Goal: Task Accomplishment & Management: Manage account settings

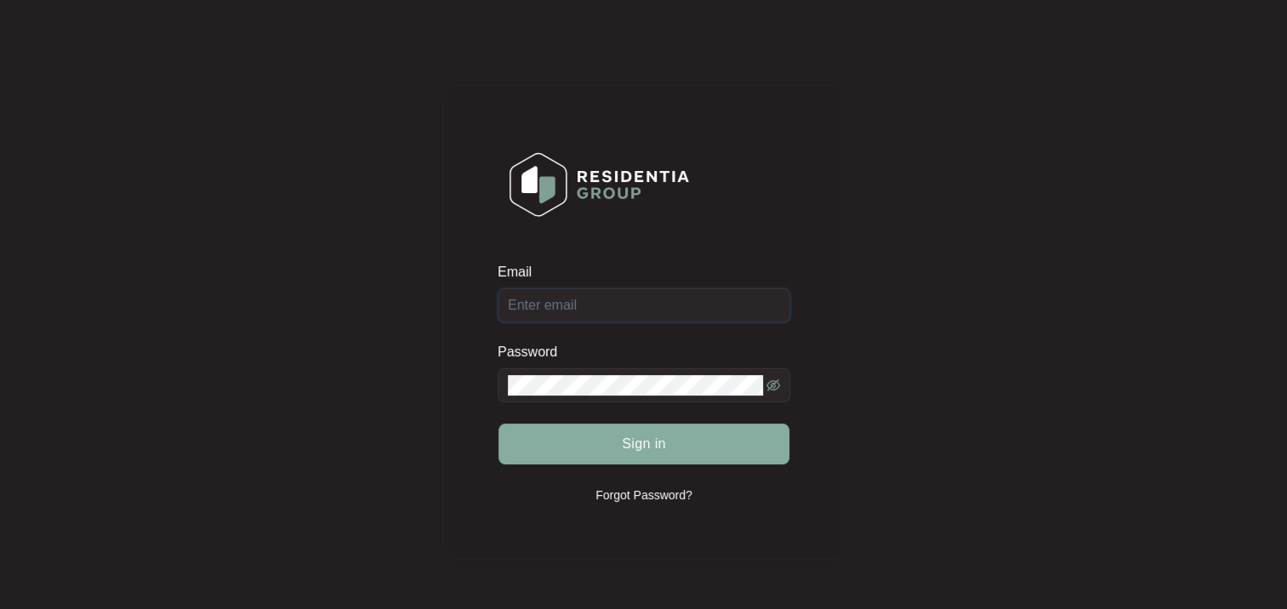
type input "[PERSON_NAME][EMAIL_ADDRESS][DOMAIN_NAME][PERSON_NAME]"
click at [589, 456] on button "Sign in" at bounding box center [644, 444] width 291 height 41
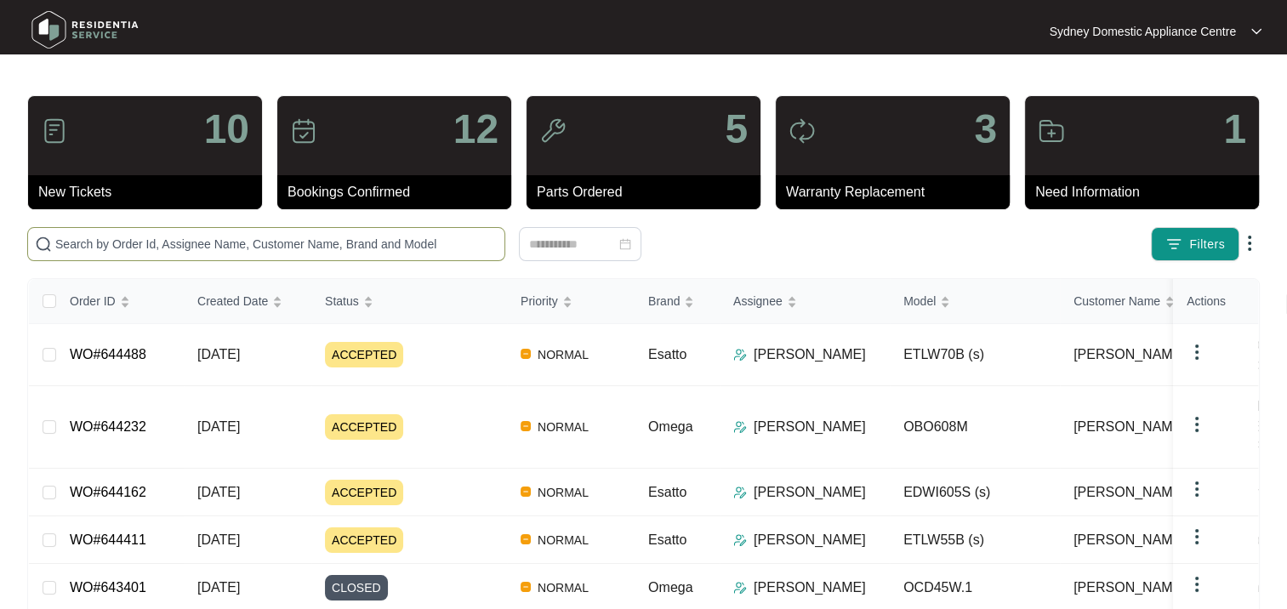
click at [128, 242] on input "text" at bounding box center [276, 244] width 442 height 19
paste input "23129948030100047"
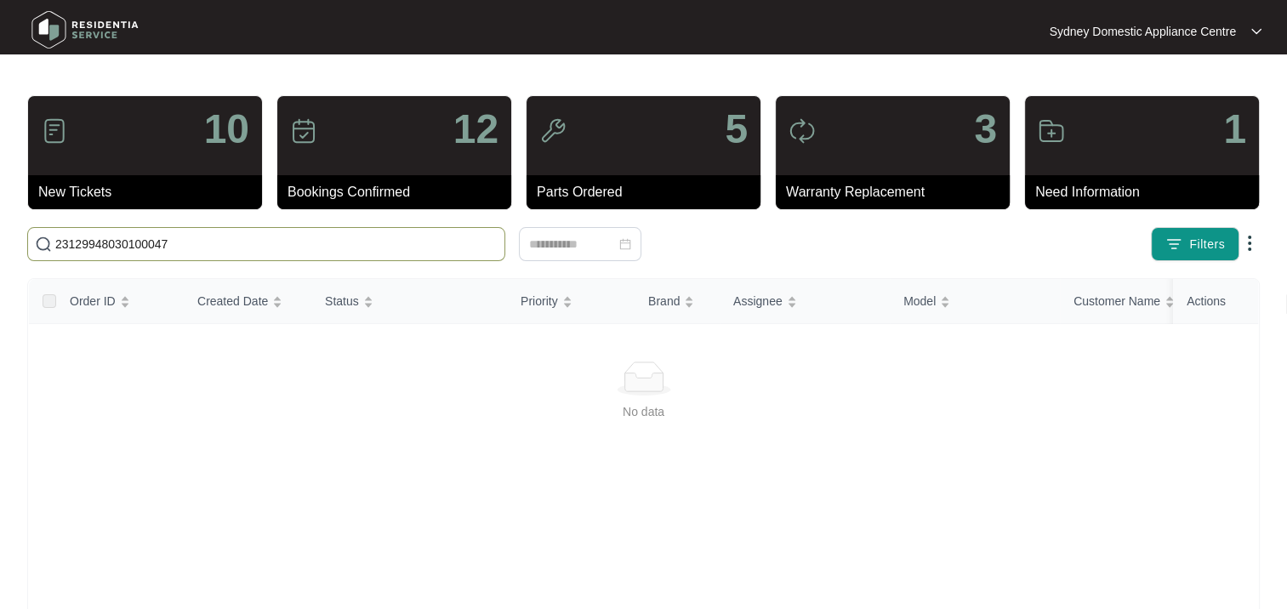
drag, startPoint x: 265, startPoint y: 232, endPoint x: 242, endPoint y: 243, distance: 26.3
click at [248, 242] on span "23129948030100047" at bounding box center [266, 244] width 478 height 34
drag, startPoint x: 132, startPoint y: 238, endPoint x: -3, endPoint y: 222, distance: 136.3
click at [0, 222] on html "Sydney Domestic Appliance Centre [GEOGRAPHIC_DATA]... 10 New Tickets 12 Booking…" at bounding box center [643, 400] width 1287 height 801
paste input "644162"
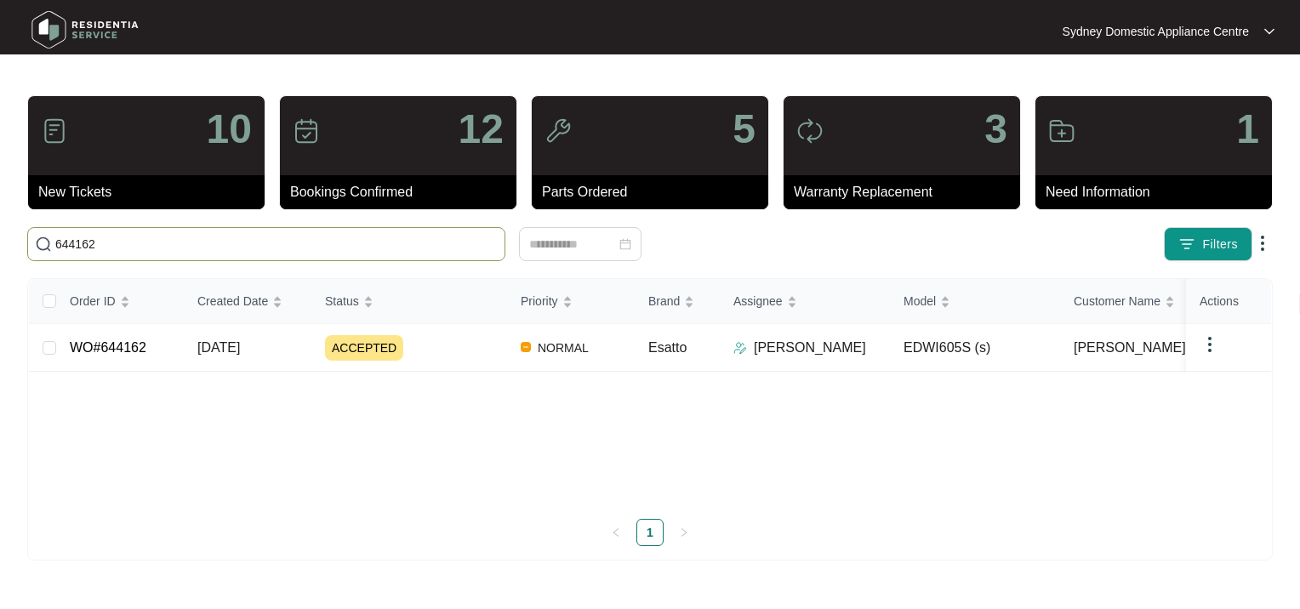
type input "644162"
click at [419, 354] on div "ACCEPTED" at bounding box center [416, 348] width 182 height 26
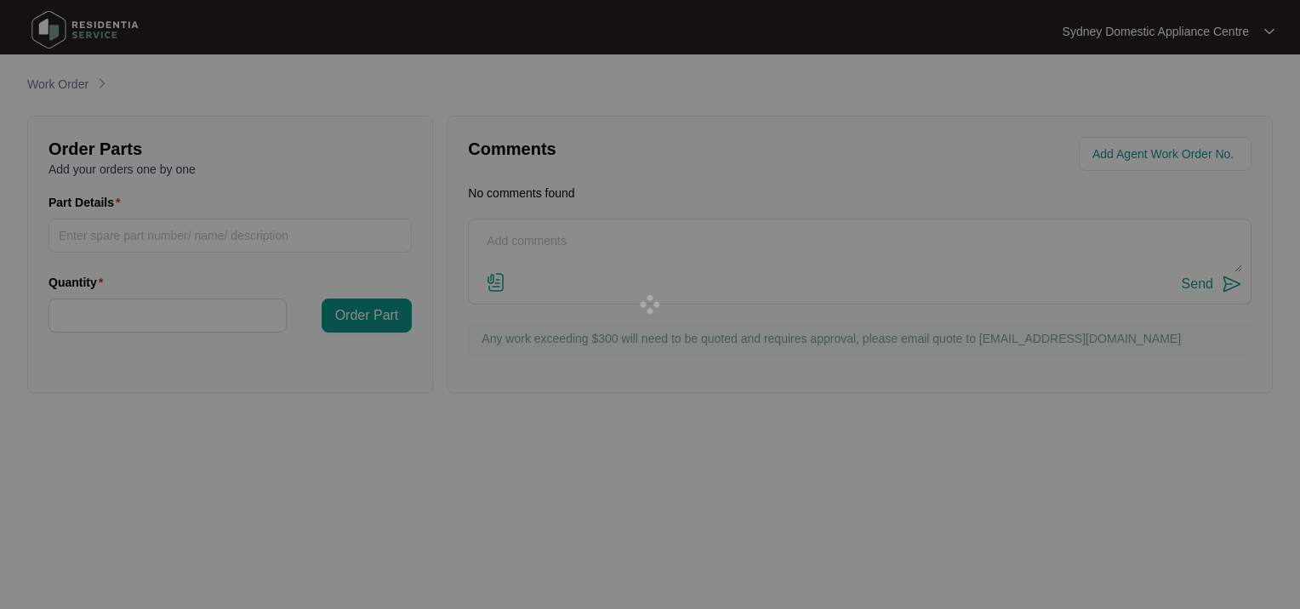
click at [419, 354] on div at bounding box center [650, 304] width 1300 height 609
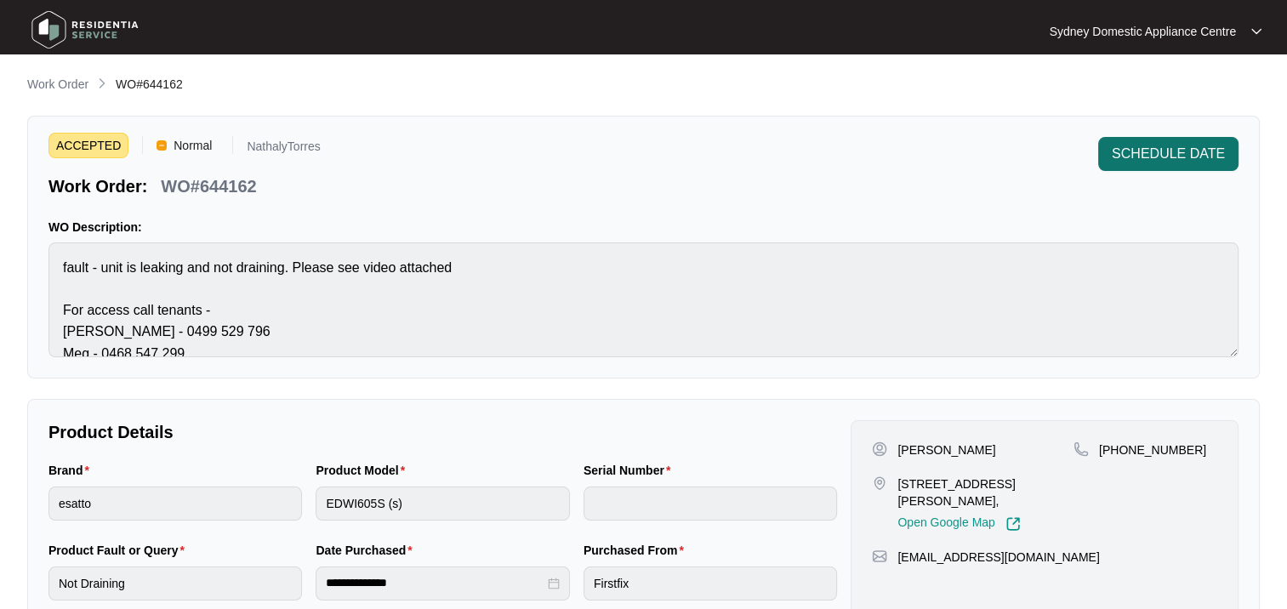
click at [1157, 163] on span "SCHEDULE DATE" at bounding box center [1168, 154] width 113 height 20
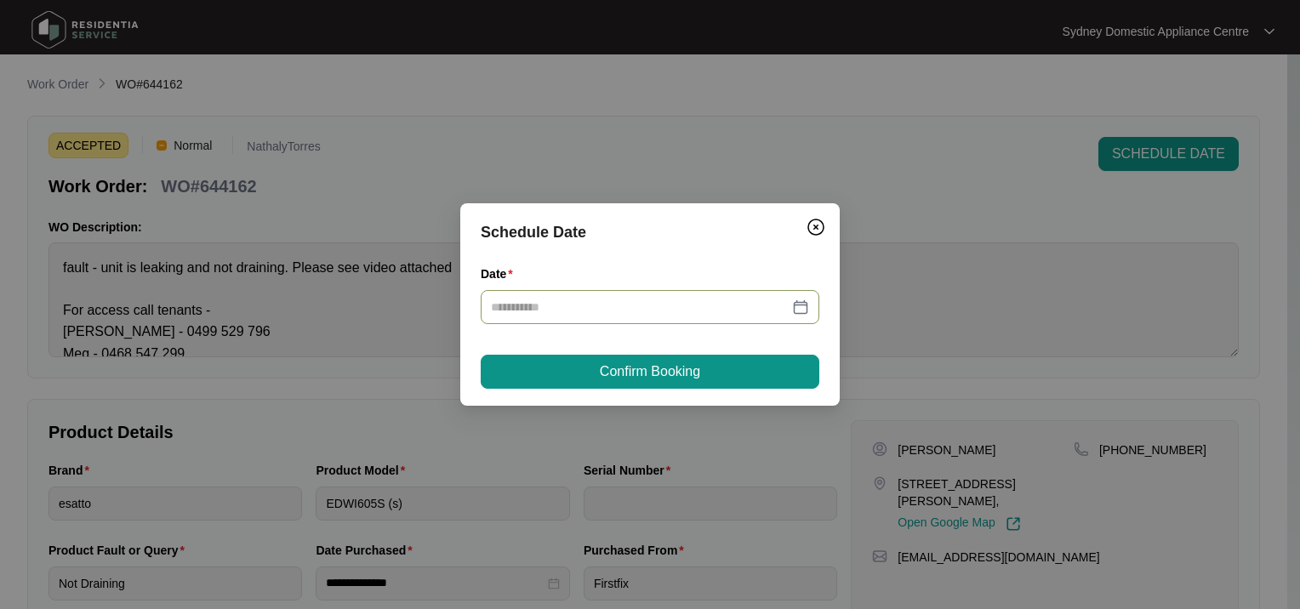
click at [528, 318] on div at bounding box center [650, 307] width 339 height 34
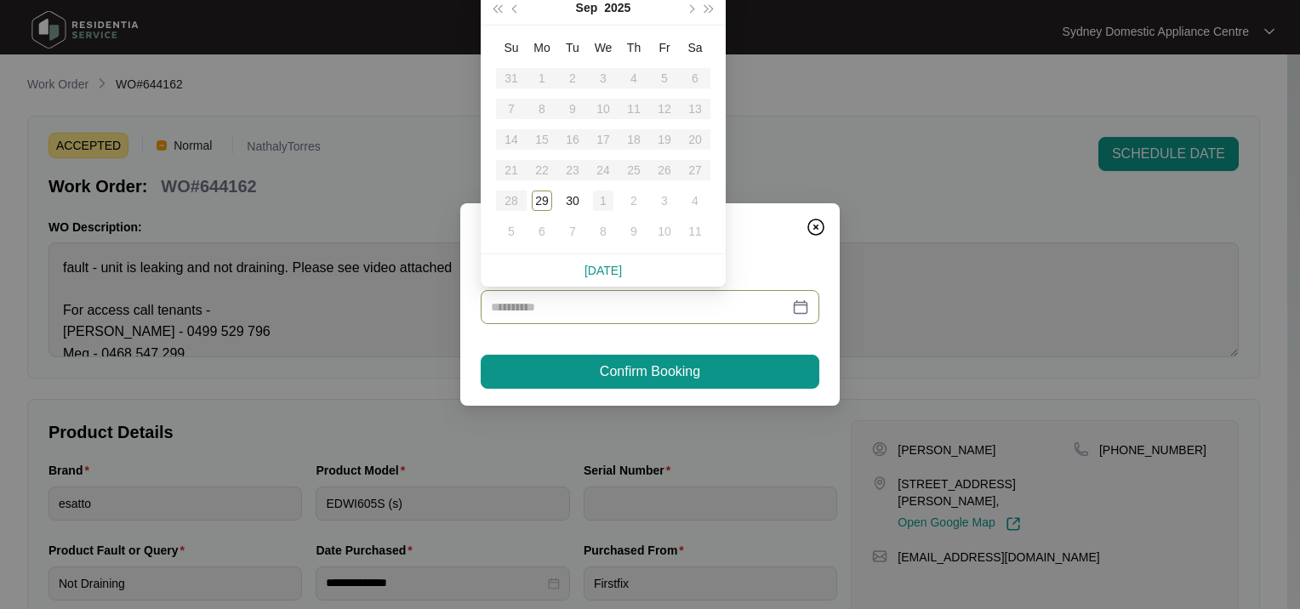
type input "**********"
click at [657, 167] on table "Su Mo Tu We Th Fr Sa 31 1 2 3 4 5 6 7 8 9 10 11 12 13 14 15 16 17 18 19 20 21 2…" at bounding box center [603, 139] width 214 height 214
click at [545, 201] on div "29" at bounding box center [542, 201] width 20 height 20
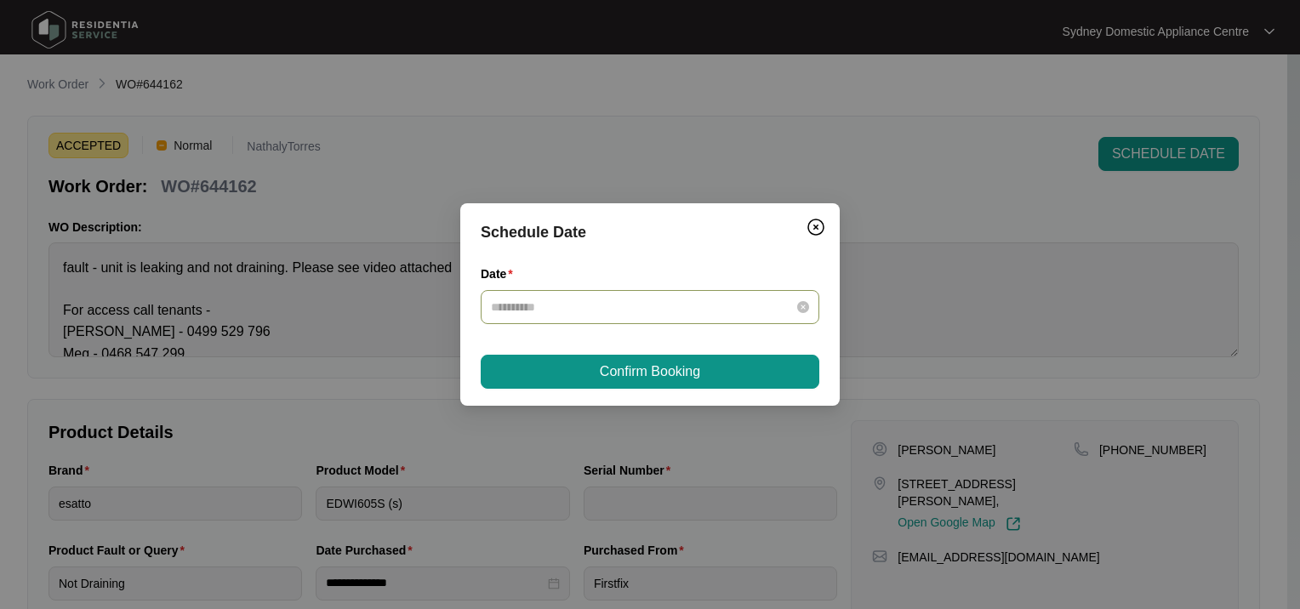
type input "**********"
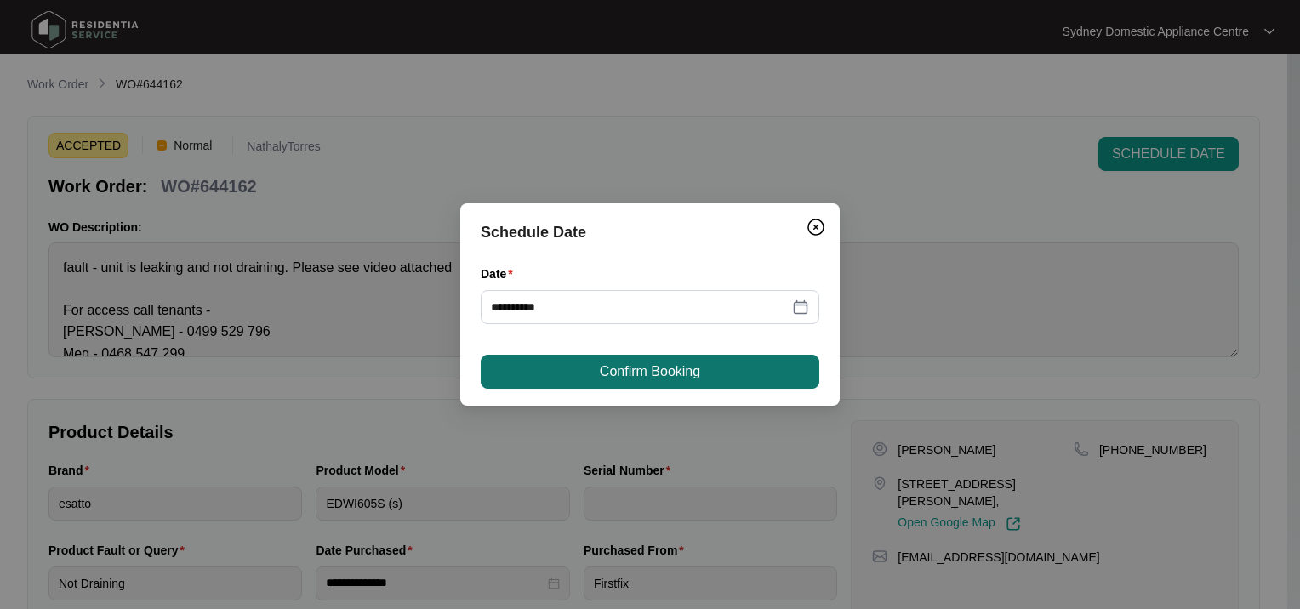
drag, startPoint x: 548, startPoint y: 391, endPoint x: 528, endPoint y: 371, distance: 28.9
click at [545, 391] on div "**********" at bounding box center [649, 304] width 379 height 203
click at [528, 371] on button "Confirm Booking" at bounding box center [650, 372] width 339 height 34
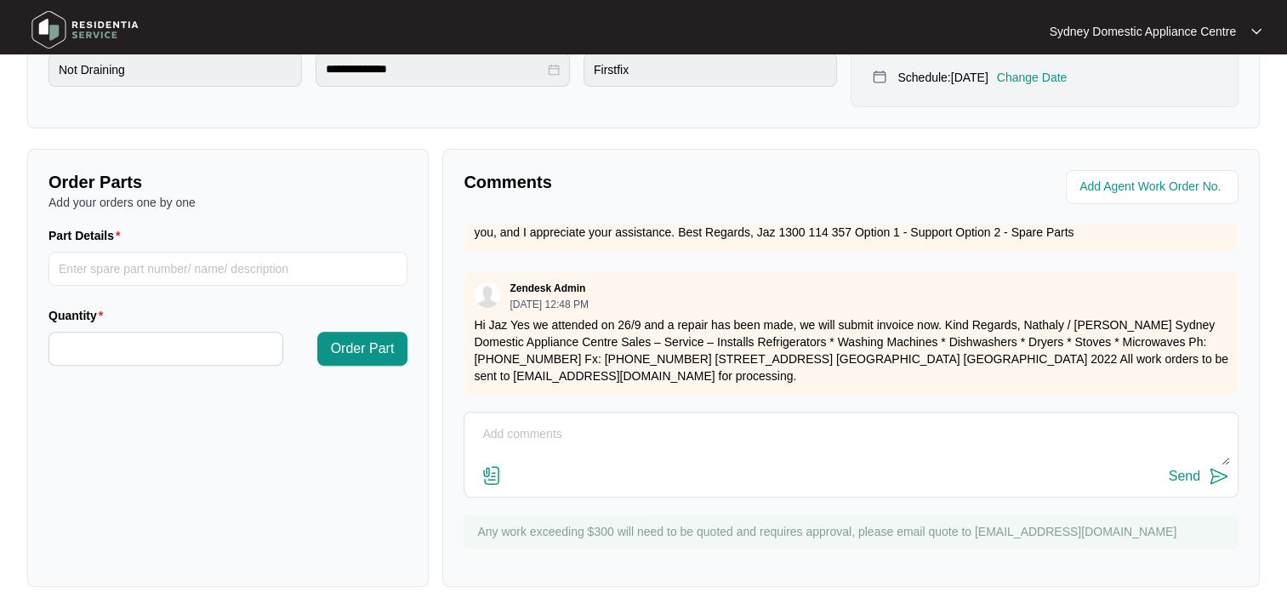
scroll to position [517, 0]
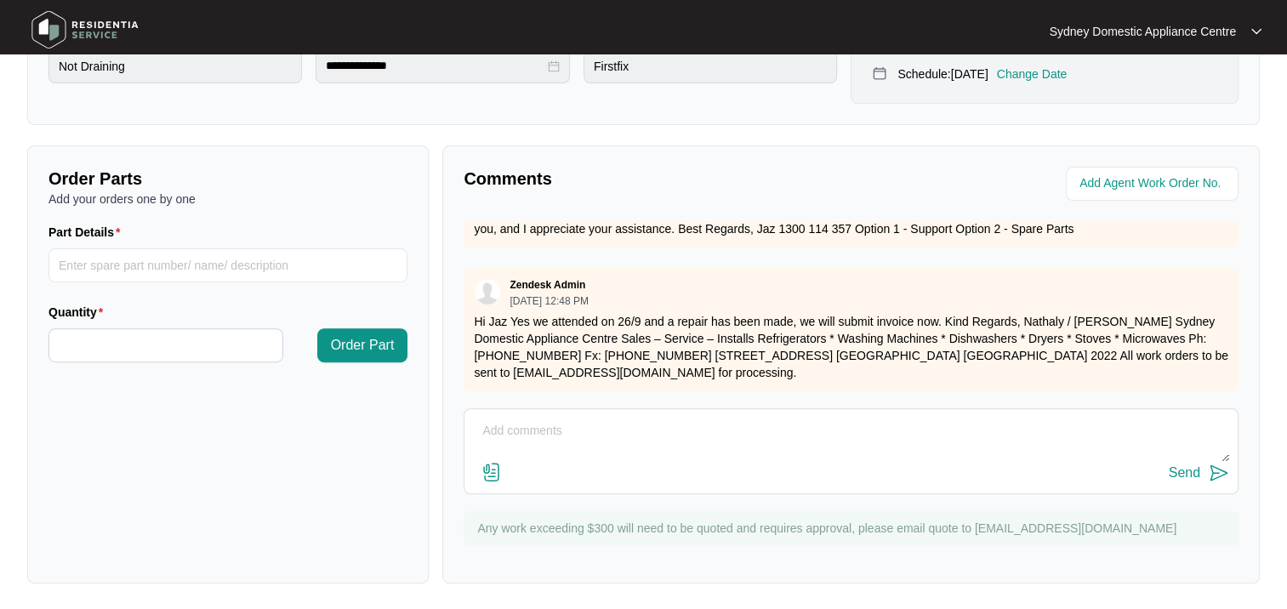
click at [537, 431] on textarea at bounding box center [851, 440] width 756 height 44
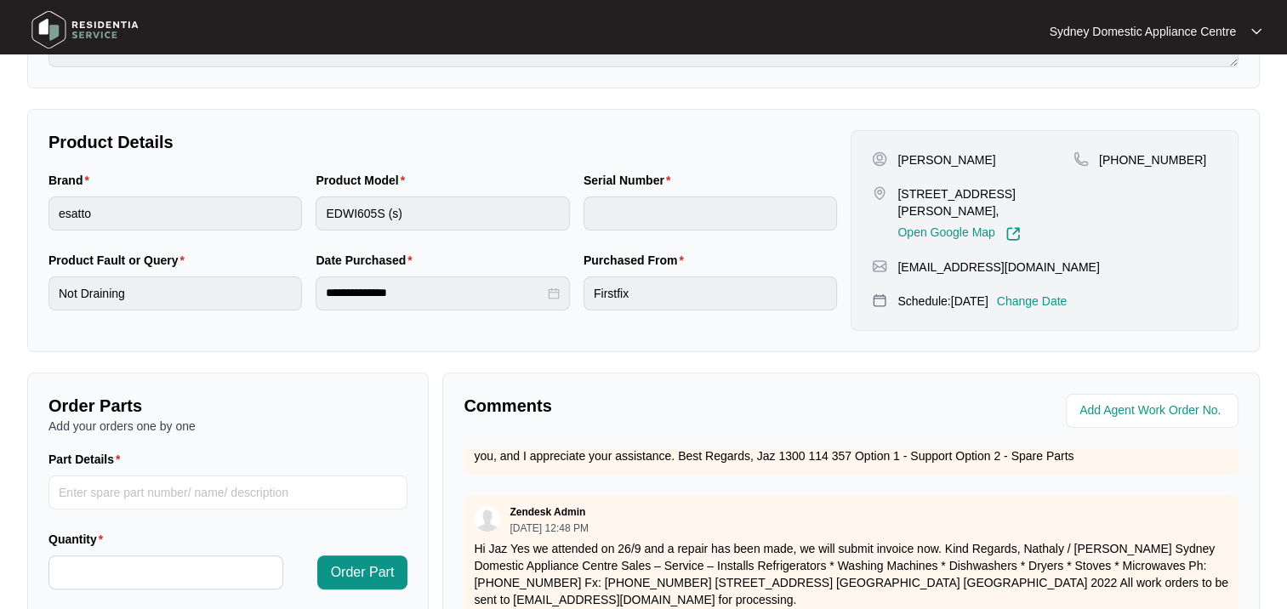
scroll to position [7, 0]
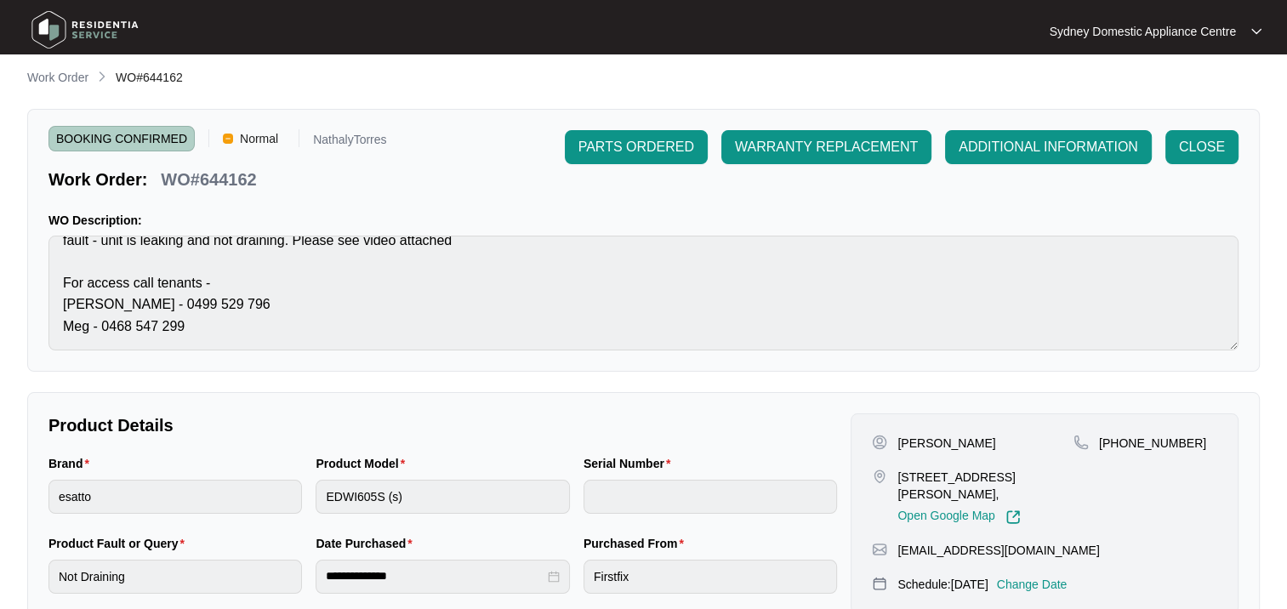
click at [1189, 167] on div "PARTS ORDERED WARRANTY REPLACEMENT ADDITIONAL INFORMATION CLOSE" at bounding box center [902, 160] width 674 height 61
click at [1192, 151] on span "CLOSE" at bounding box center [1202, 147] width 46 height 20
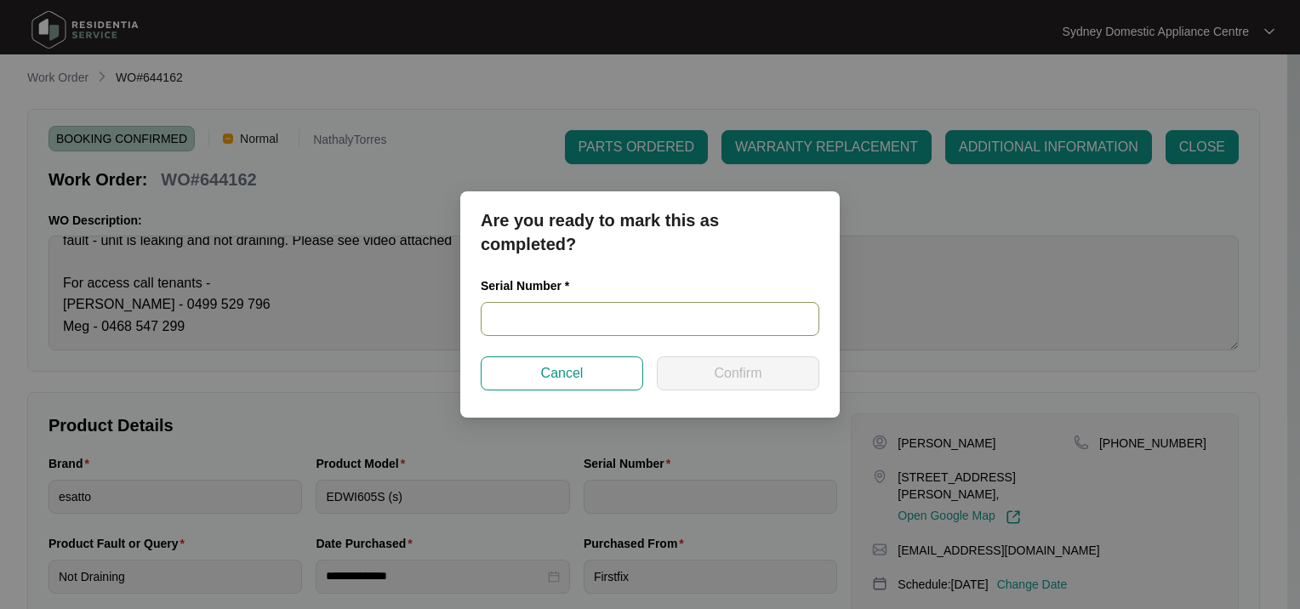
click at [541, 320] on input "text" at bounding box center [650, 319] width 339 height 34
paste input "23129948030100047"
type input "23129948030100047"
click at [737, 383] on span "Confirm" at bounding box center [738, 373] width 48 height 20
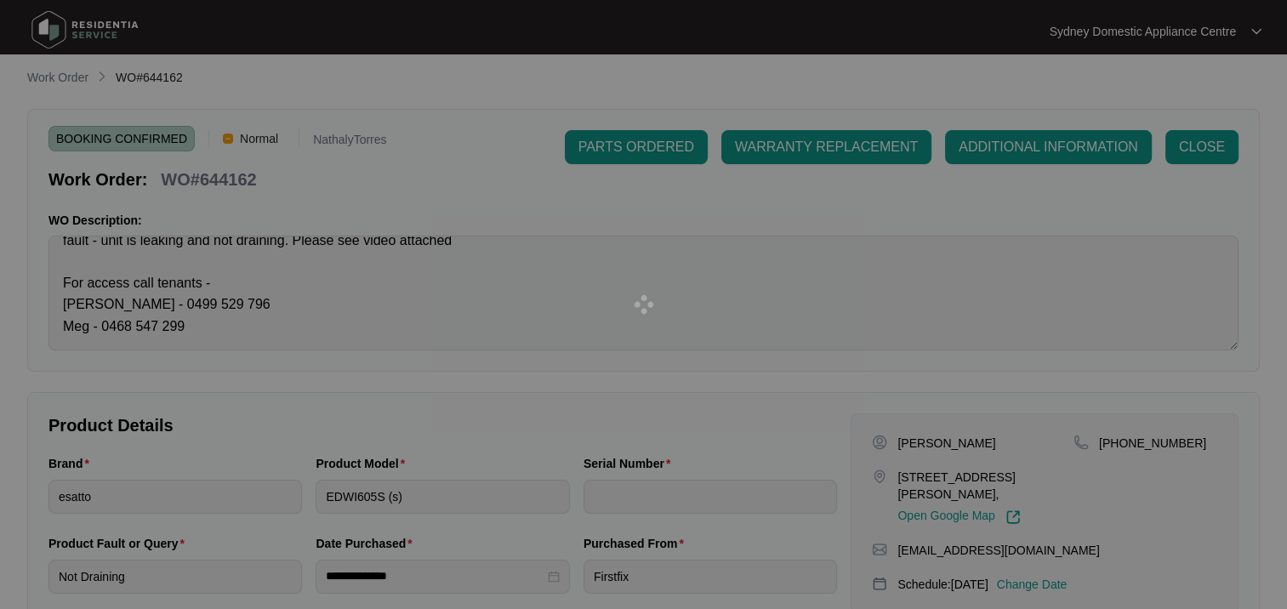
type input "23129948030100047"
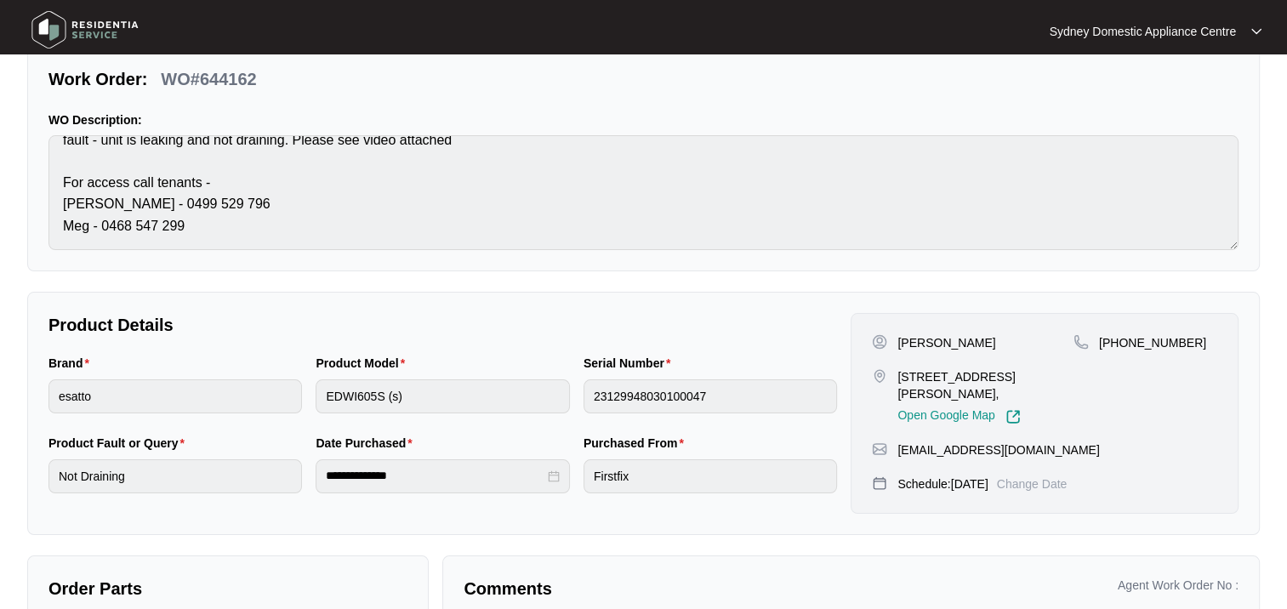
scroll to position [0, 0]
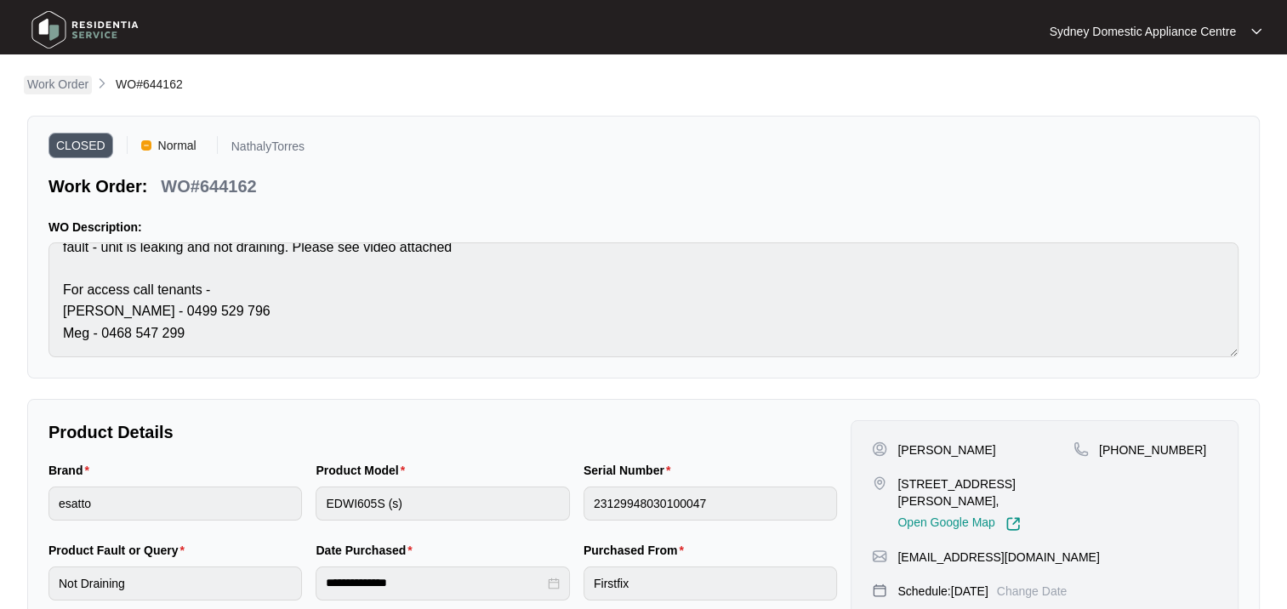
click at [73, 81] on p "Work Order" at bounding box center [57, 84] width 61 height 17
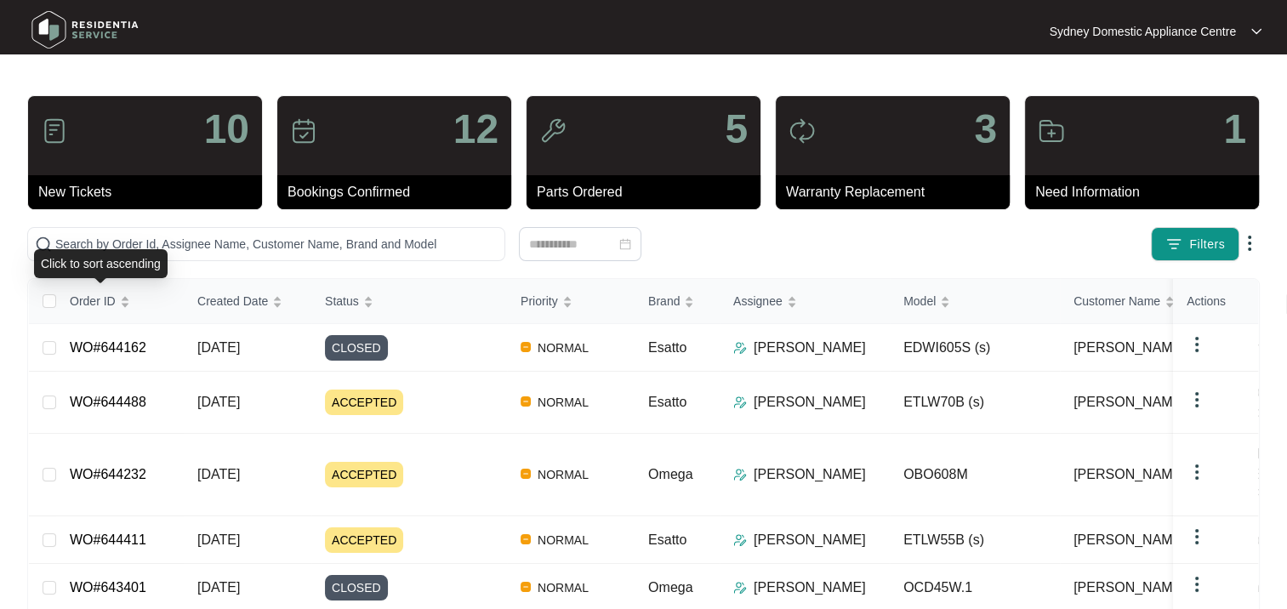
click at [72, 251] on div "Click to sort ascending" at bounding box center [101, 263] width 134 height 29
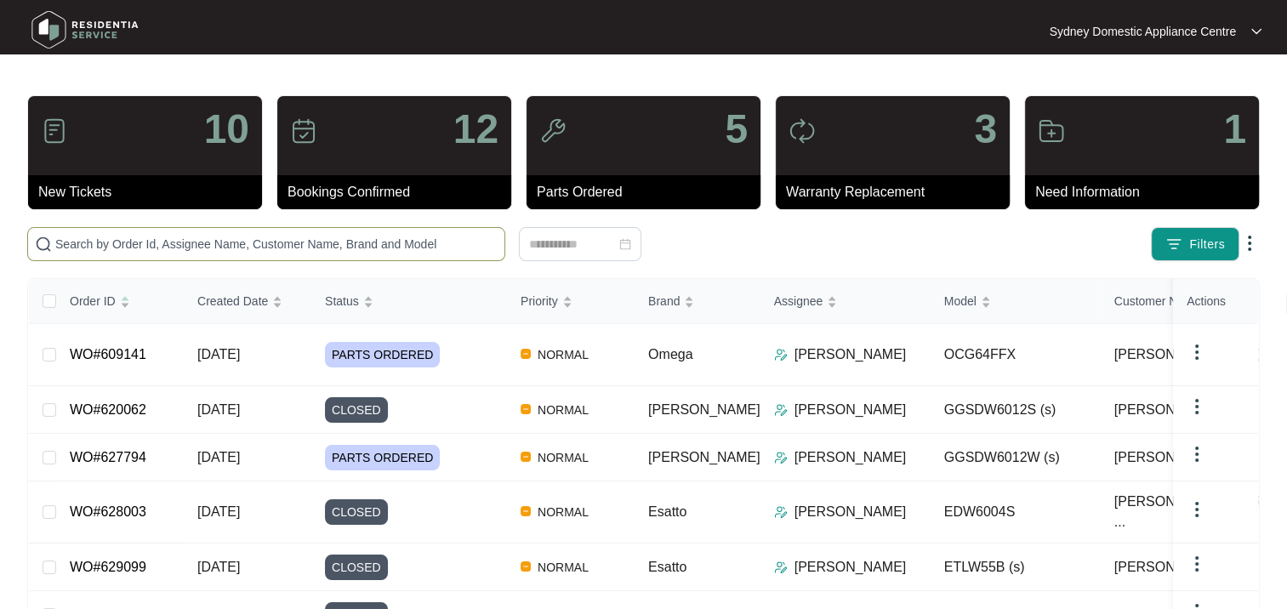
click at [85, 232] on span at bounding box center [266, 244] width 478 height 34
click at [86, 238] on input "text" at bounding box center [276, 244] width 442 height 19
paste input "644232"
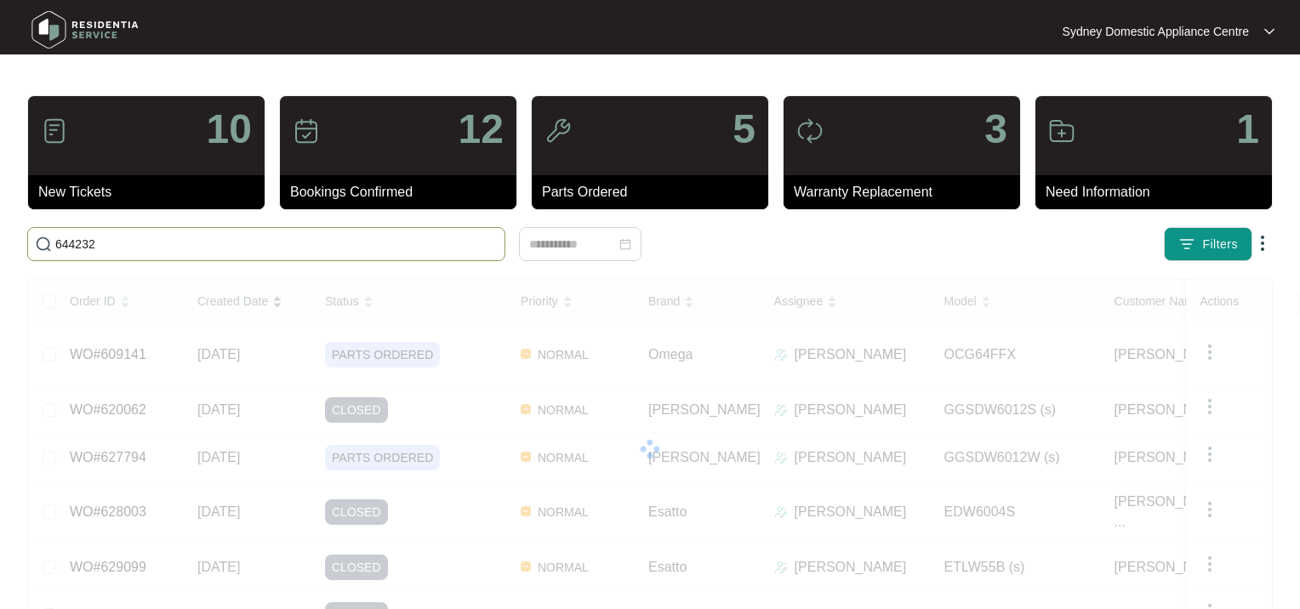
type input "644232"
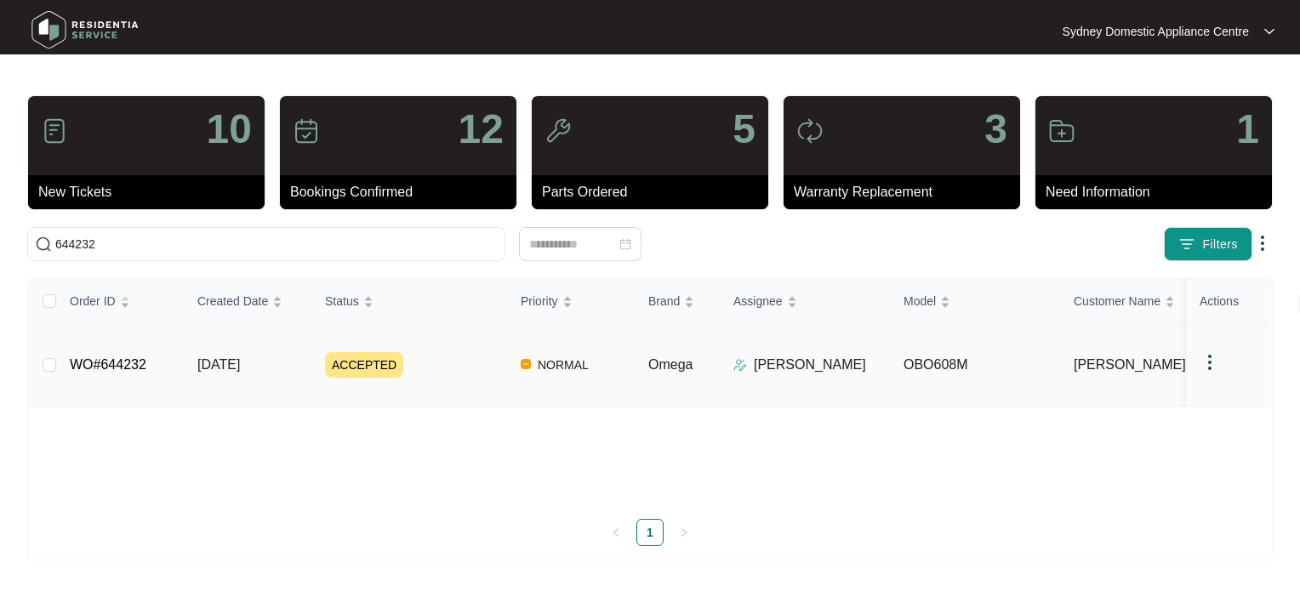
click at [399, 352] on div "ACCEPTED" at bounding box center [416, 365] width 182 height 26
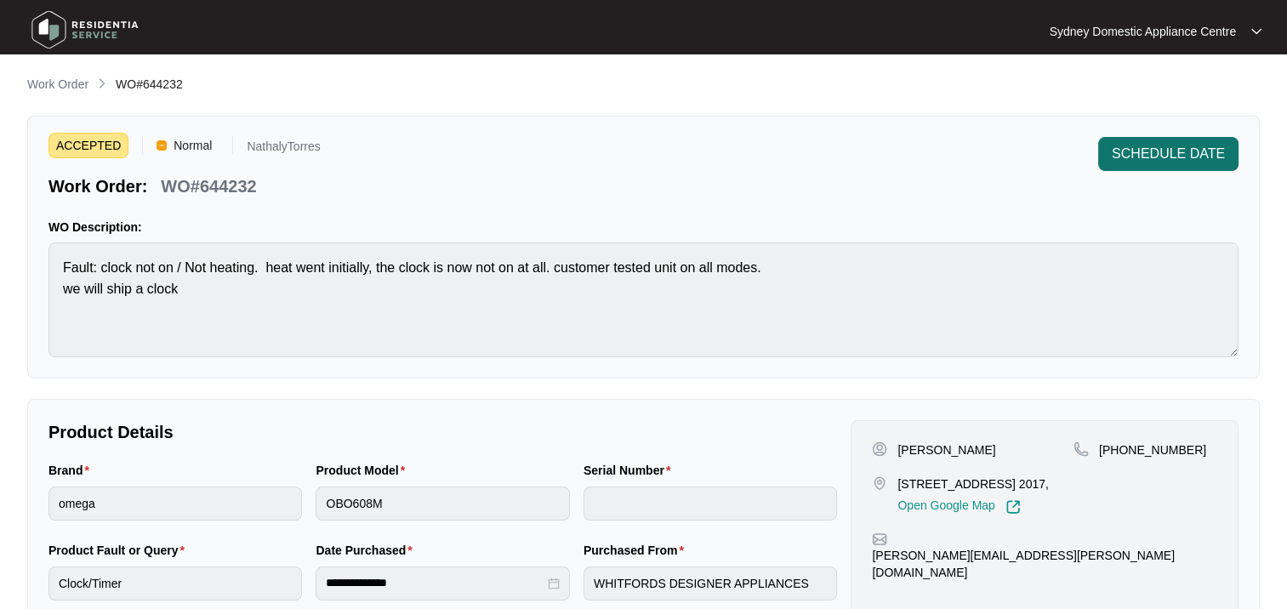
click at [1145, 157] on span "SCHEDULE DATE" at bounding box center [1168, 154] width 113 height 20
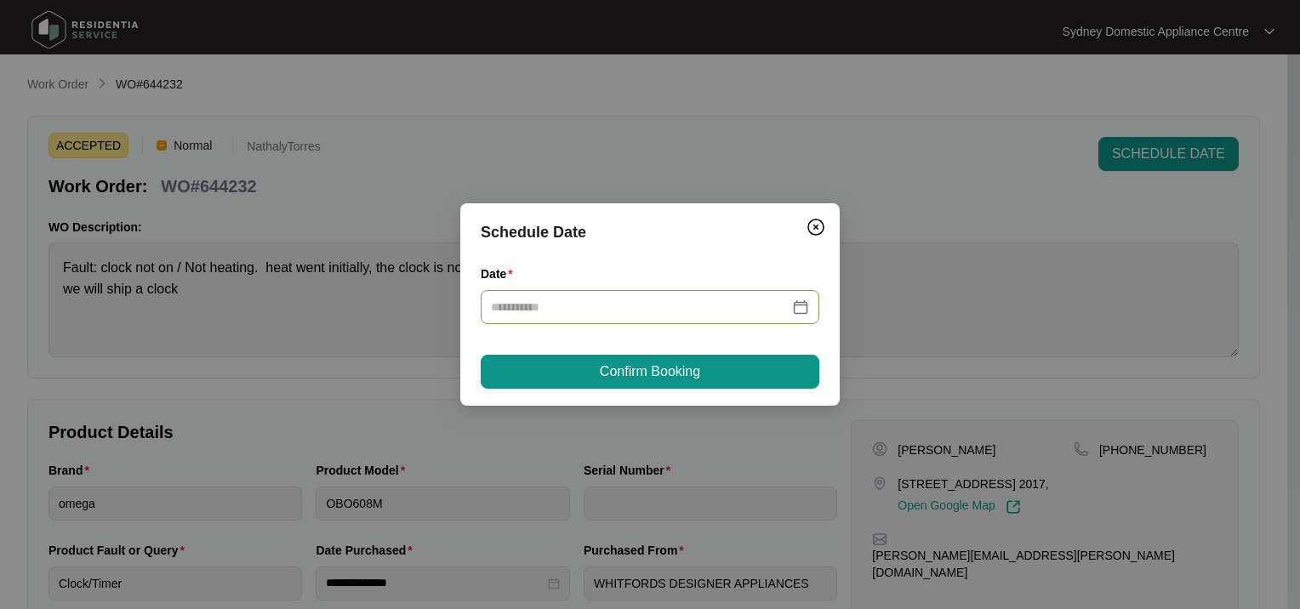
click at [548, 311] on input "Date" at bounding box center [640, 307] width 298 height 19
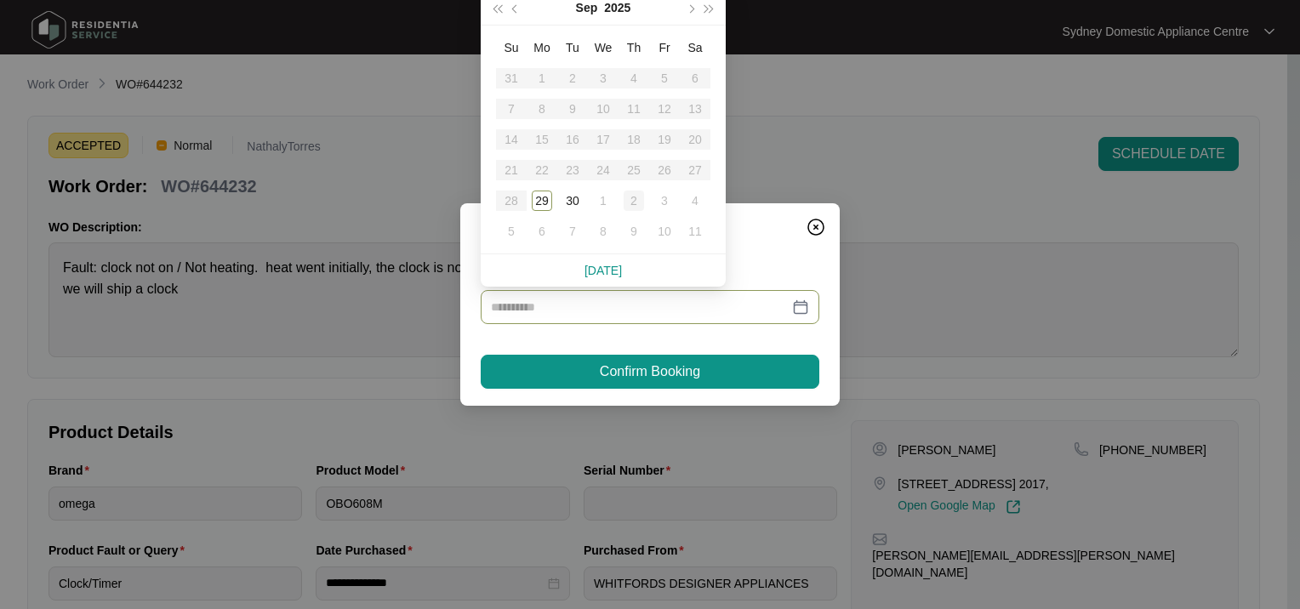
click at [637, 203] on div "2" at bounding box center [634, 201] width 20 height 20
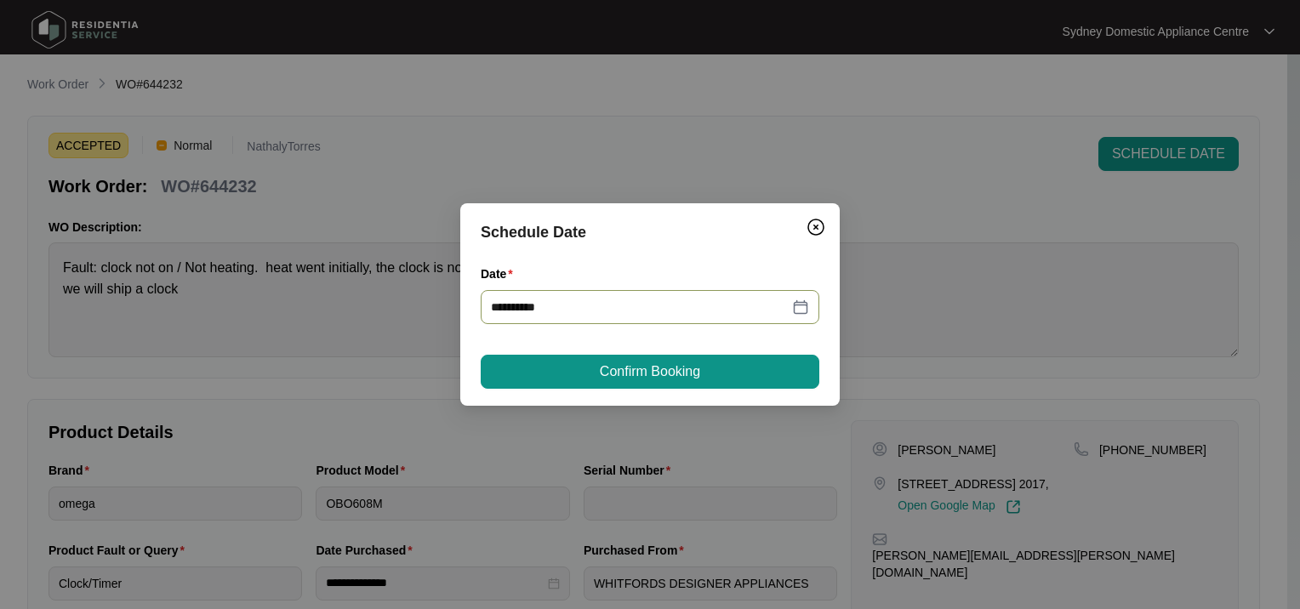
type input "**********"
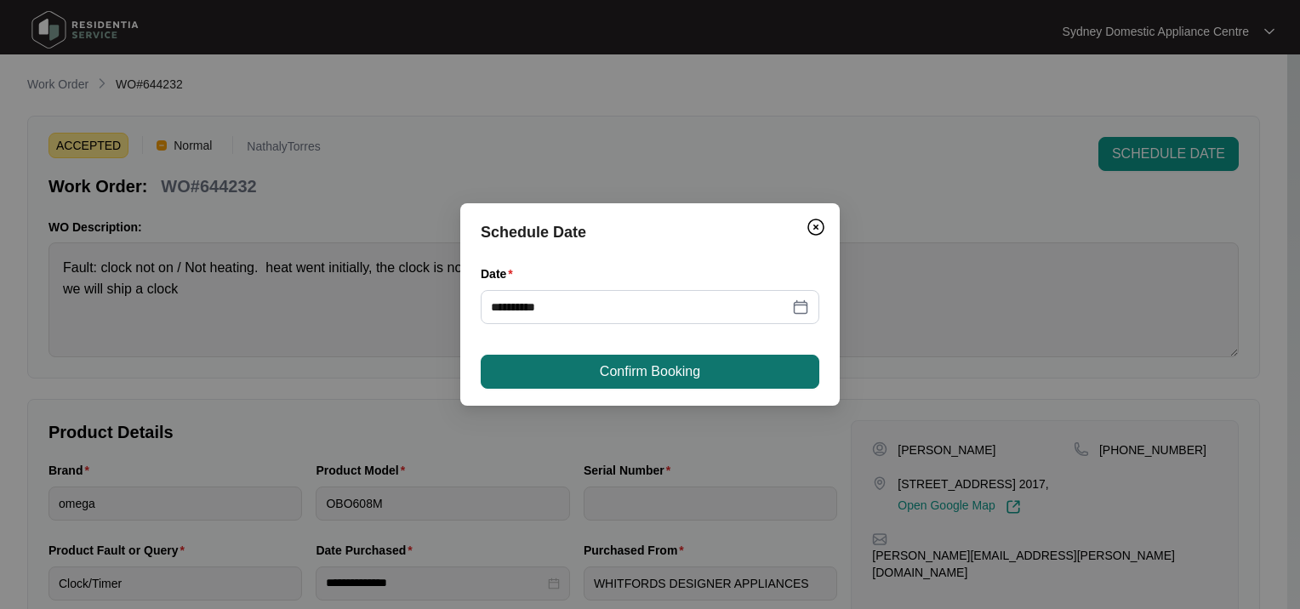
click at [563, 368] on button "Confirm Booking" at bounding box center [650, 372] width 339 height 34
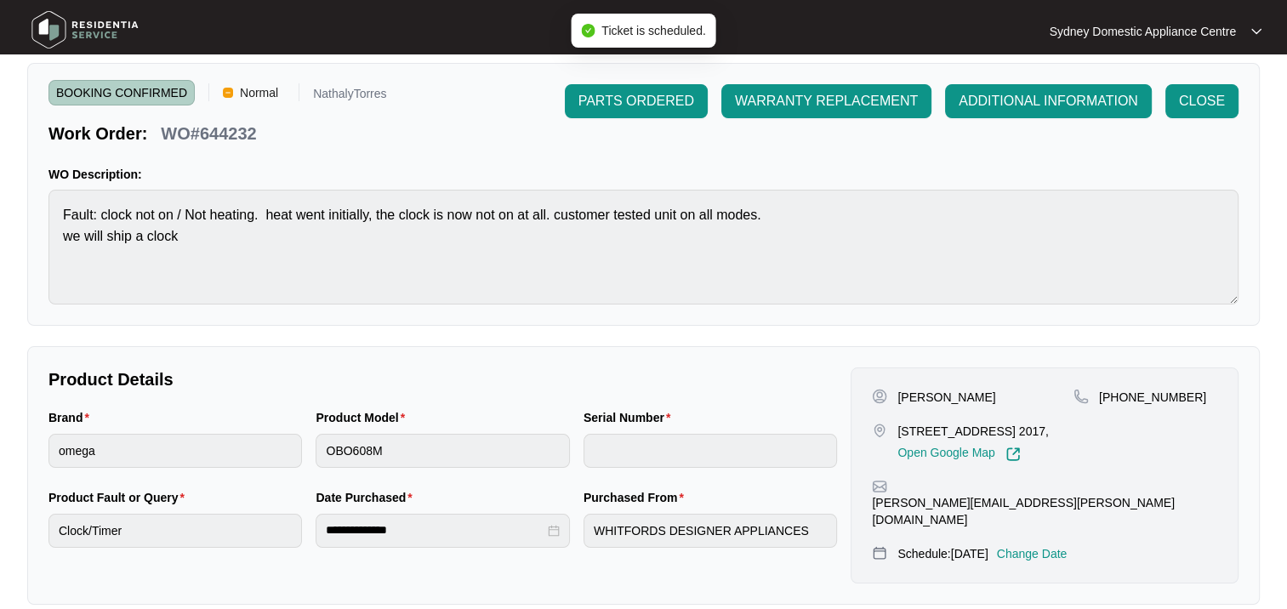
scroll to position [517, 0]
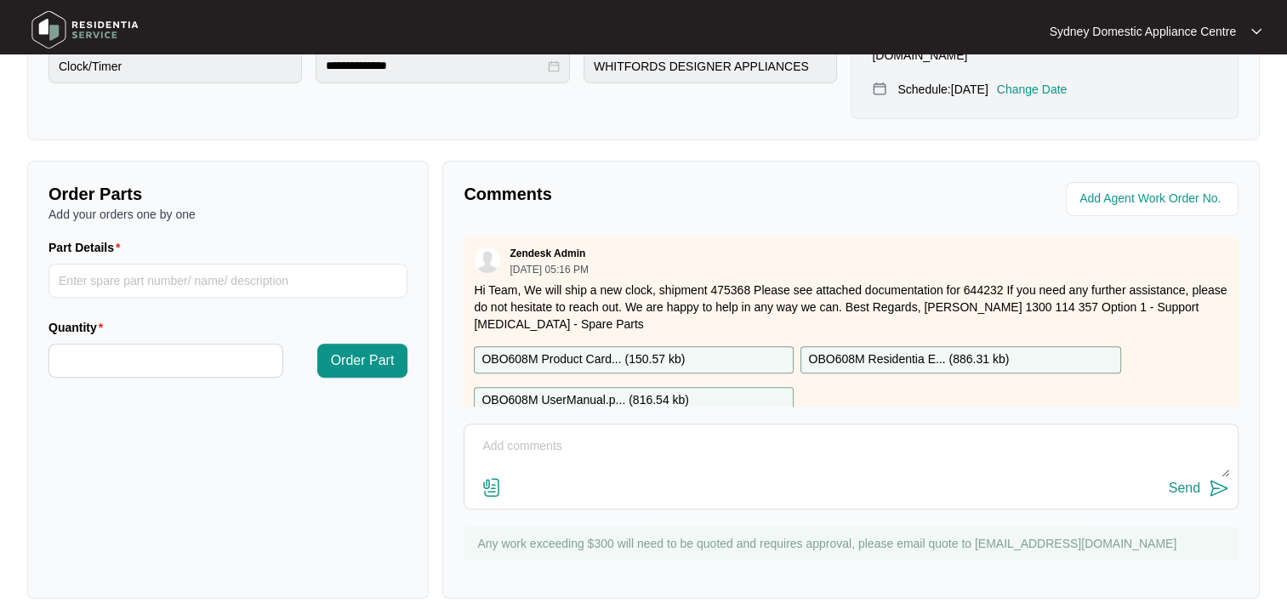
click at [669, 433] on textarea at bounding box center [851, 455] width 756 height 44
paste textarea "[DATE] 11am-4pm"
type textarea "Booked [DATE] 11am-4pm"
click at [1186, 481] on div "Send" at bounding box center [1184, 488] width 31 height 15
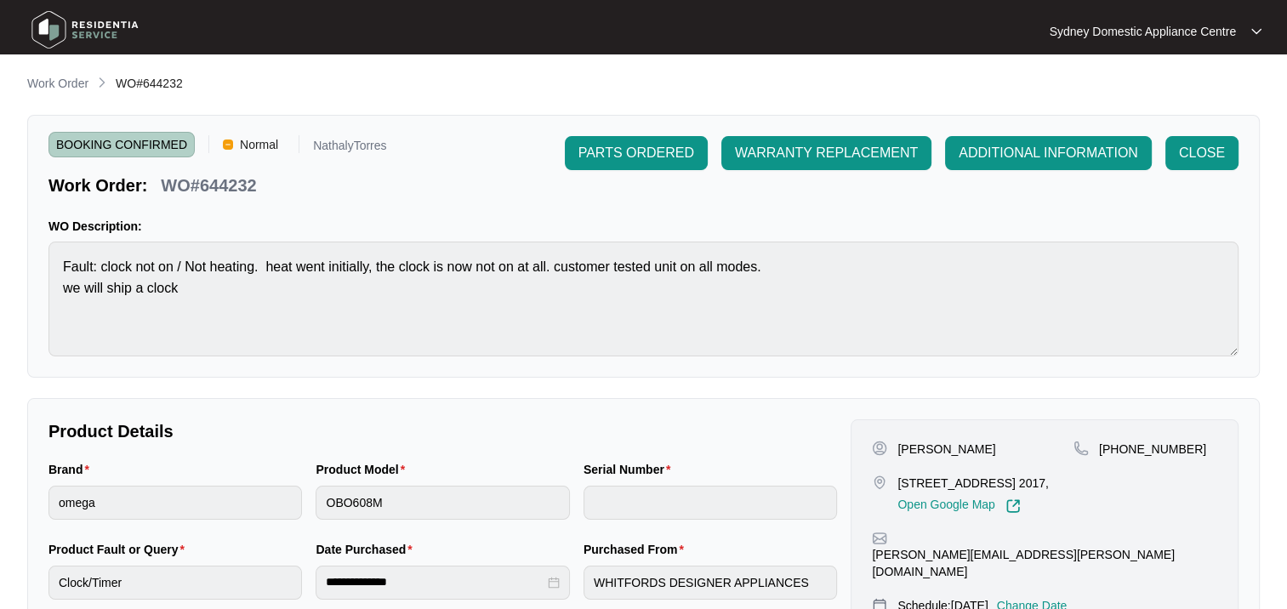
scroll to position [0, 0]
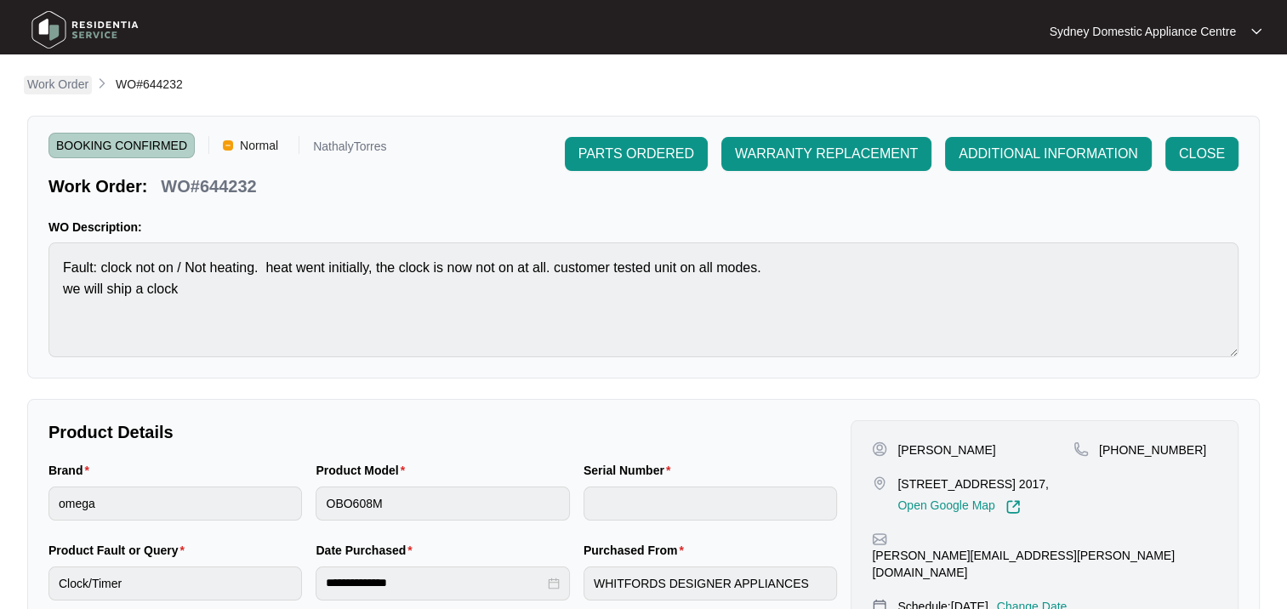
click at [61, 81] on p "Work Order" at bounding box center [57, 84] width 61 height 17
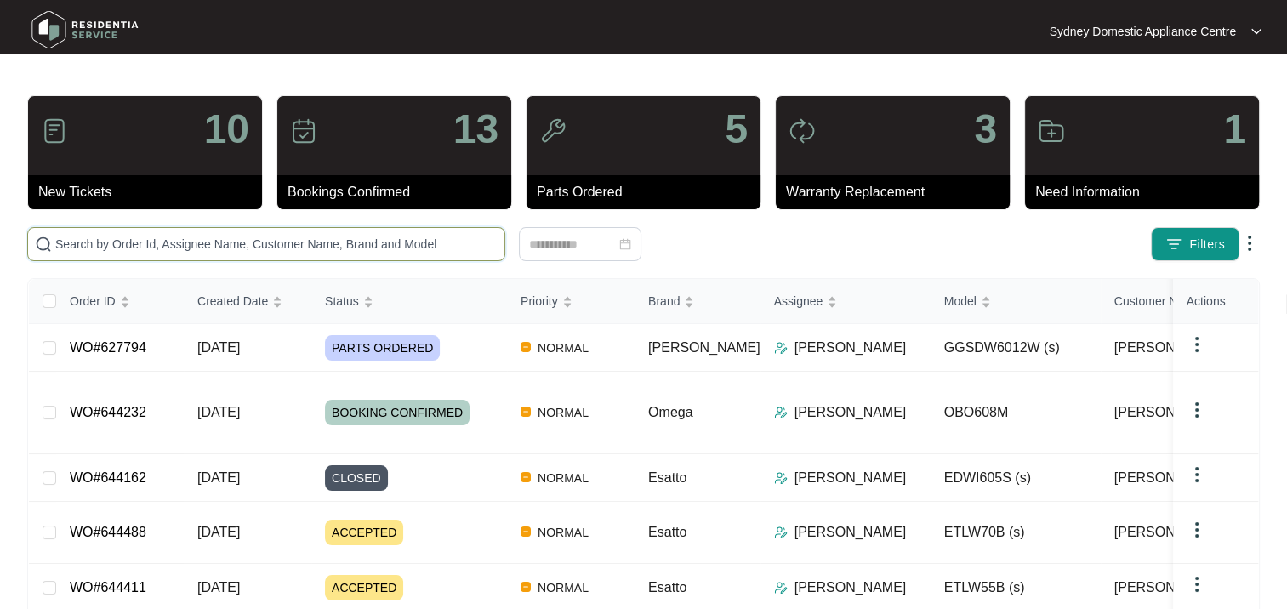
click at [165, 237] on input "text" at bounding box center [276, 244] width 442 height 19
paste input "644488"
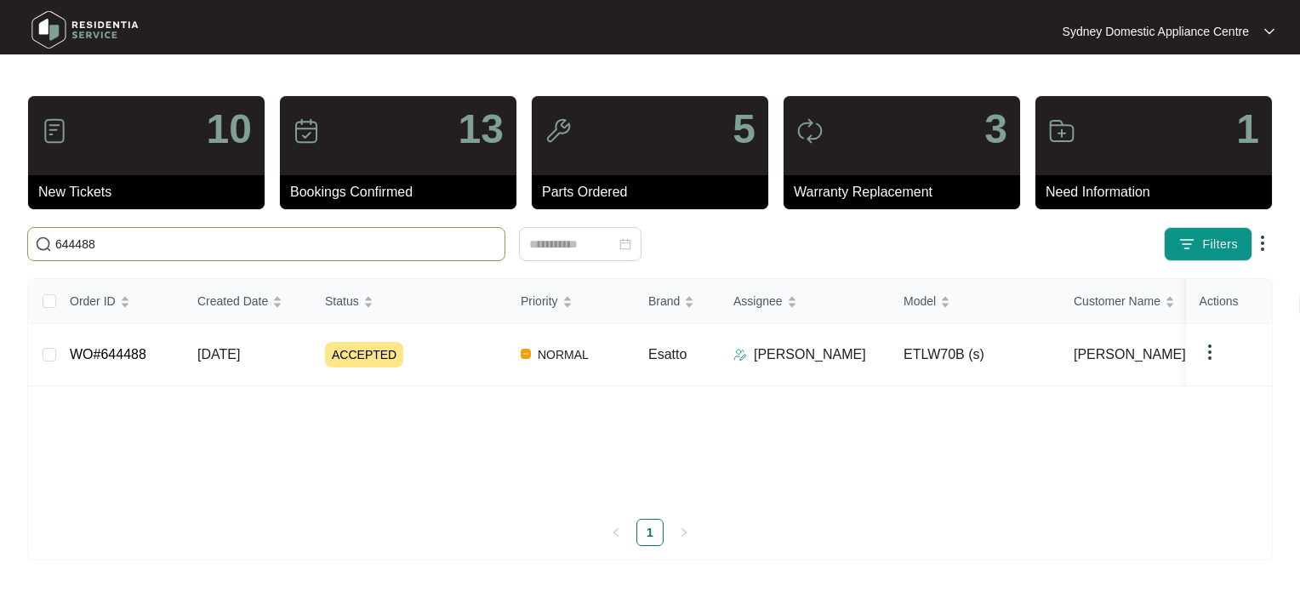
type input "644488"
click at [446, 362] on div "ACCEPTED" at bounding box center [416, 355] width 182 height 26
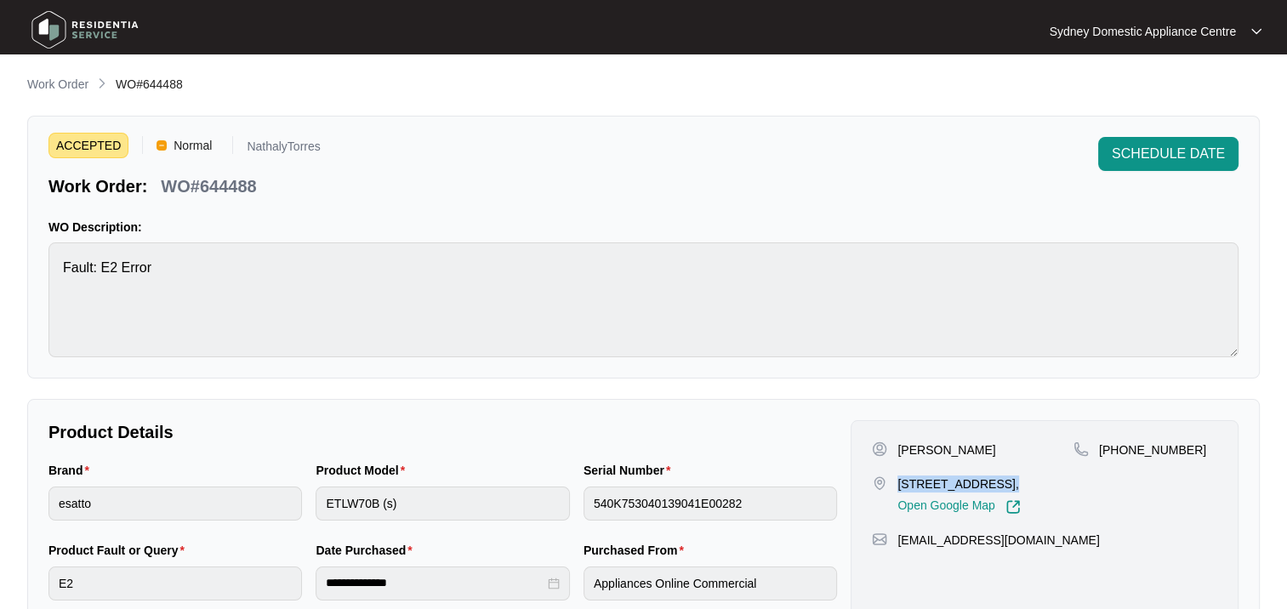
drag, startPoint x: 895, startPoint y: 482, endPoint x: 993, endPoint y: 478, distance: 97.9
click at [993, 478] on div "[STREET_ADDRESS], Open Google Map" at bounding box center [973, 495] width 202 height 39
copy p "unit 5/19 [GEOGRAPHIC_DATA]"
click at [1138, 151] on span "SCHEDULE DATE" at bounding box center [1168, 154] width 113 height 20
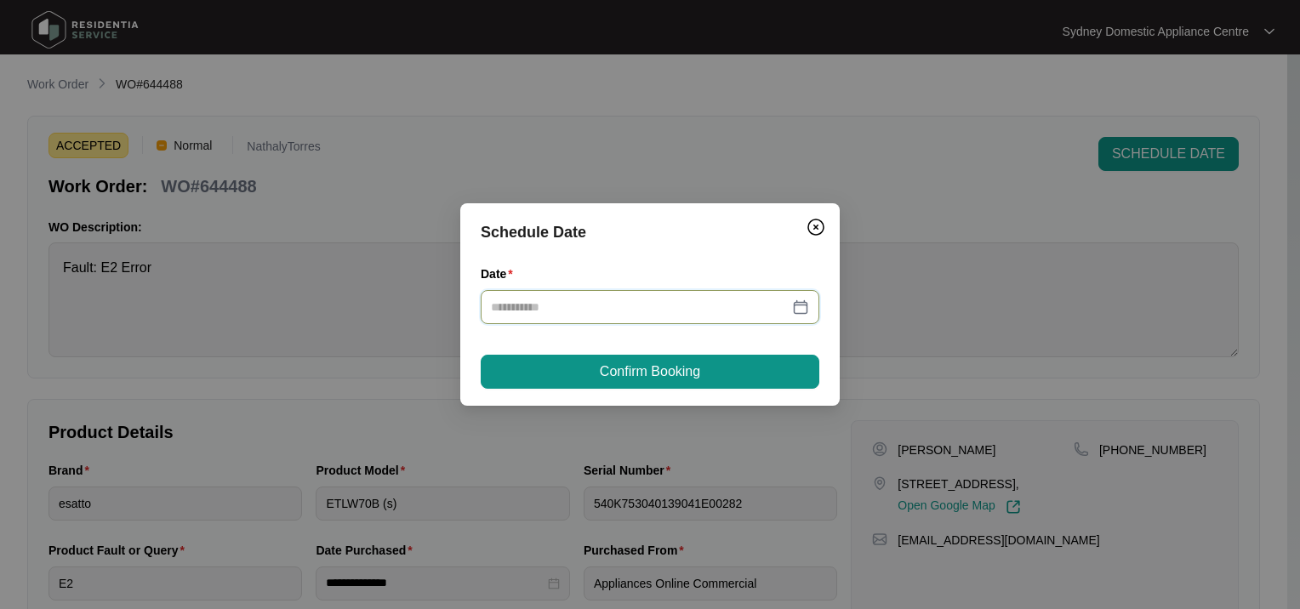
click at [589, 301] on input "Date" at bounding box center [640, 307] width 298 height 19
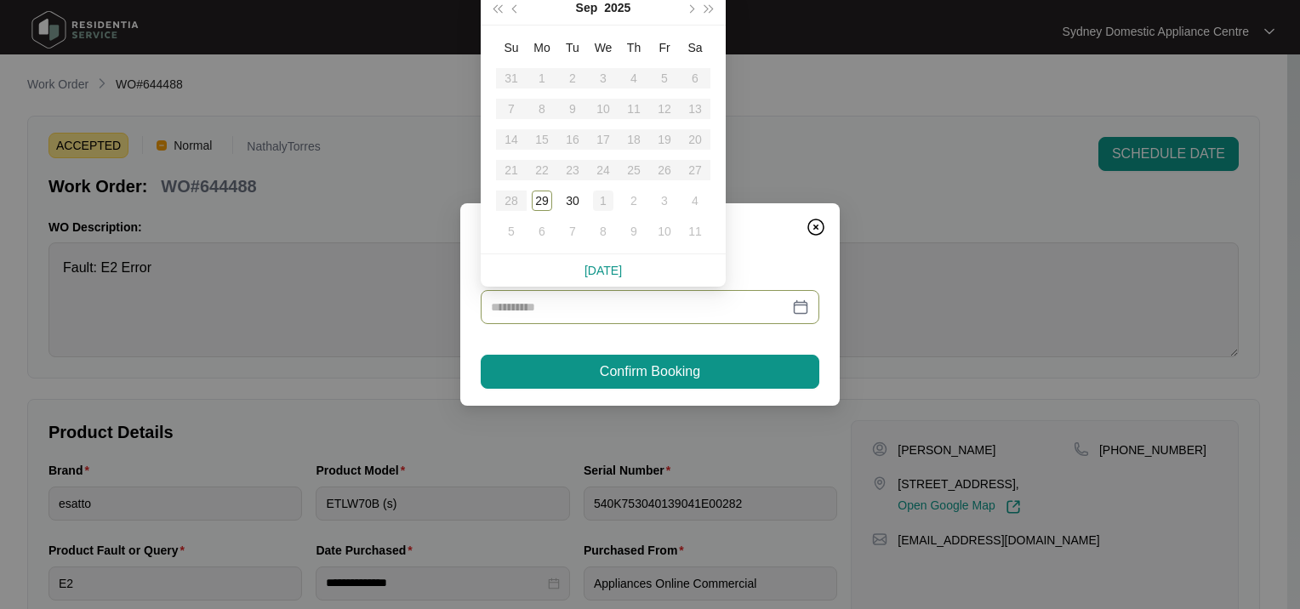
click at [602, 201] on div "1" at bounding box center [603, 201] width 20 height 20
type input "**********"
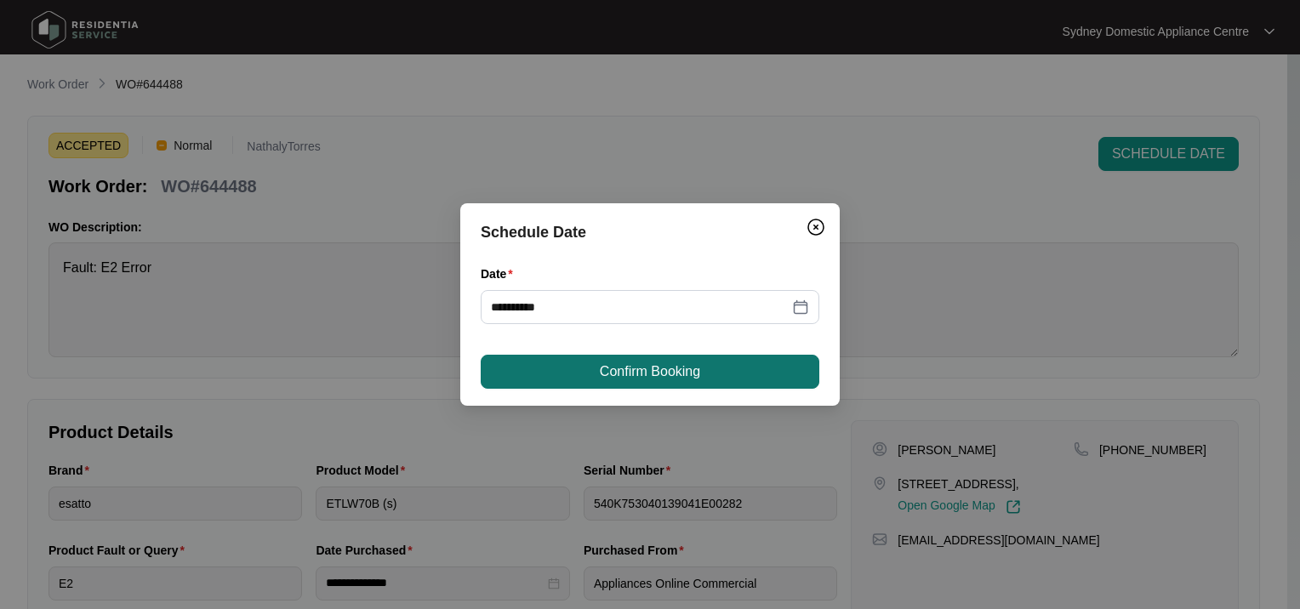
click at [584, 375] on button "Confirm Booking" at bounding box center [650, 372] width 339 height 34
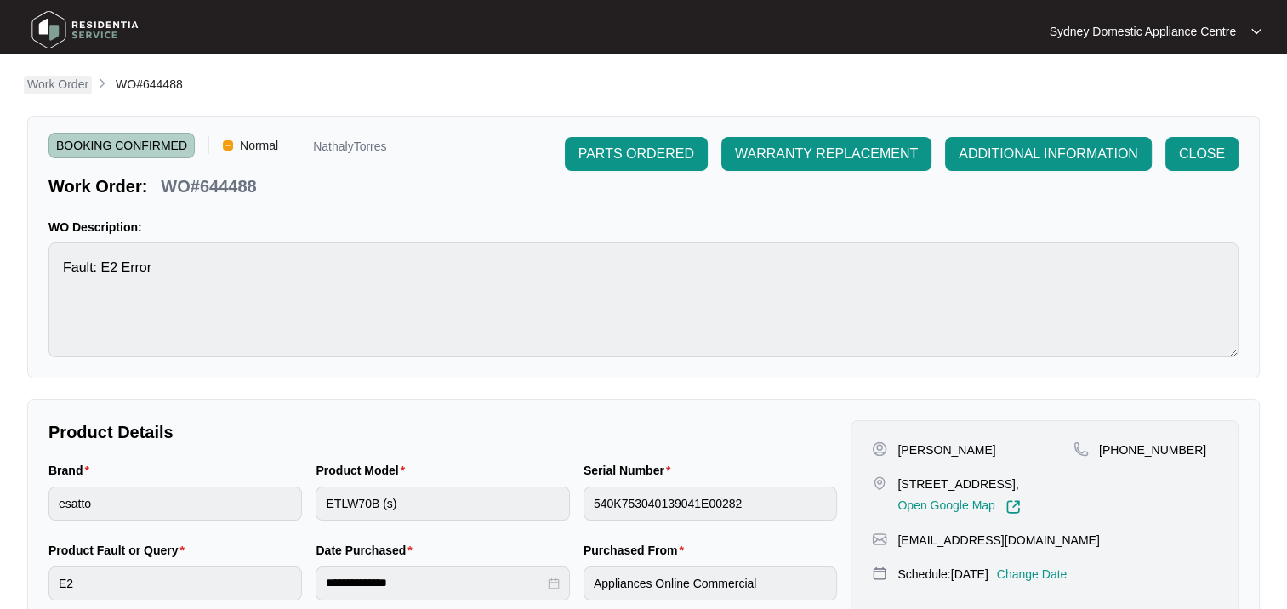
click at [35, 79] on p "Work Order" at bounding box center [57, 84] width 61 height 17
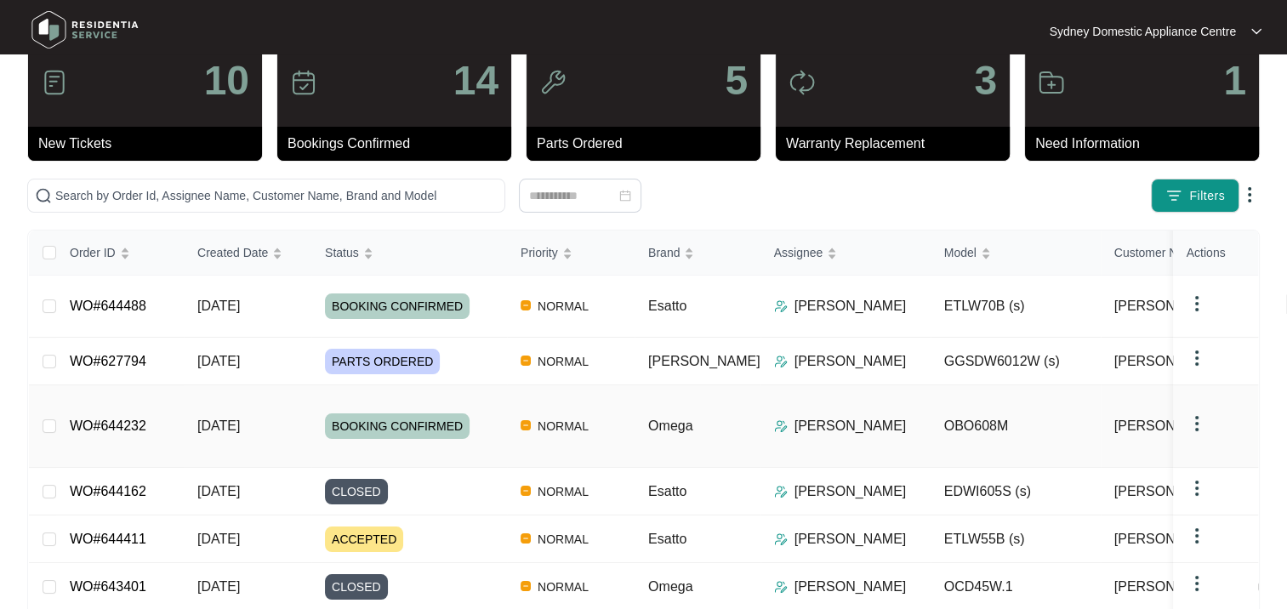
scroll to position [255, 0]
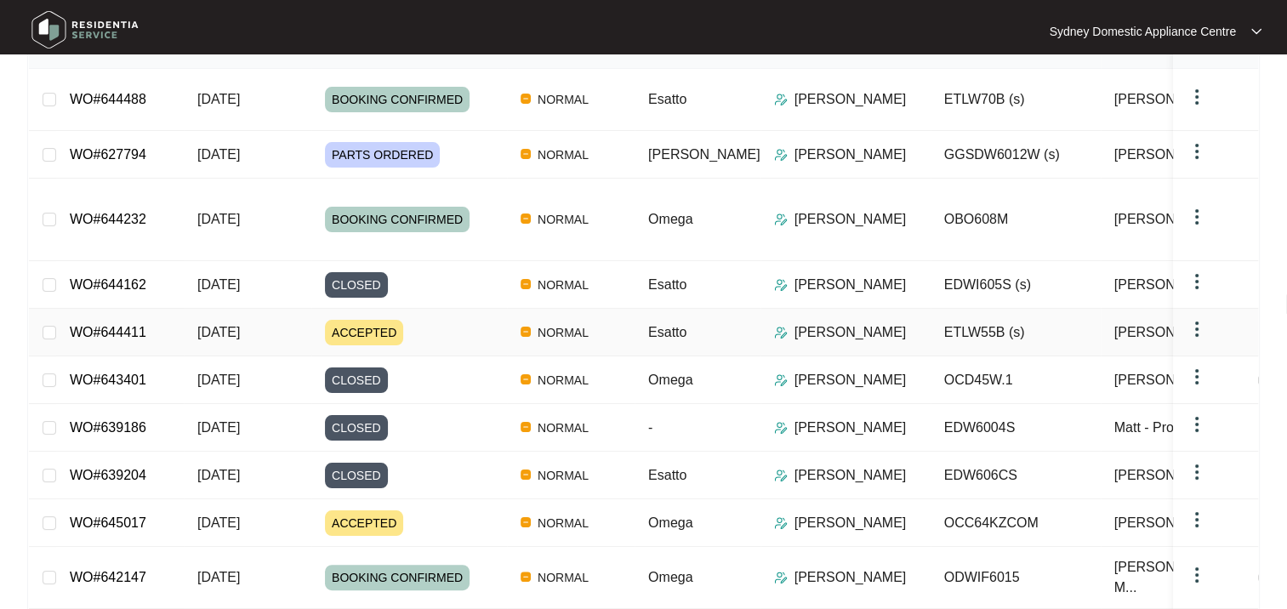
click at [427, 320] on div "ACCEPTED" at bounding box center [416, 333] width 182 height 26
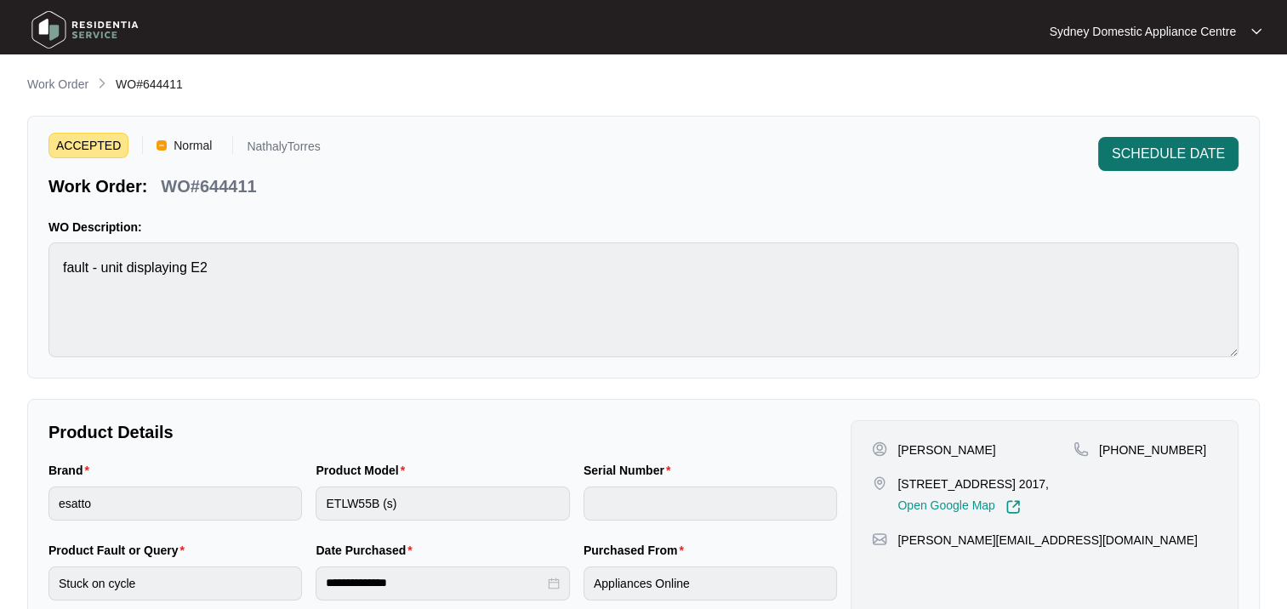
click at [1174, 141] on button "SCHEDULE DATE" at bounding box center [1168, 154] width 140 height 34
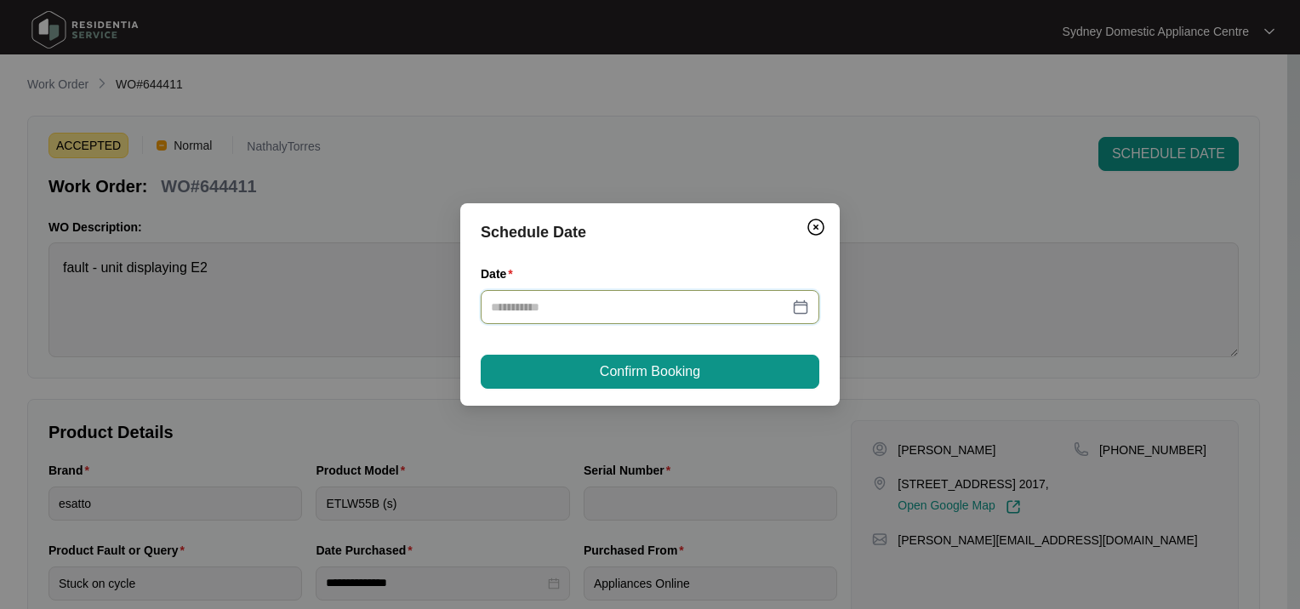
click at [549, 299] on input "Date" at bounding box center [640, 307] width 298 height 19
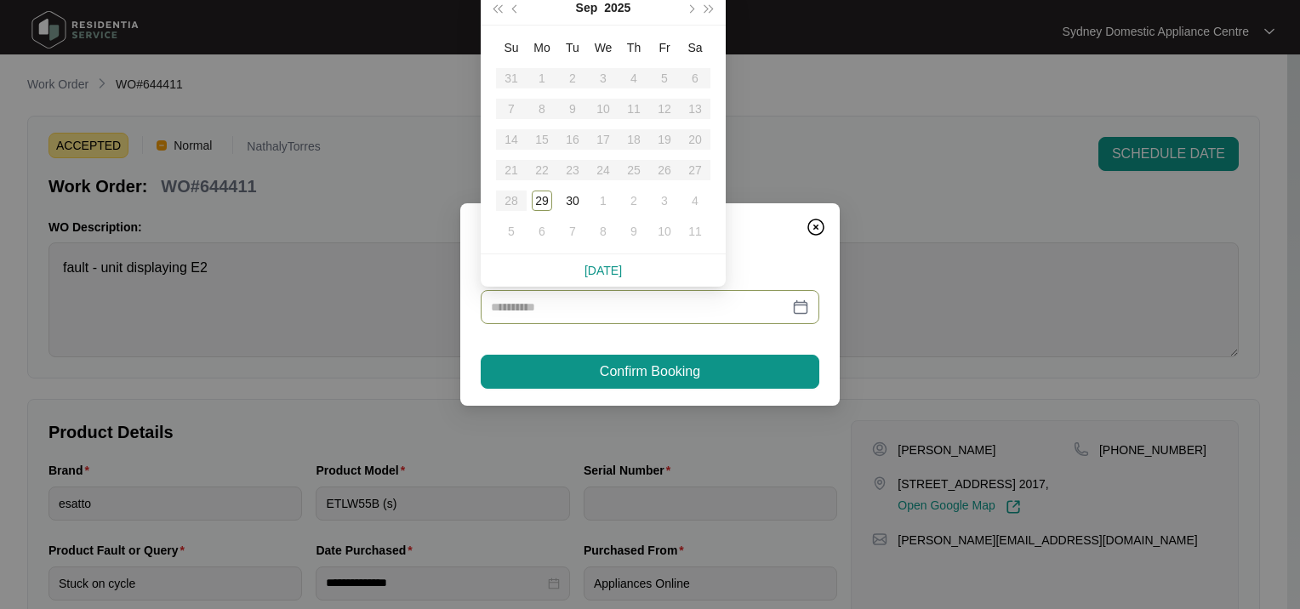
drag, startPoint x: 545, startPoint y: 195, endPoint x: 546, endPoint y: 252, distance: 57.0
click at [545, 196] on div "29" at bounding box center [542, 201] width 20 height 20
type input "**********"
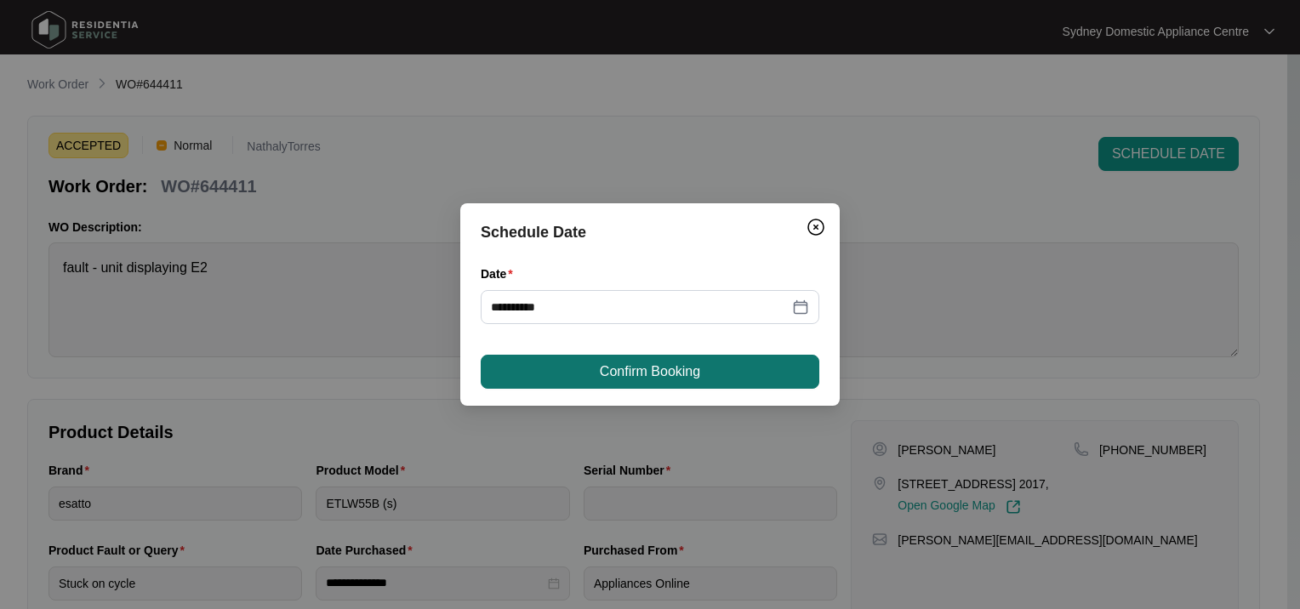
click at [528, 381] on button "Confirm Booking" at bounding box center [650, 372] width 339 height 34
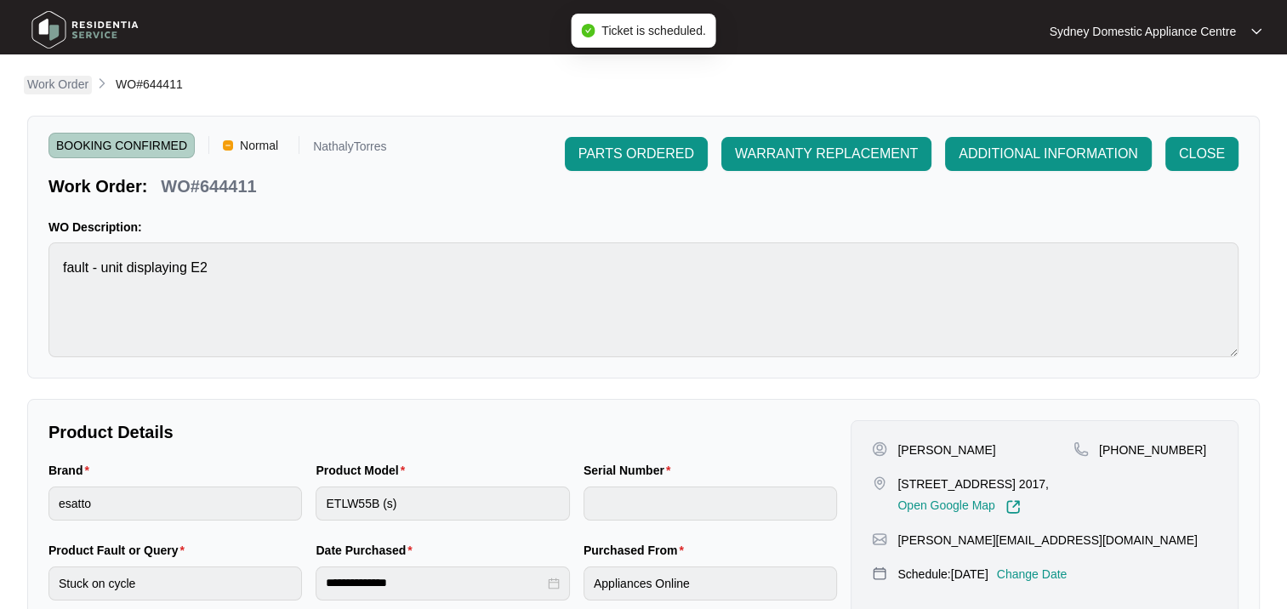
click at [66, 79] on p "Work Order" at bounding box center [57, 84] width 61 height 17
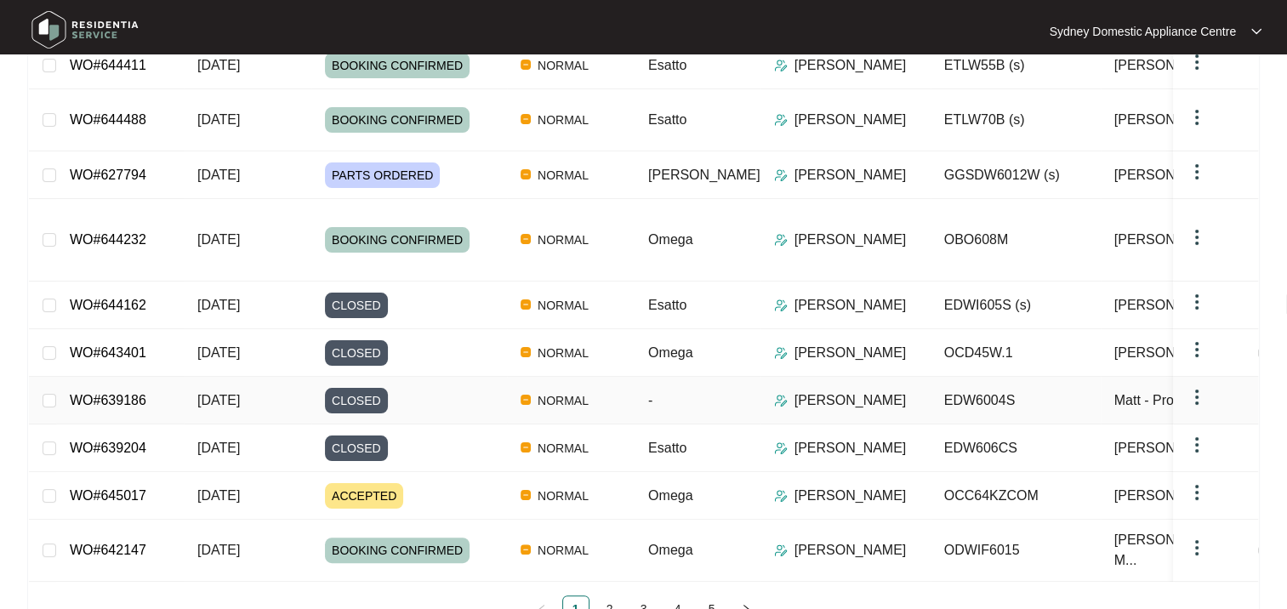
scroll to position [306, 0]
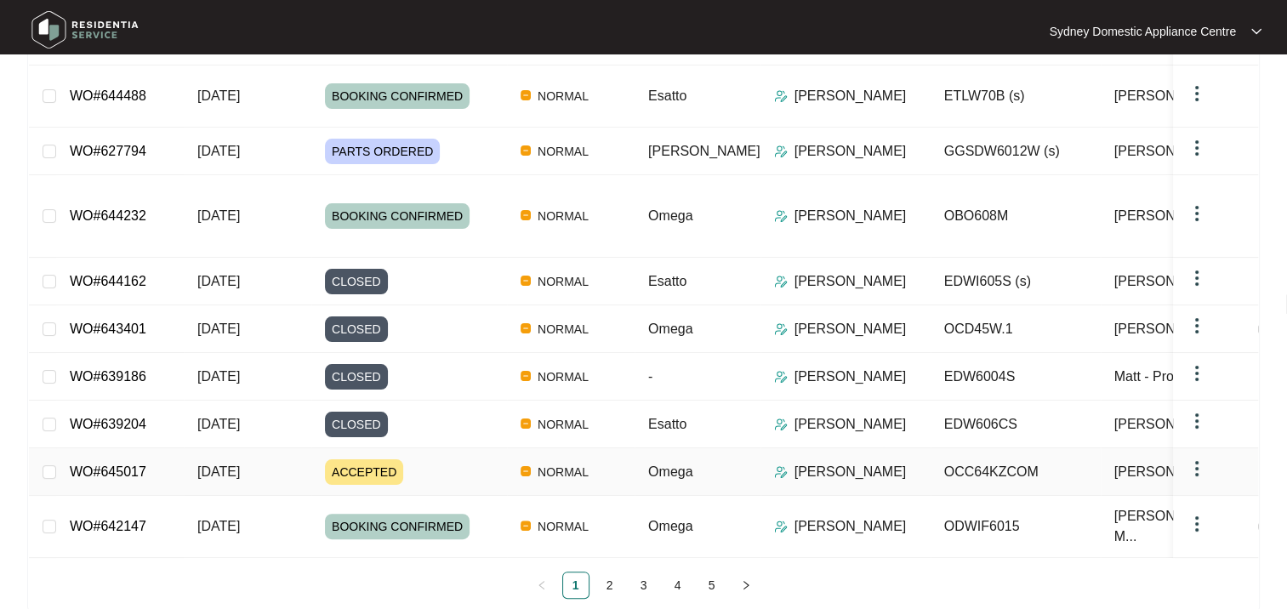
click at [465, 459] on div "ACCEPTED" at bounding box center [416, 472] width 182 height 26
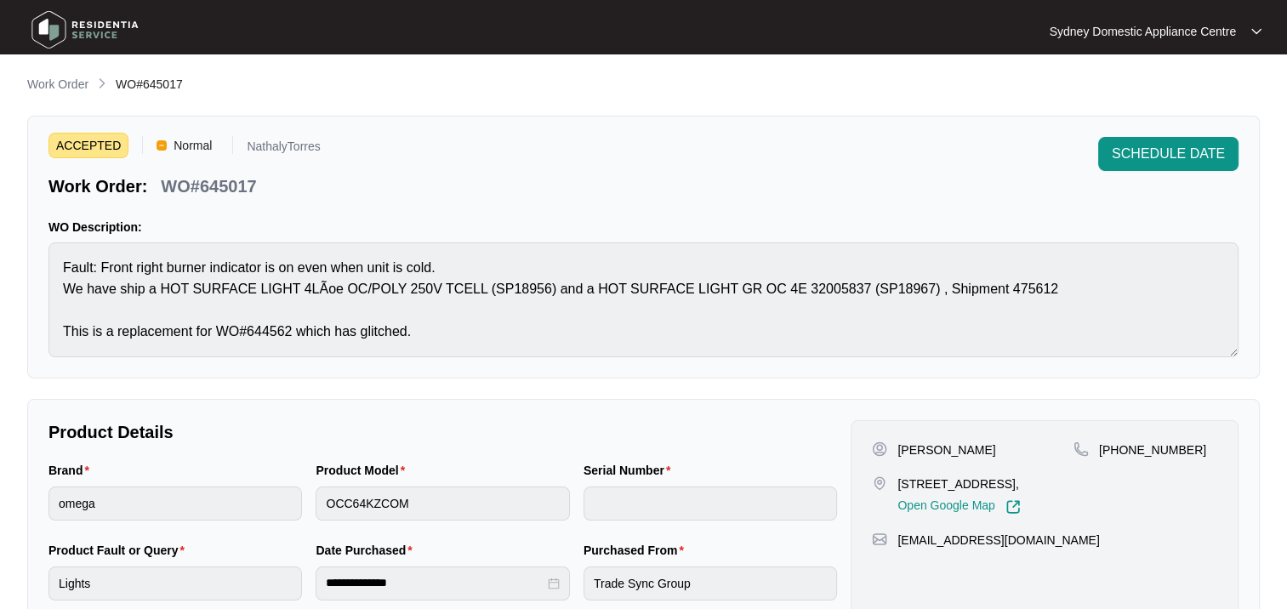
click at [248, 176] on p "WO#645017" at bounding box center [208, 186] width 95 height 24
copy p "645017"
click at [1145, 157] on span "SCHEDULE DATE" at bounding box center [1168, 154] width 113 height 20
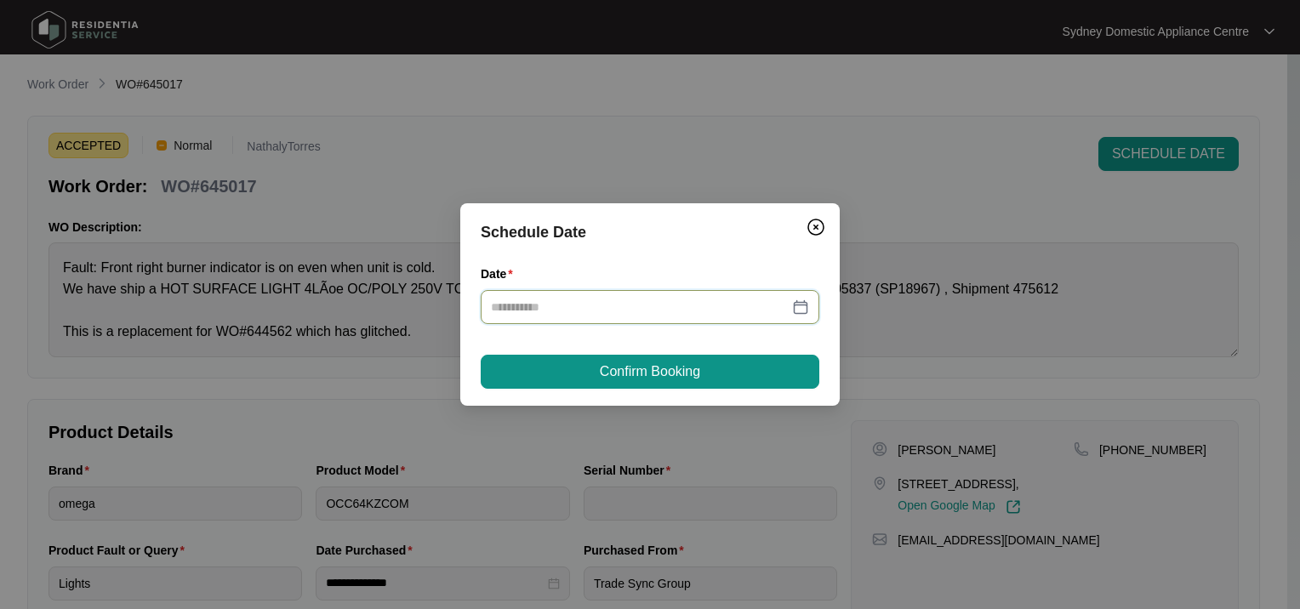
click at [653, 310] on input "Date" at bounding box center [640, 307] width 298 height 19
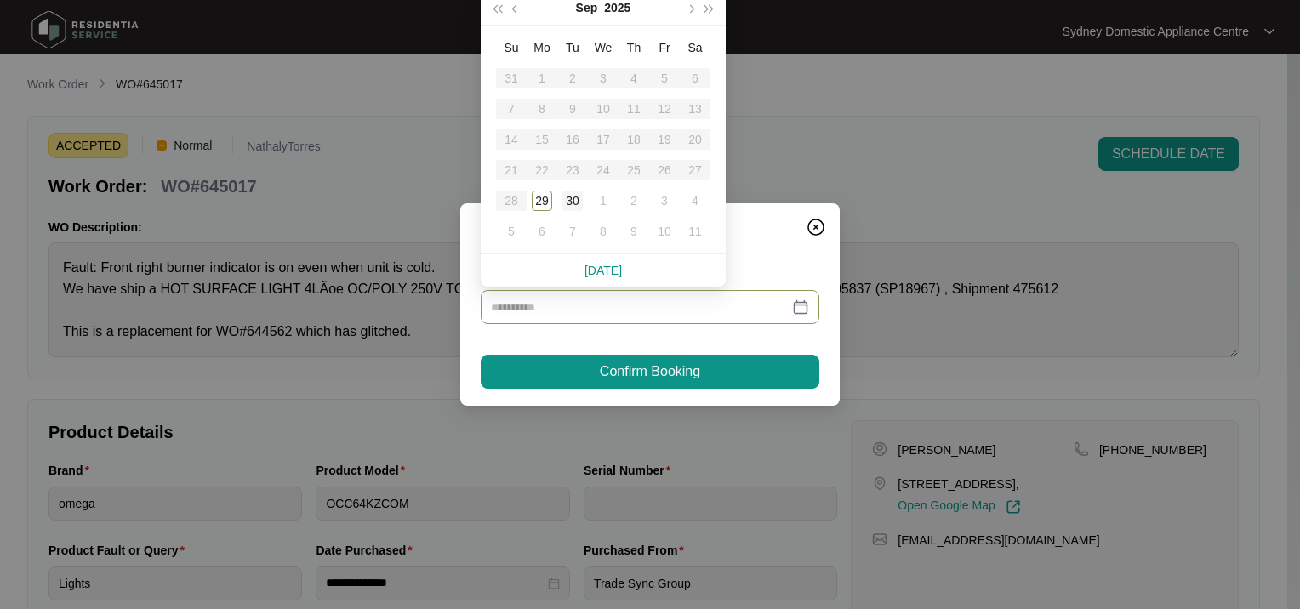
click at [579, 203] on div "30" at bounding box center [572, 201] width 20 height 20
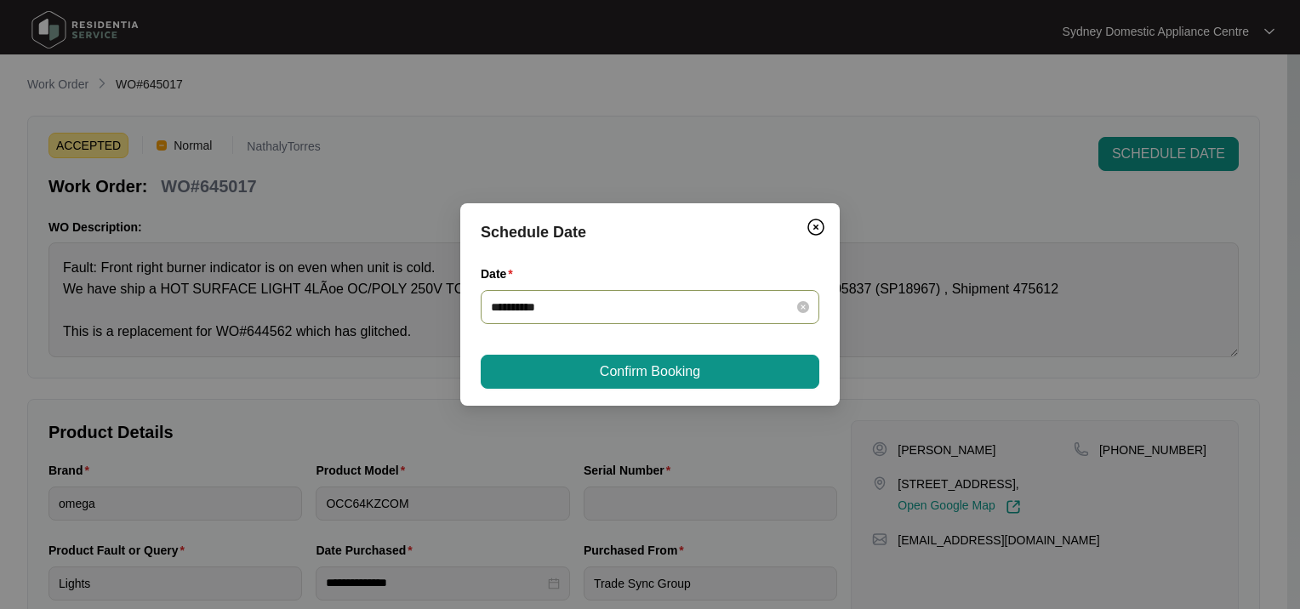
type input "**********"
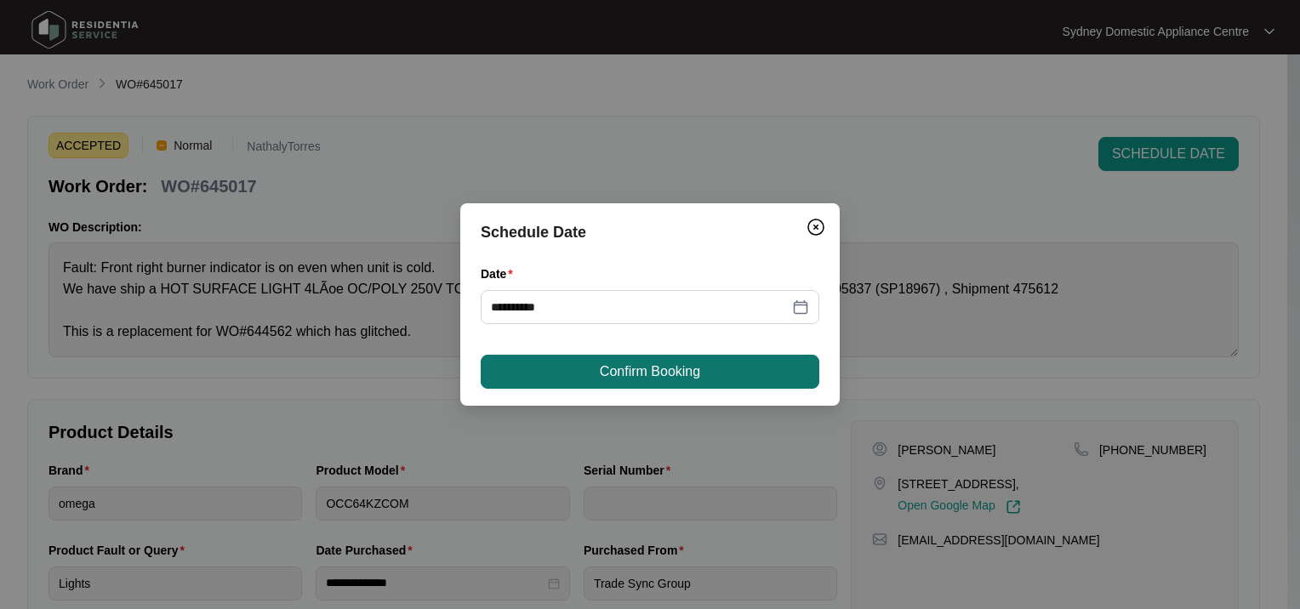
click at [559, 371] on button "Confirm Booking" at bounding box center [650, 372] width 339 height 34
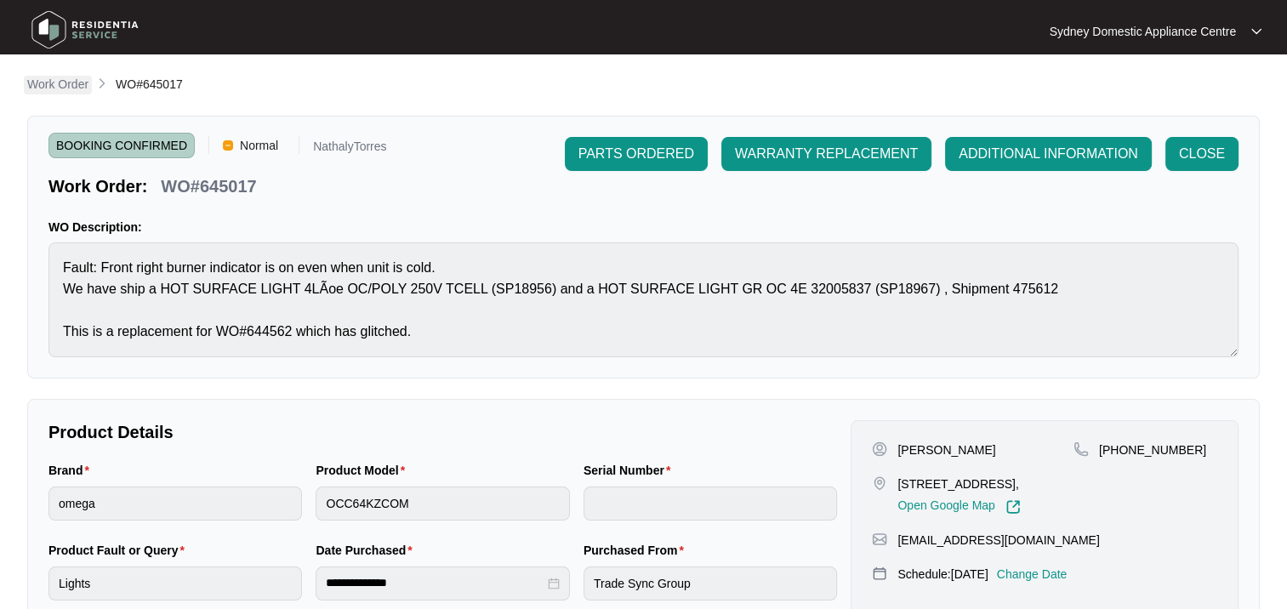
click at [71, 78] on p "Work Order" at bounding box center [57, 84] width 61 height 17
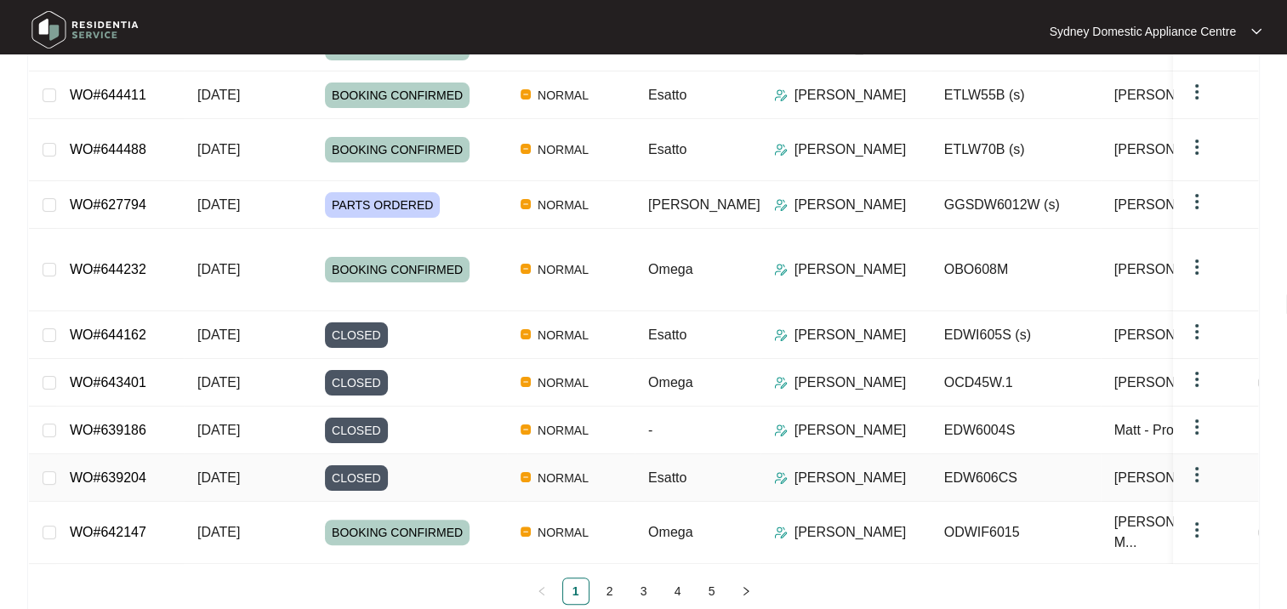
scroll to position [306, 0]
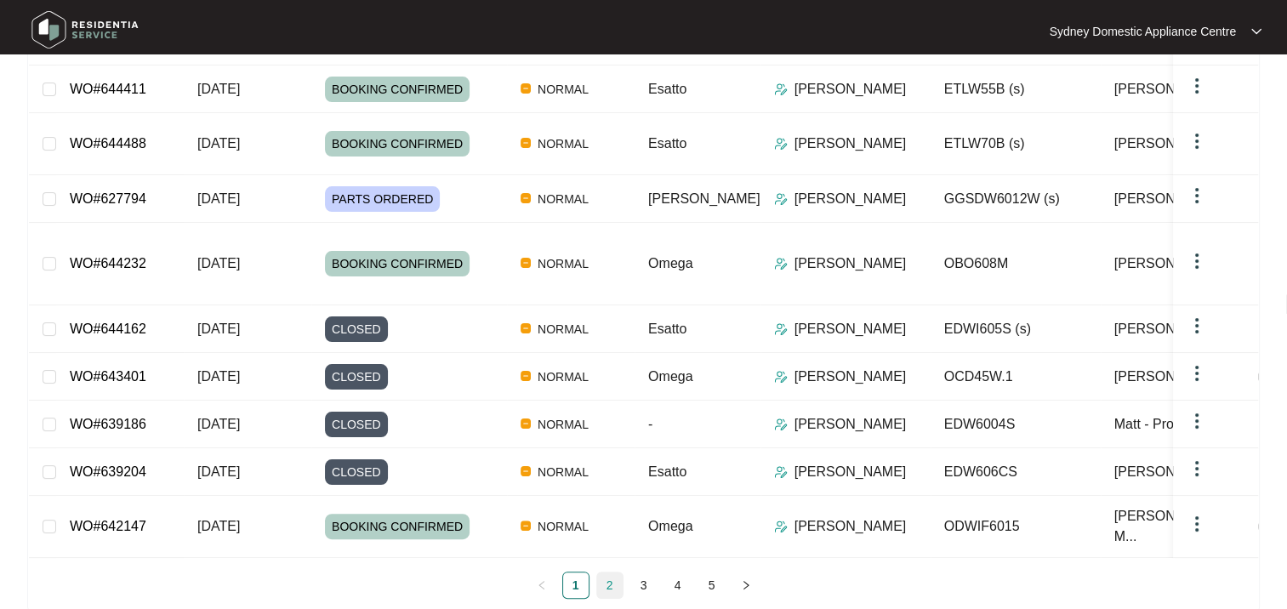
click at [608, 573] on link "2" at bounding box center [610, 586] width 26 height 26
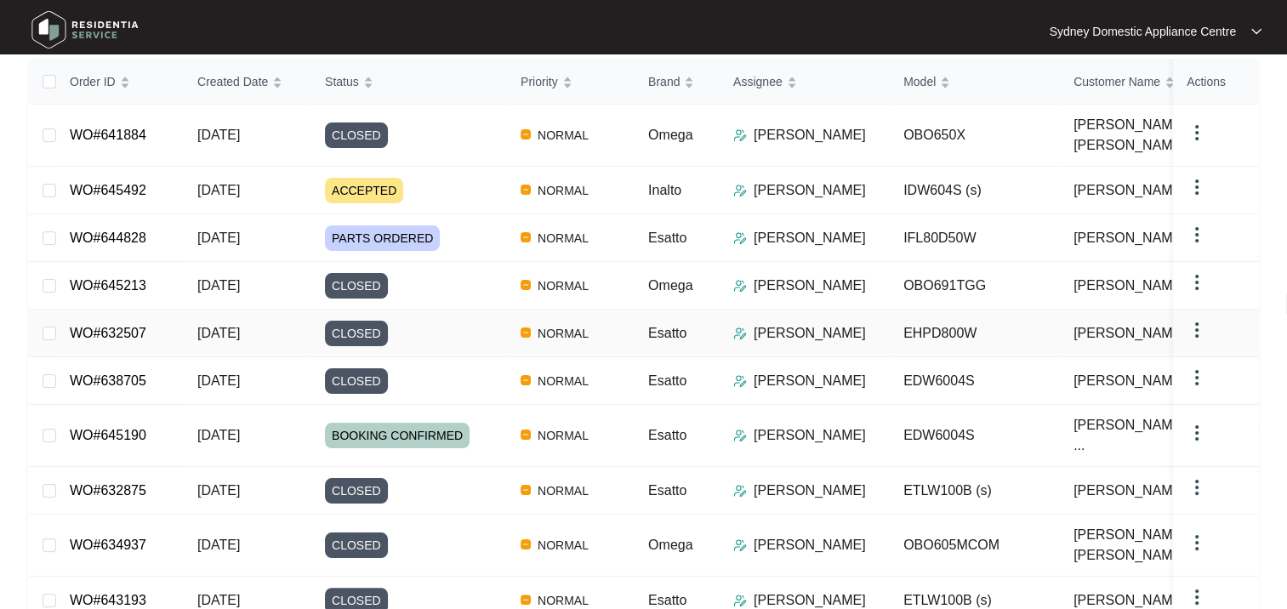
scroll to position [122, 0]
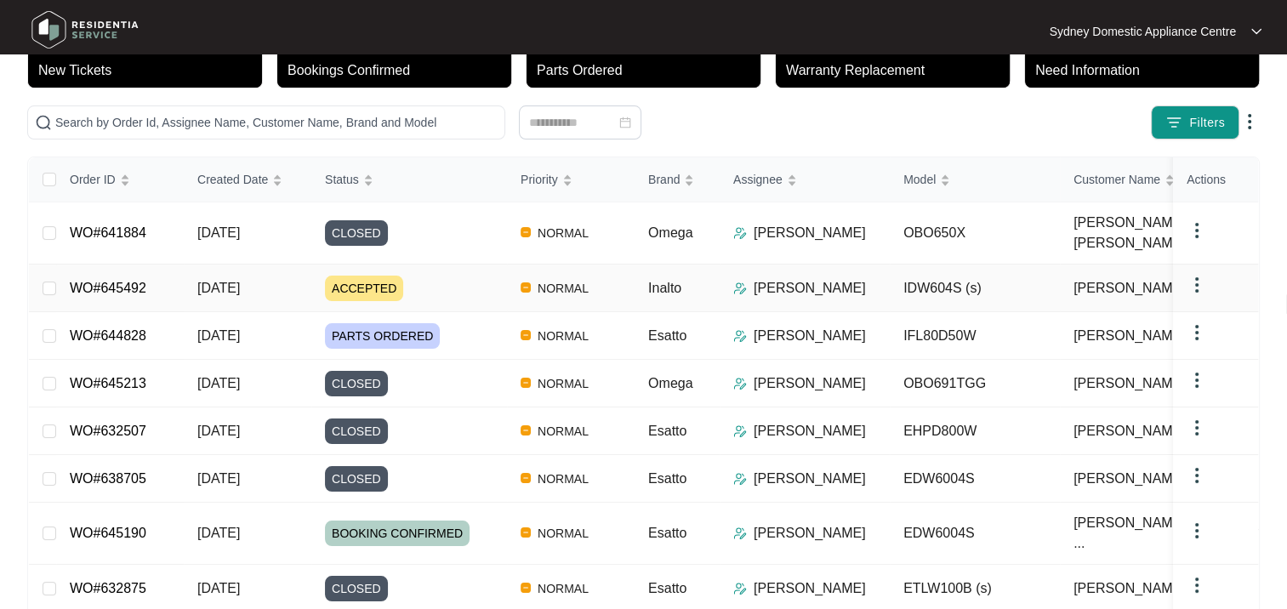
click at [416, 282] on div "ACCEPTED" at bounding box center [416, 289] width 182 height 26
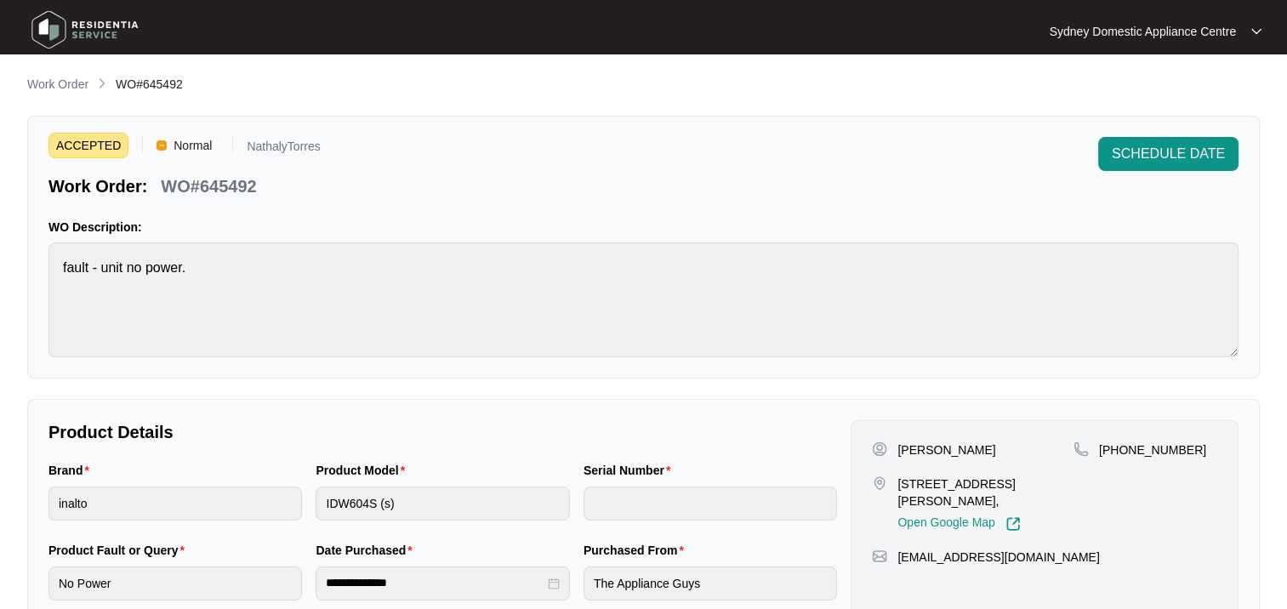
click at [254, 172] on div "WO#645492" at bounding box center [208, 183] width 109 height 30
click at [218, 186] on p "WO#645492" at bounding box center [208, 186] width 95 height 24
copy p "645492"
click at [48, 90] on p "Work Order" at bounding box center [57, 84] width 61 height 17
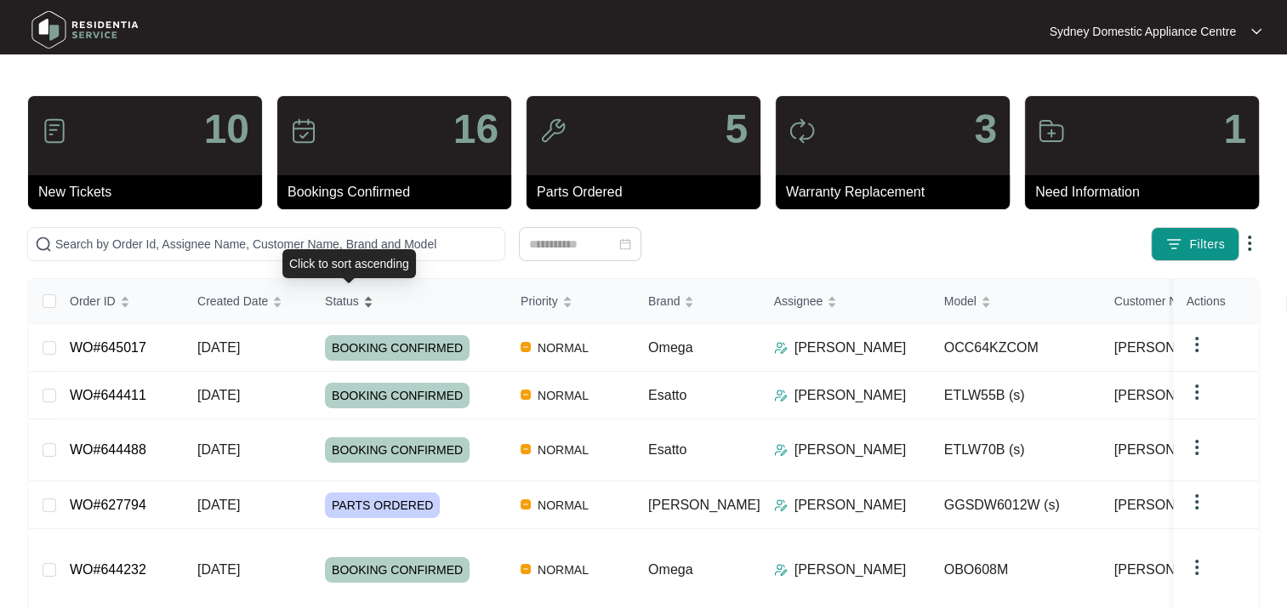
click at [351, 311] on div "Status" at bounding box center [349, 301] width 48 height 24
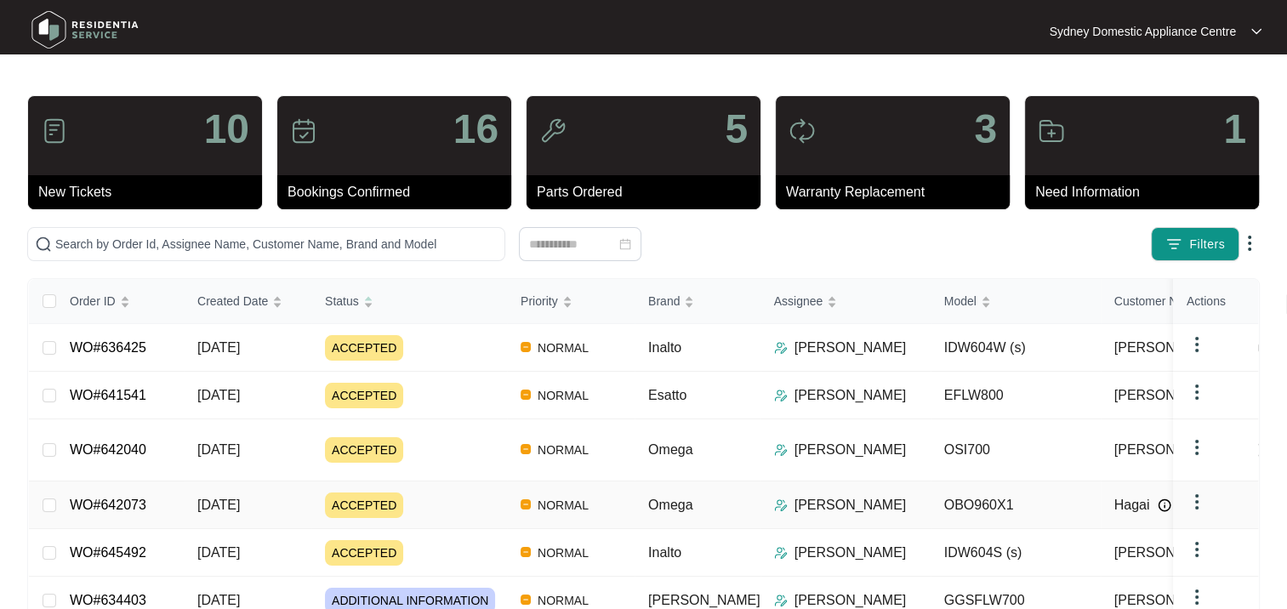
click at [118, 504] on link "WO#642073" at bounding box center [108, 505] width 77 height 14
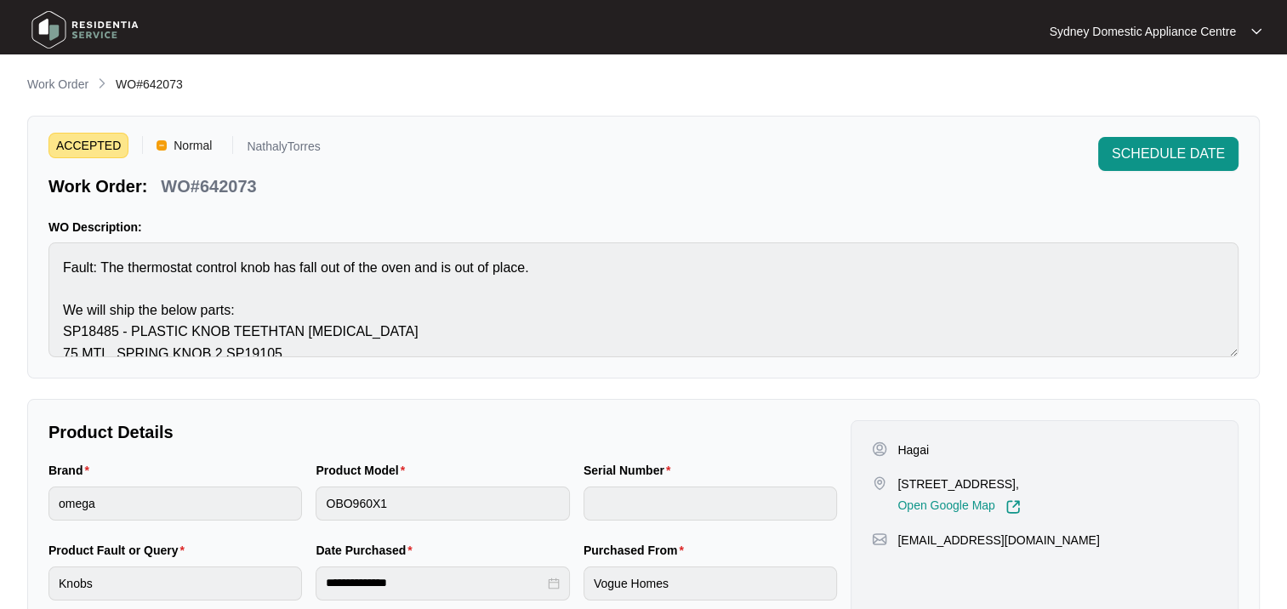
click at [227, 193] on p "WO#642073" at bounding box center [208, 186] width 95 height 24
copy p "642073"
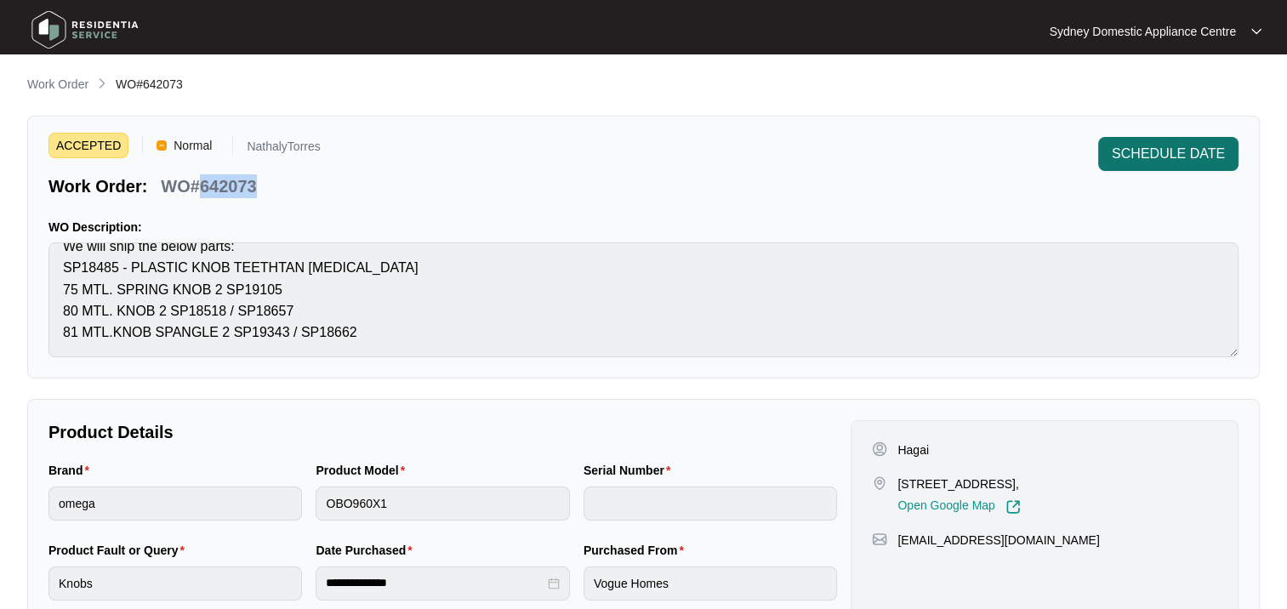
click at [1161, 157] on span "SCHEDULE DATE" at bounding box center [1168, 154] width 113 height 20
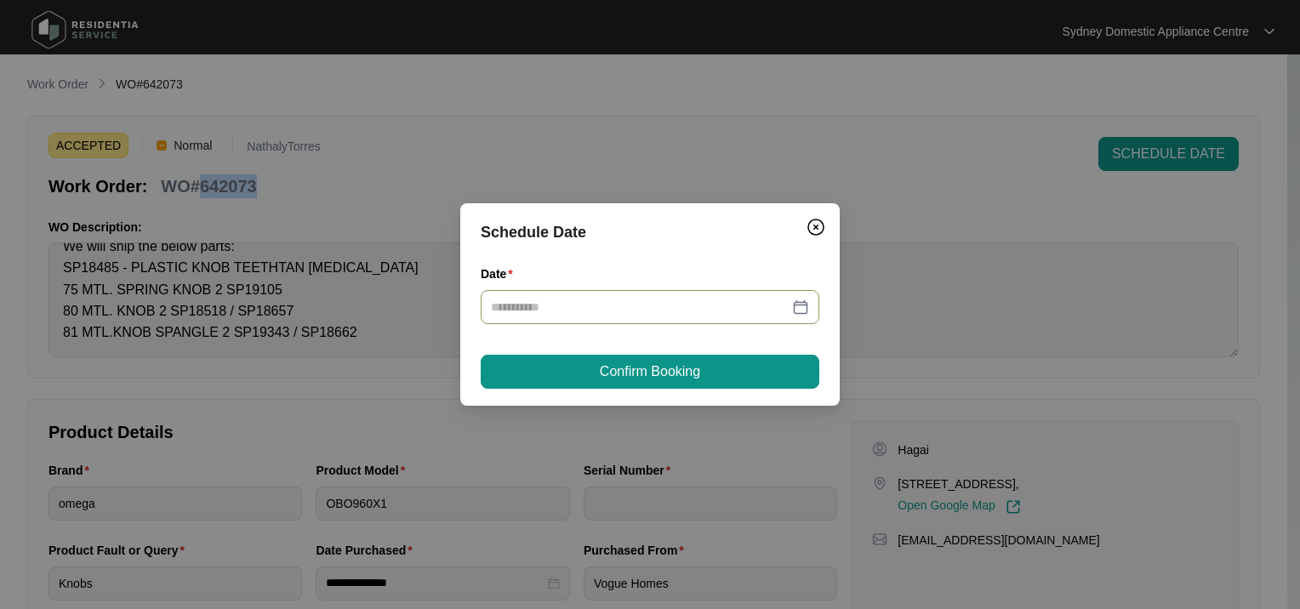
click at [615, 323] on div at bounding box center [650, 307] width 339 height 34
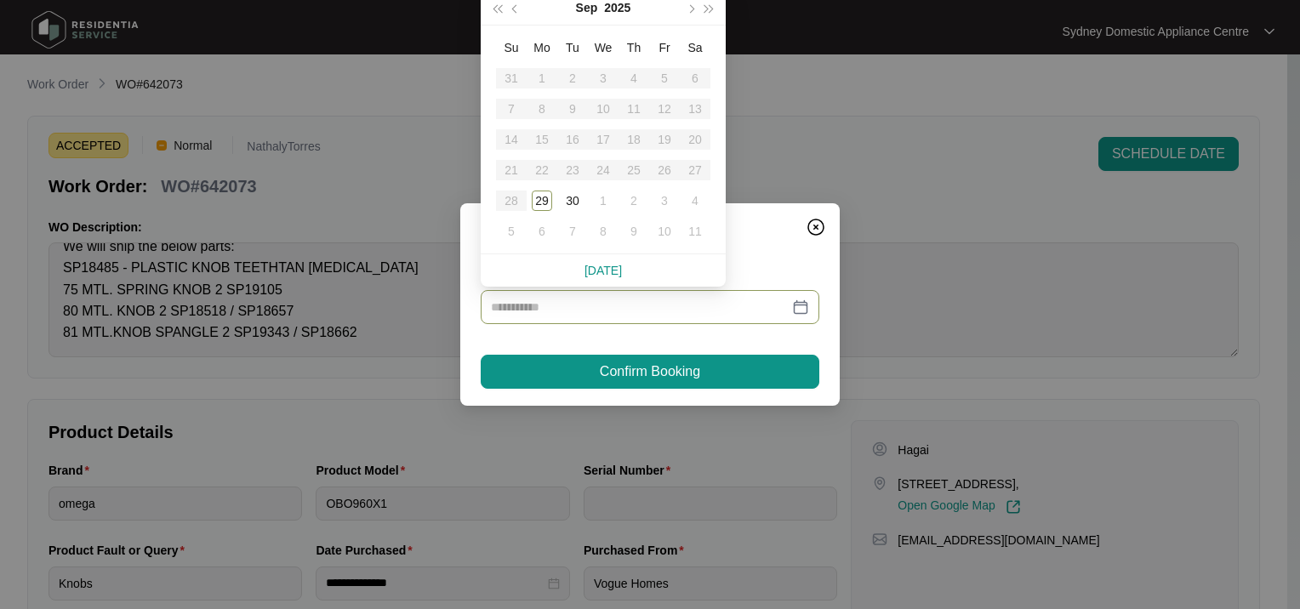
click at [615, 317] on div at bounding box center [650, 307] width 339 height 34
click at [544, 201] on div "29" at bounding box center [542, 201] width 20 height 20
type input "**********"
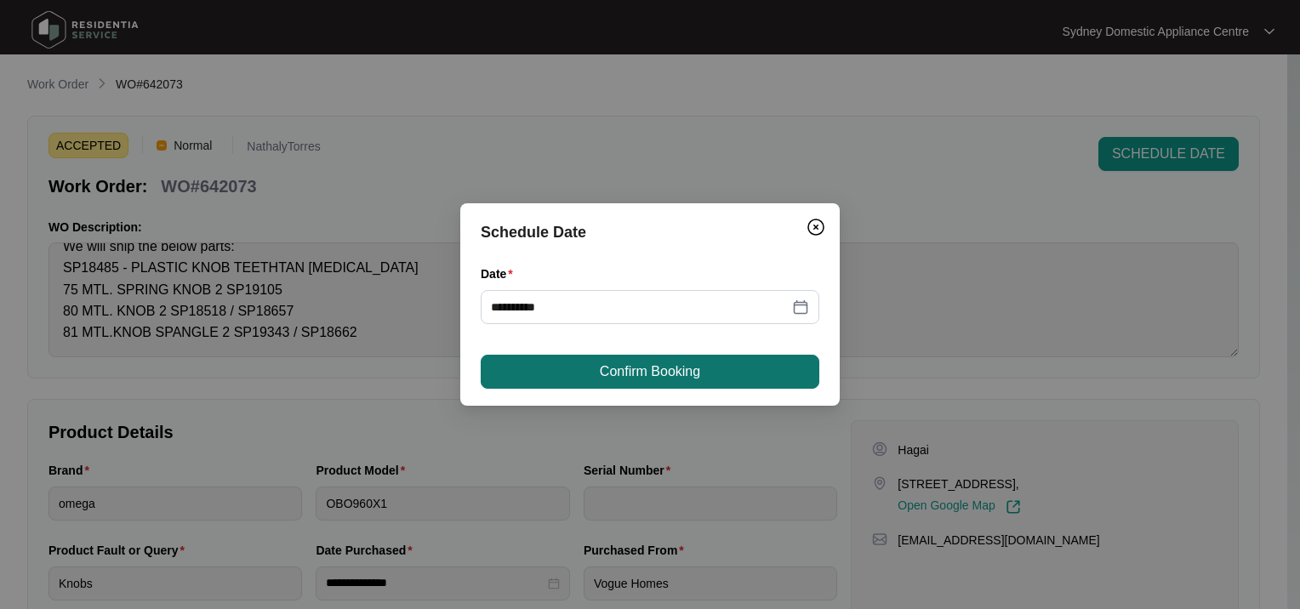
click at [585, 374] on button "Confirm Booking" at bounding box center [650, 372] width 339 height 34
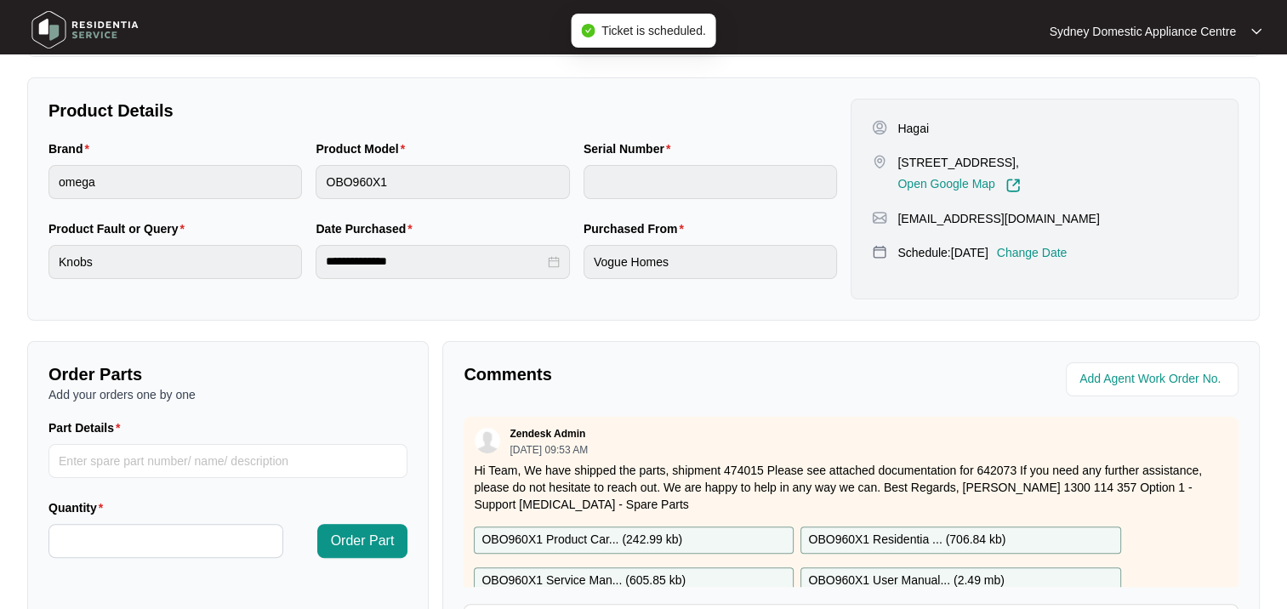
scroll to position [425, 0]
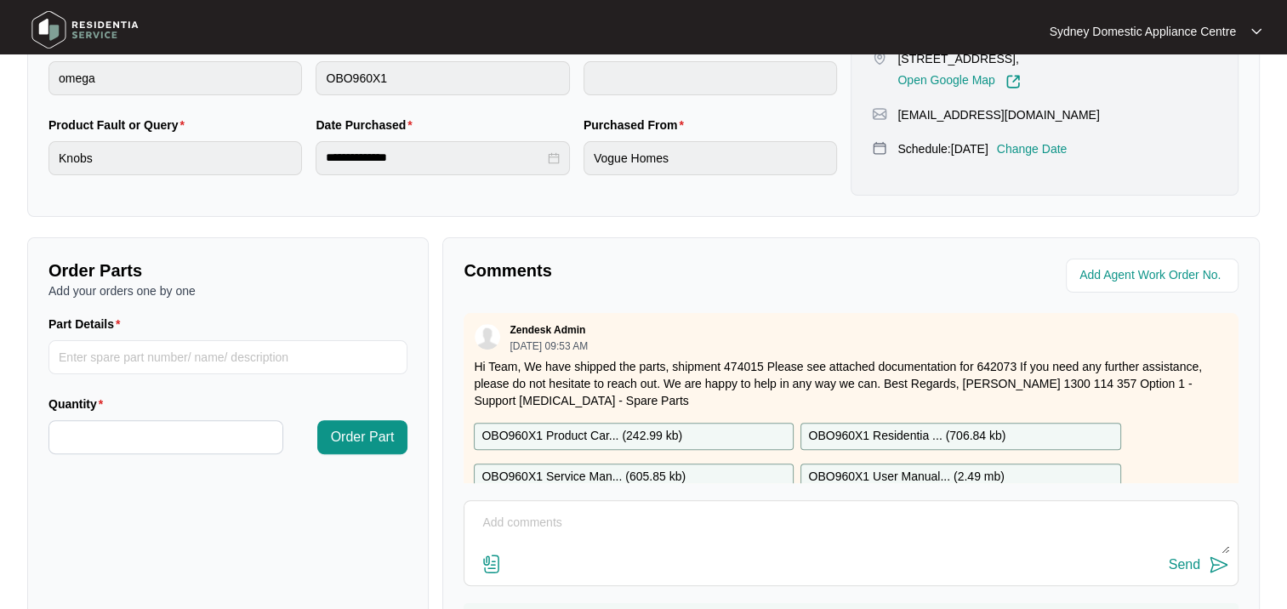
click at [492, 555] on img at bounding box center [492, 564] width 20 height 20
click at [0, 0] on input "file" at bounding box center [0, 0] width 0 height 0
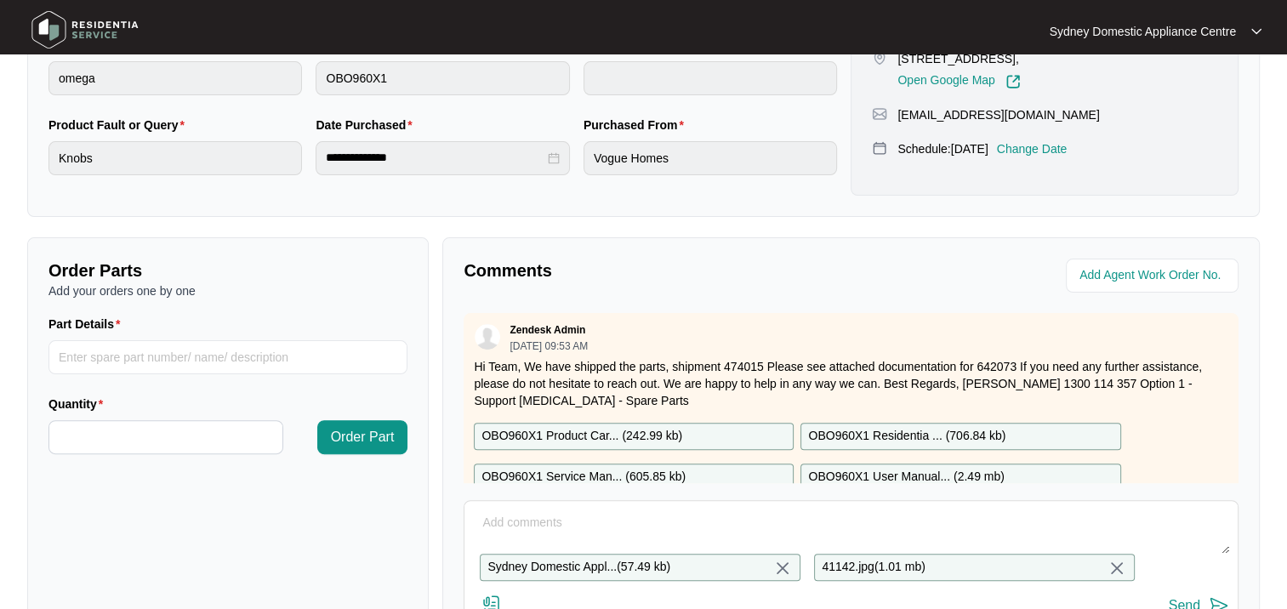
click at [670, 516] on textarea at bounding box center [851, 532] width 756 height 44
paste textarea "V0000588552206000376"
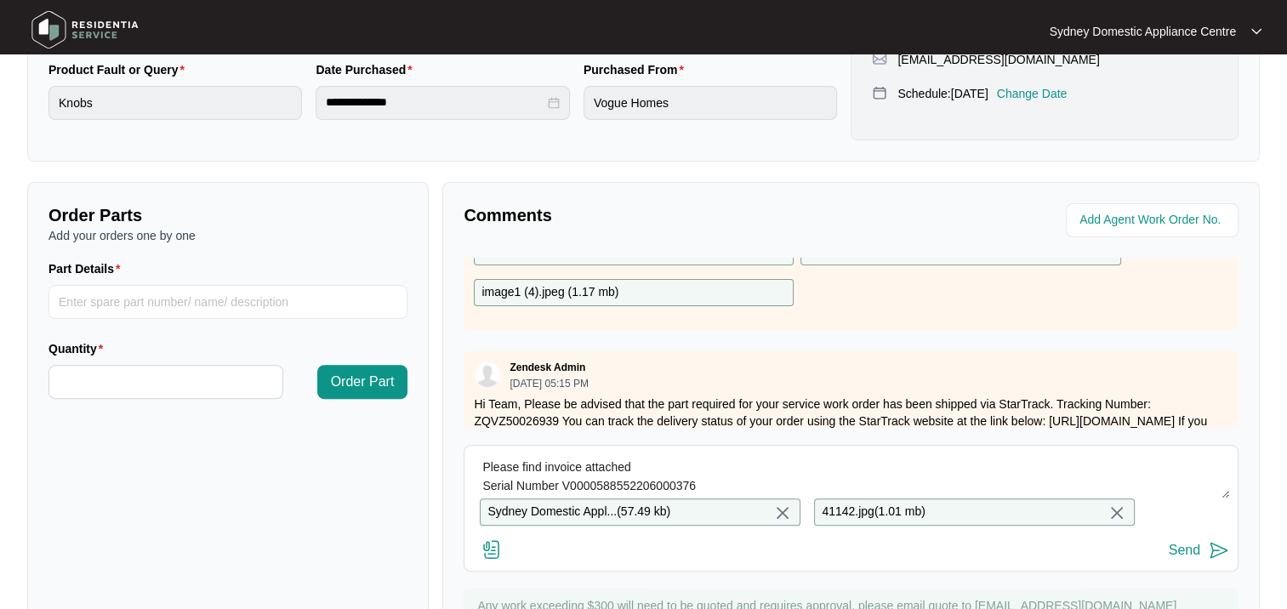
scroll to position [511, 0]
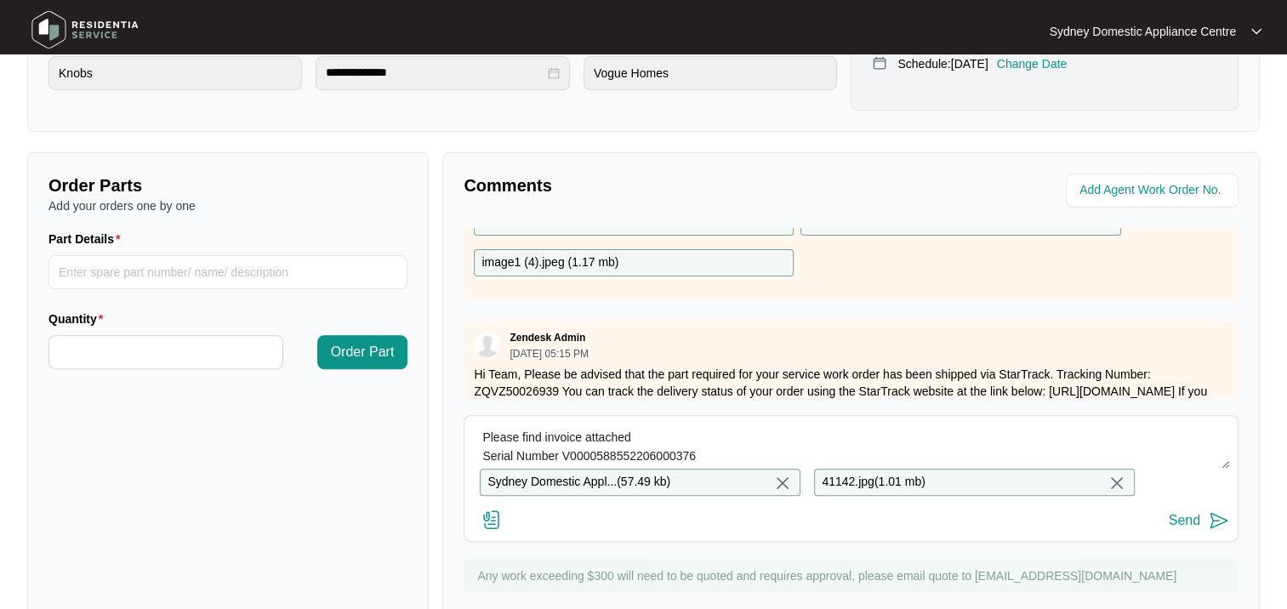
type textarea "Please find invoice attached Serial Number V0000588552206000376"
click at [1191, 528] on div "Send" at bounding box center [1184, 520] width 31 height 15
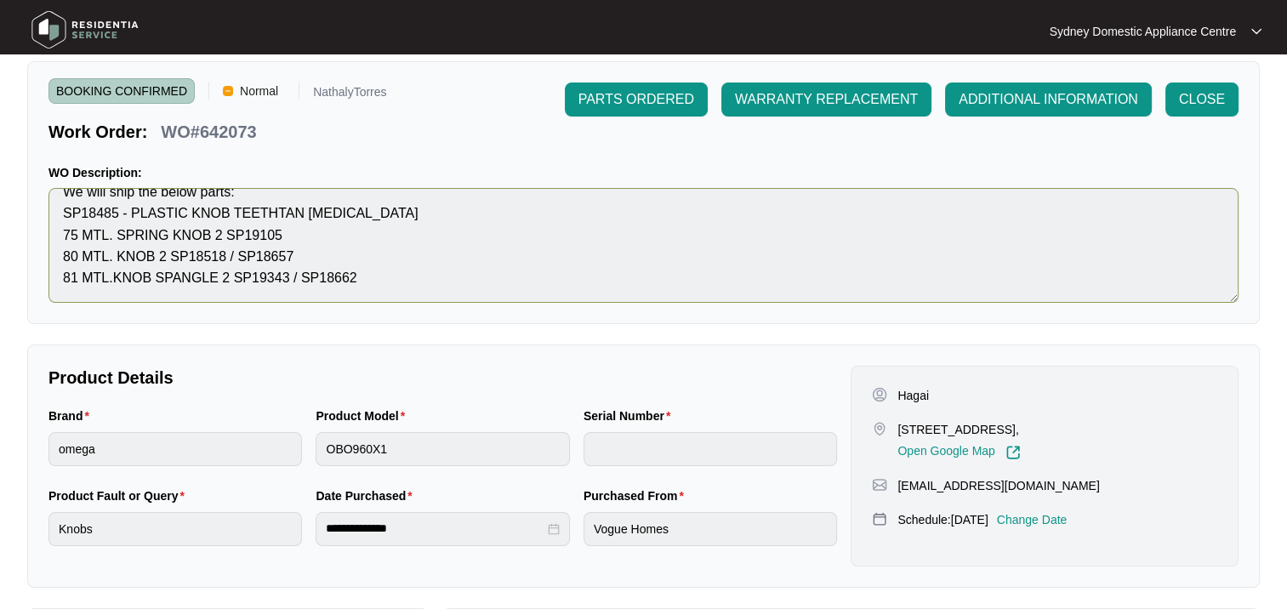
scroll to position [0, 0]
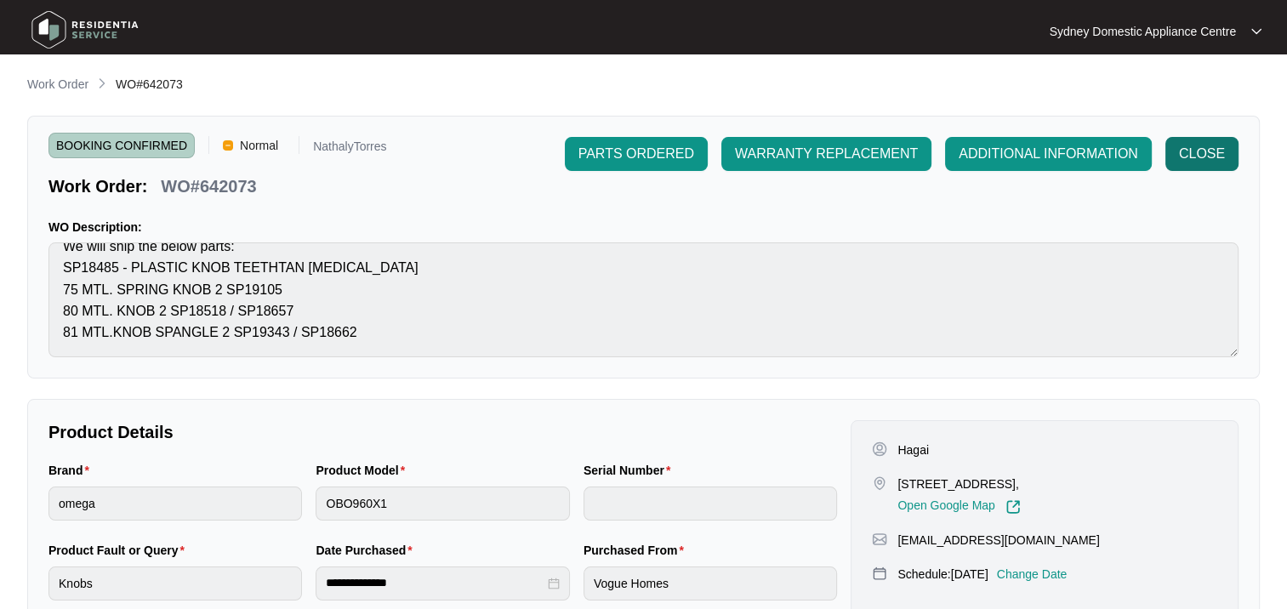
click at [1184, 151] on span "CLOSE" at bounding box center [1202, 154] width 46 height 20
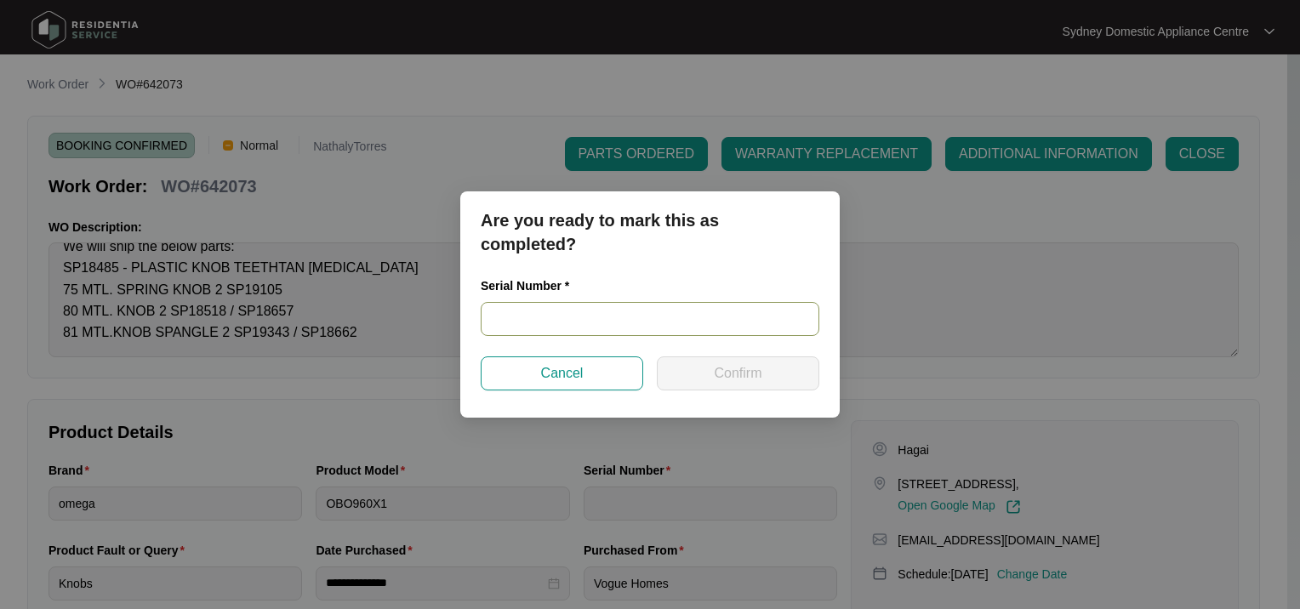
click at [555, 325] on input "text" at bounding box center [650, 319] width 339 height 34
paste input "V0000588552206000376"
type input "V0000588552206000376"
click at [729, 378] on span "Confirm" at bounding box center [738, 373] width 48 height 20
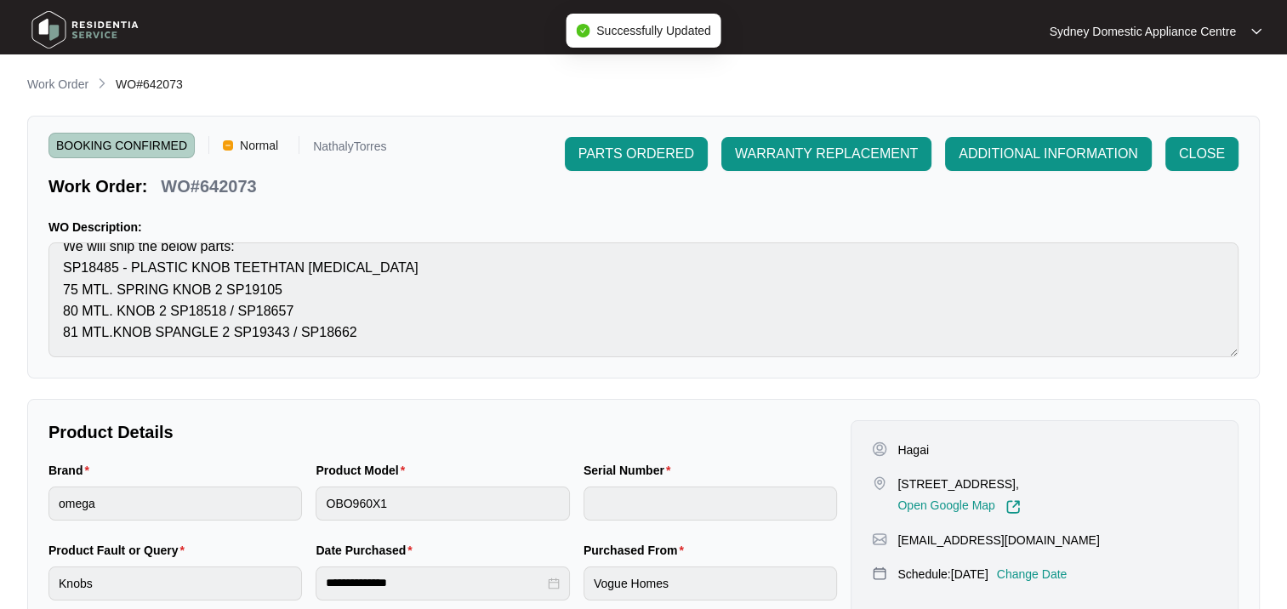
type input "V0000588552206000376"
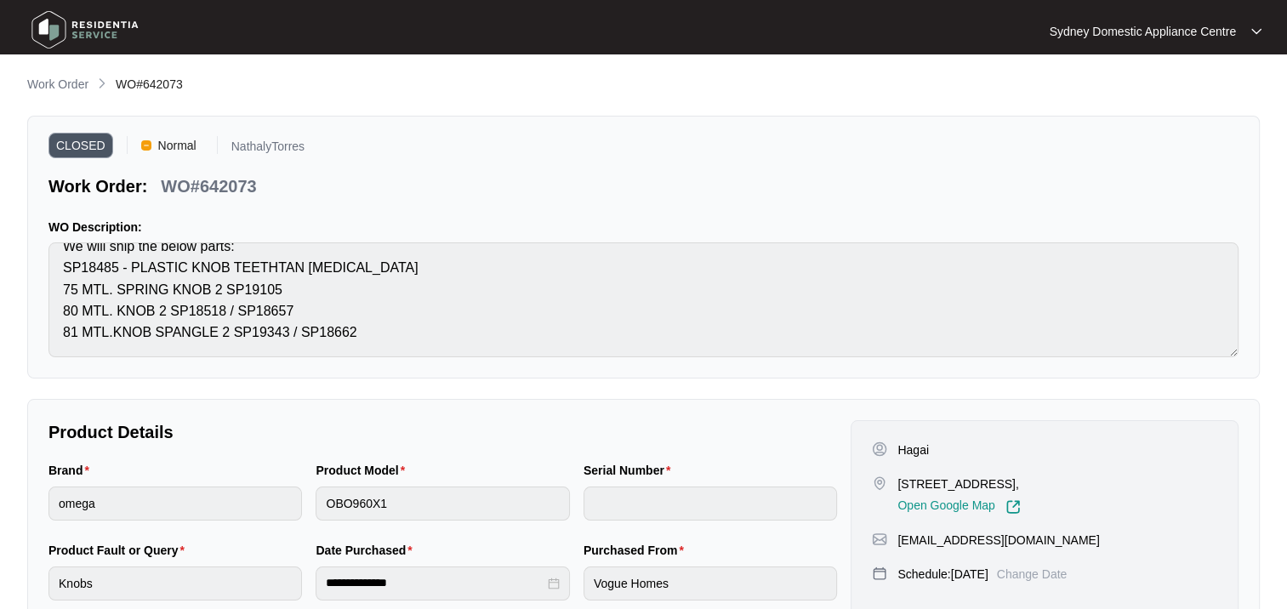
type input "V0000588552206000376"
click at [78, 78] on p "Work Order" at bounding box center [57, 84] width 61 height 17
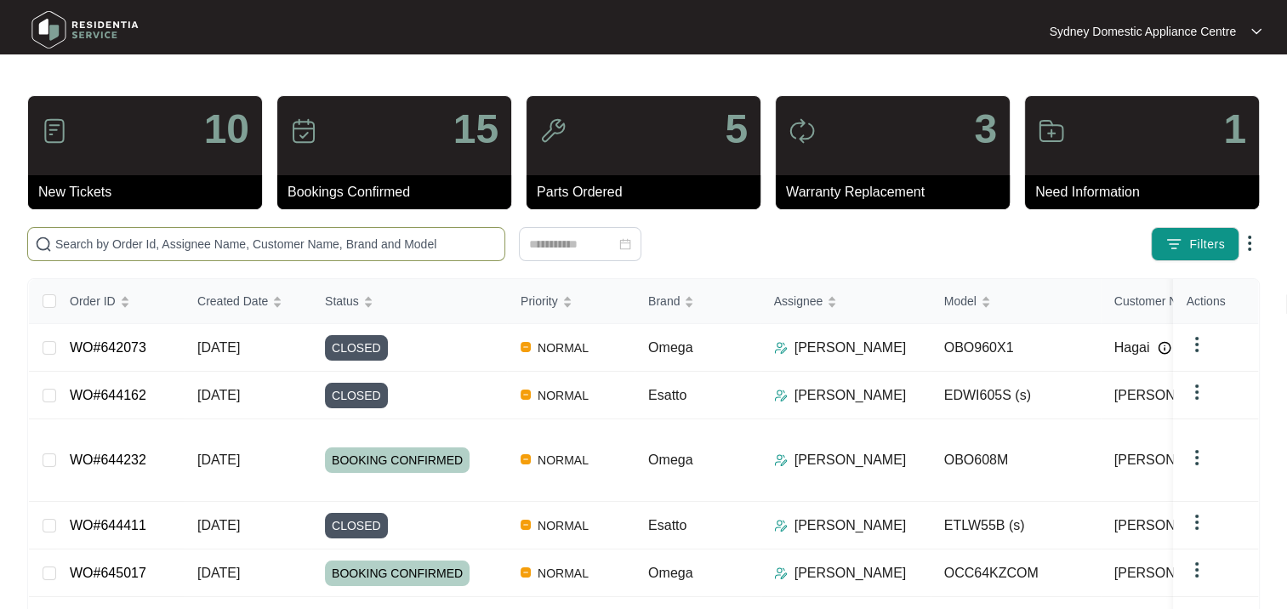
click at [270, 237] on input "text" at bounding box center [276, 244] width 442 height 19
paste input "645213"
type input "645213"
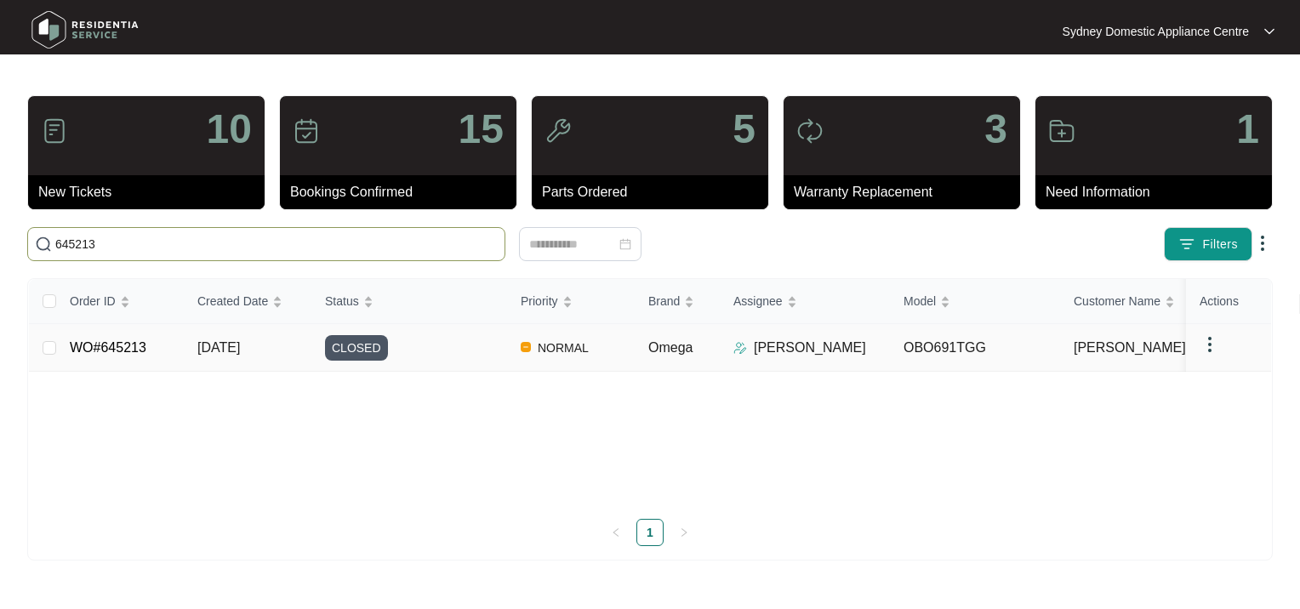
click at [388, 342] on div "CLOSED" at bounding box center [416, 348] width 182 height 26
click at [409, 342] on div "CLOSED" at bounding box center [416, 348] width 182 height 26
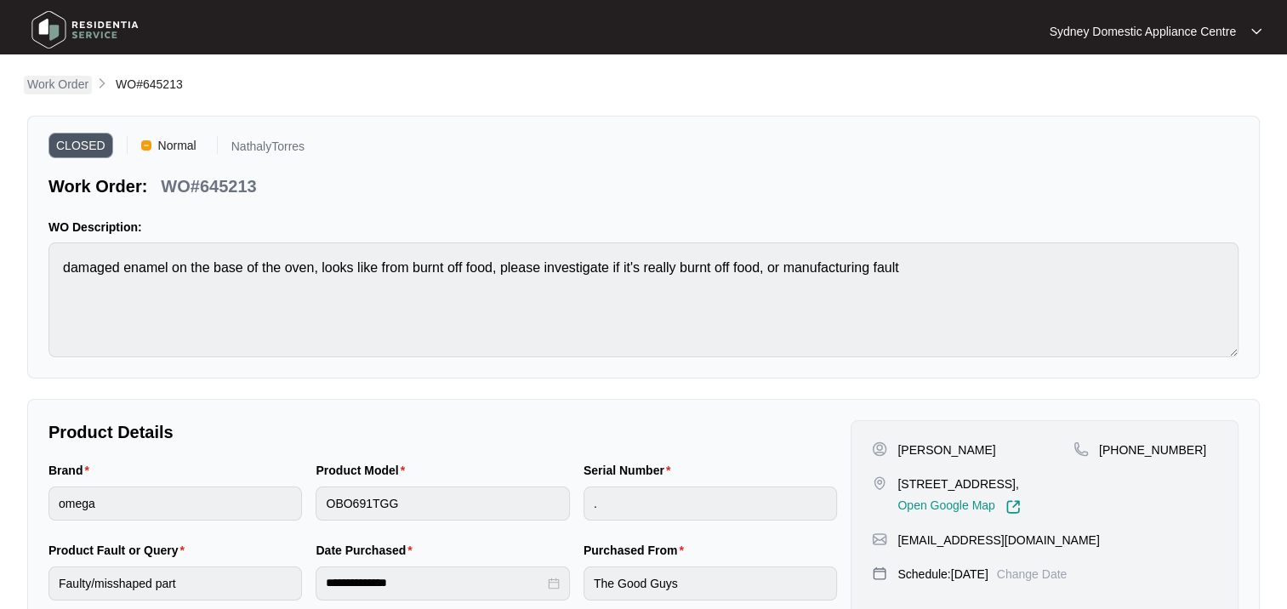
click at [58, 85] on p "Work Order" at bounding box center [57, 84] width 61 height 17
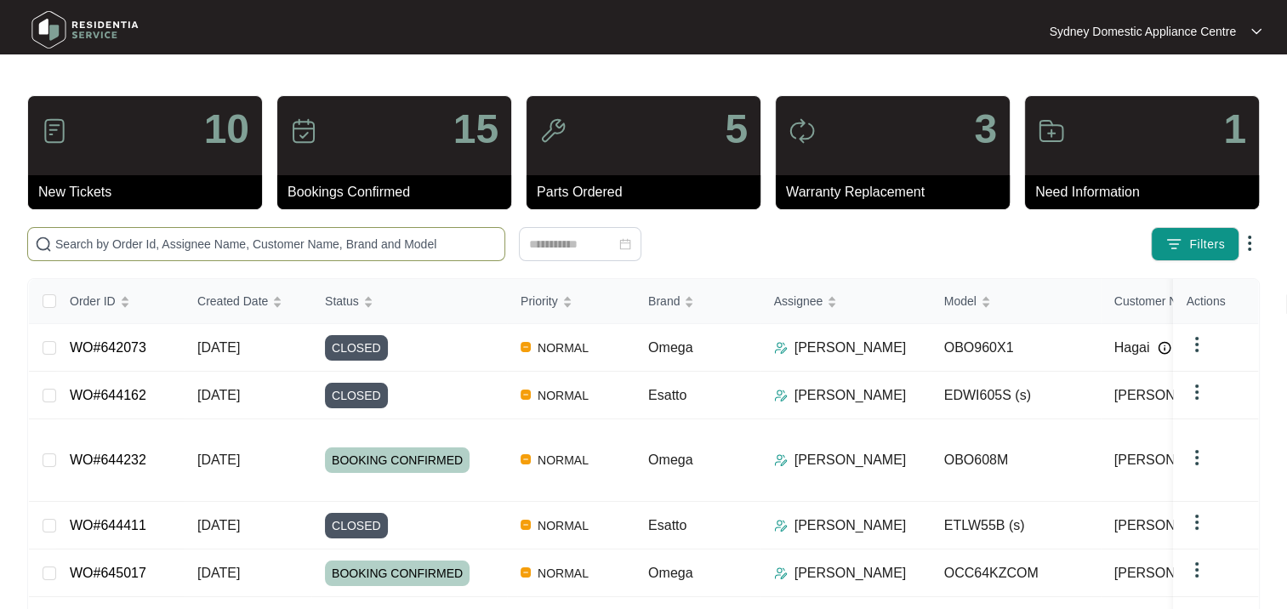
click at [116, 245] on input "text" at bounding box center [276, 244] width 442 height 19
paste input "644099"
type input "644099"
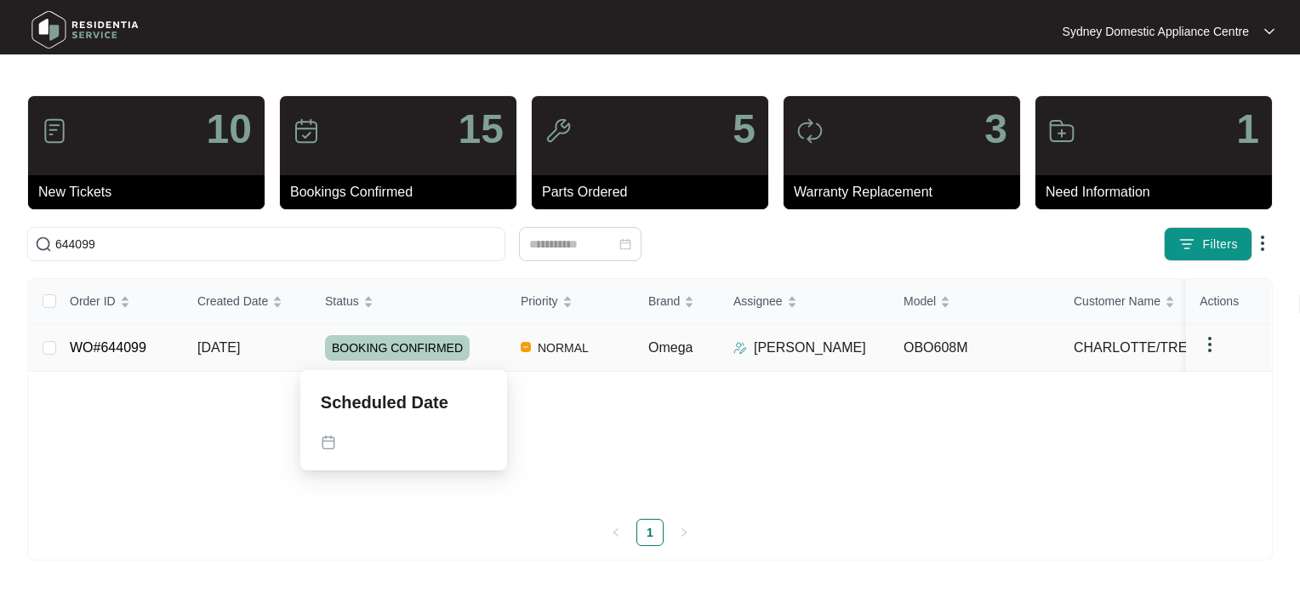
click at [427, 353] on span "BOOKING CONFIRMED" at bounding box center [397, 348] width 145 height 26
click at [478, 340] on div "BOOKING CONFIRMED" at bounding box center [416, 348] width 182 height 26
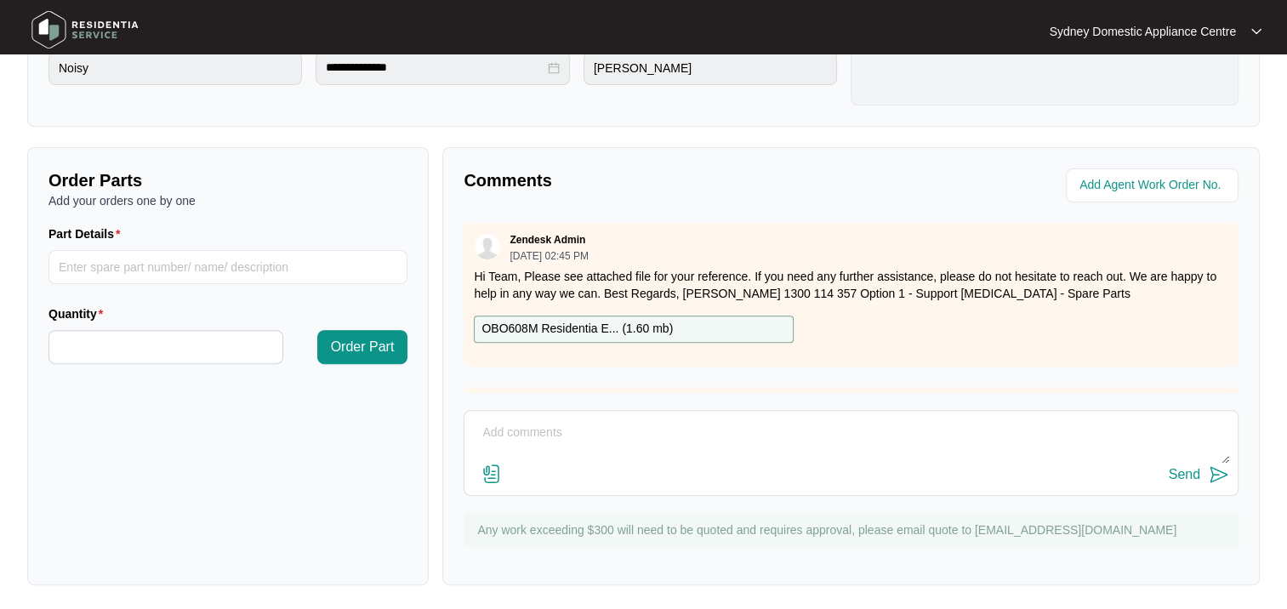
scroll to position [517, 0]
click at [488, 466] on img at bounding box center [492, 472] width 20 height 20
click at [0, 0] on input "file" at bounding box center [0, 0] width 0 height 0
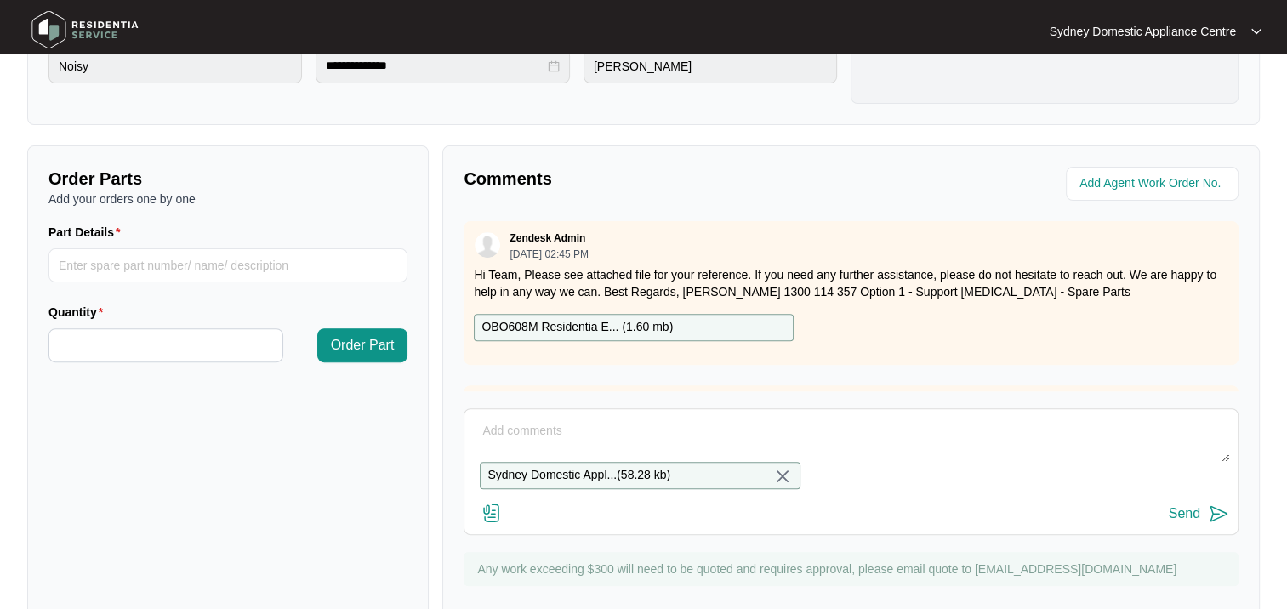
click at [528, 427] on textarea at bounding box center [851, 440] width 756 height 44
paste textarea "The technician"
type textarea "Hi, Job has been completed, the invoice is attached"
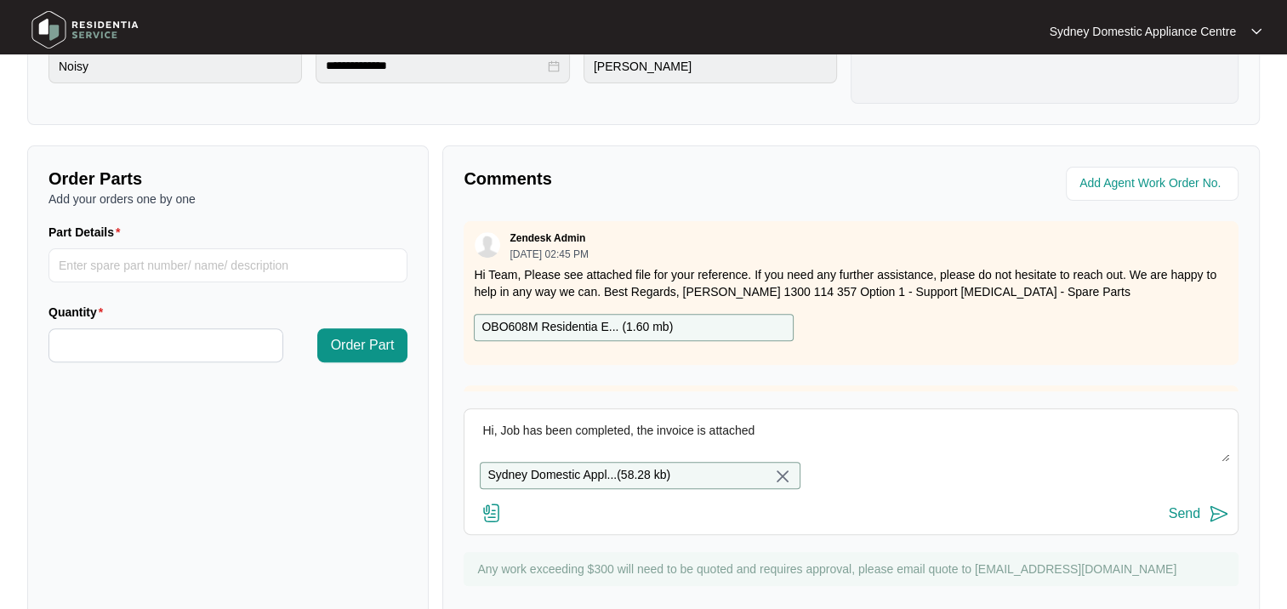
click at [1203, 526] on button "Send" at bounding box center [1199, 514] width 60 height 23
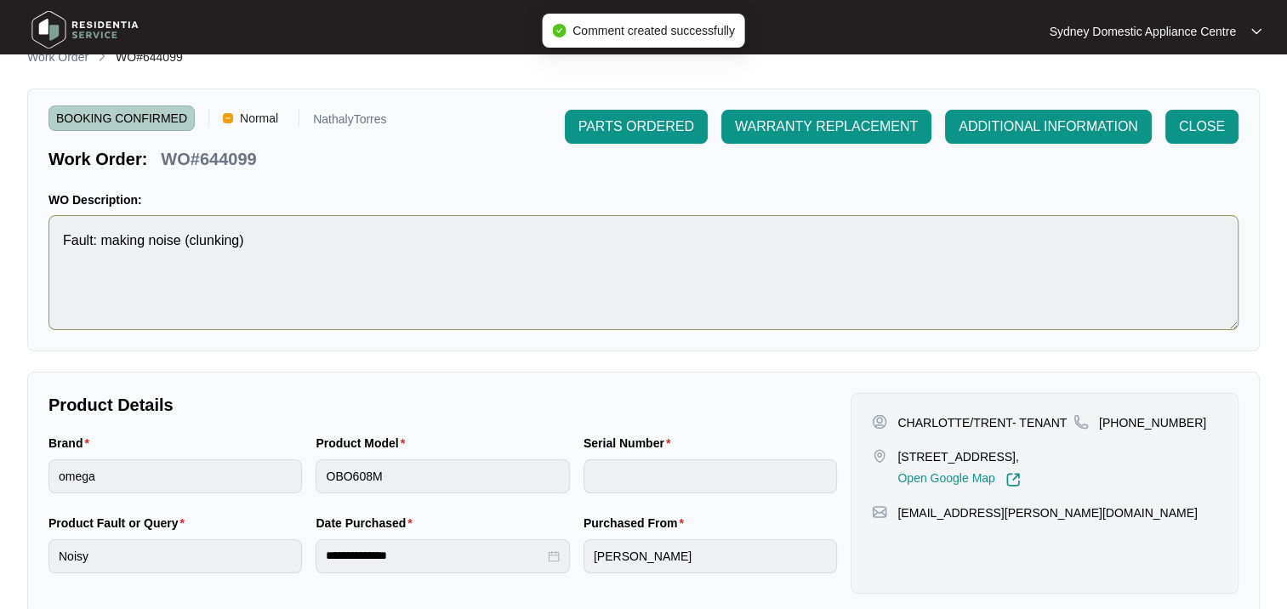
scroll to position [7, 0]
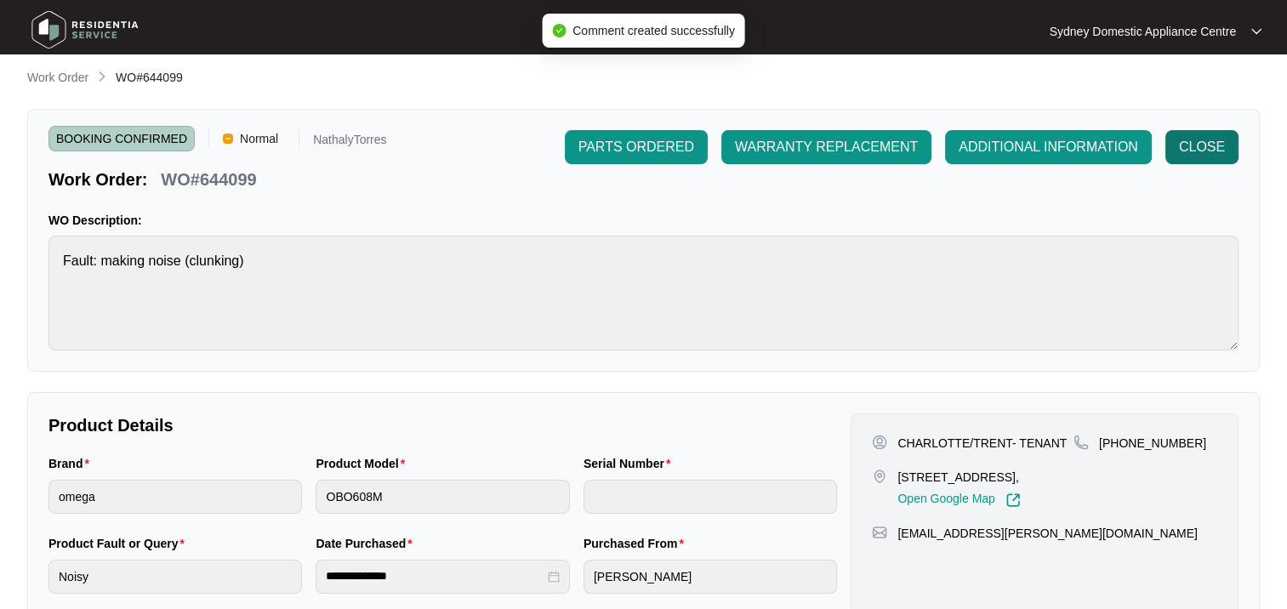
click at [1207, 150] on span "CLOSE" at bounding box center [1202, 147] width 46 height 20
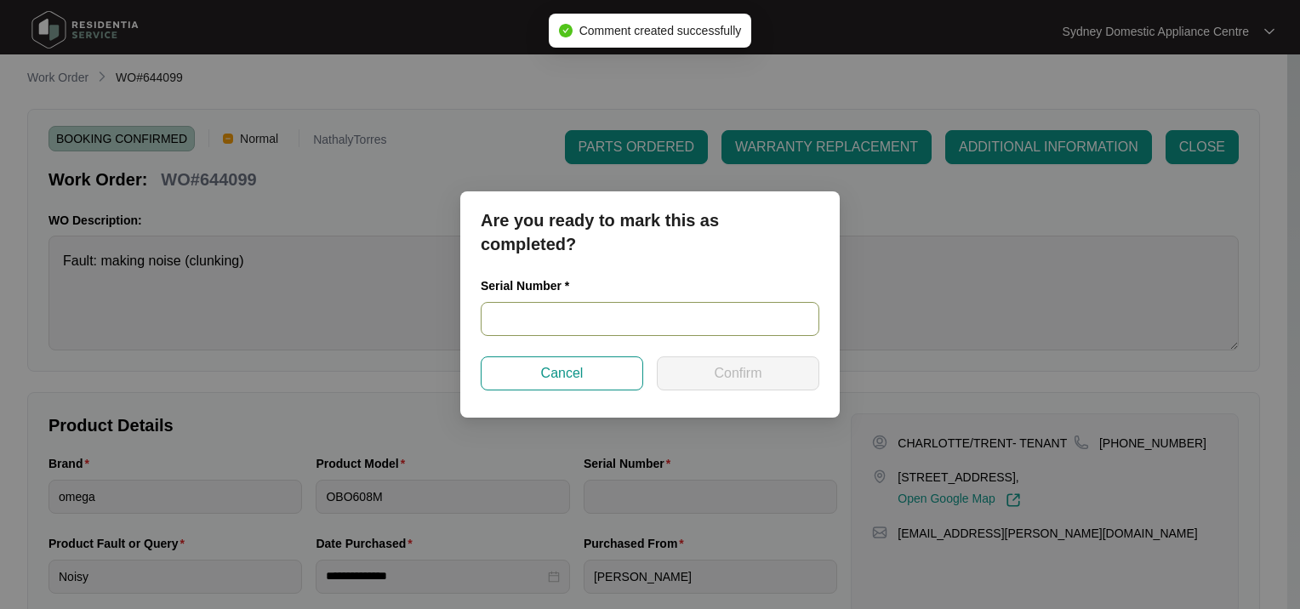
click at [612, 319] on input "text" at bounding box center [650, 319] width 339 height 34
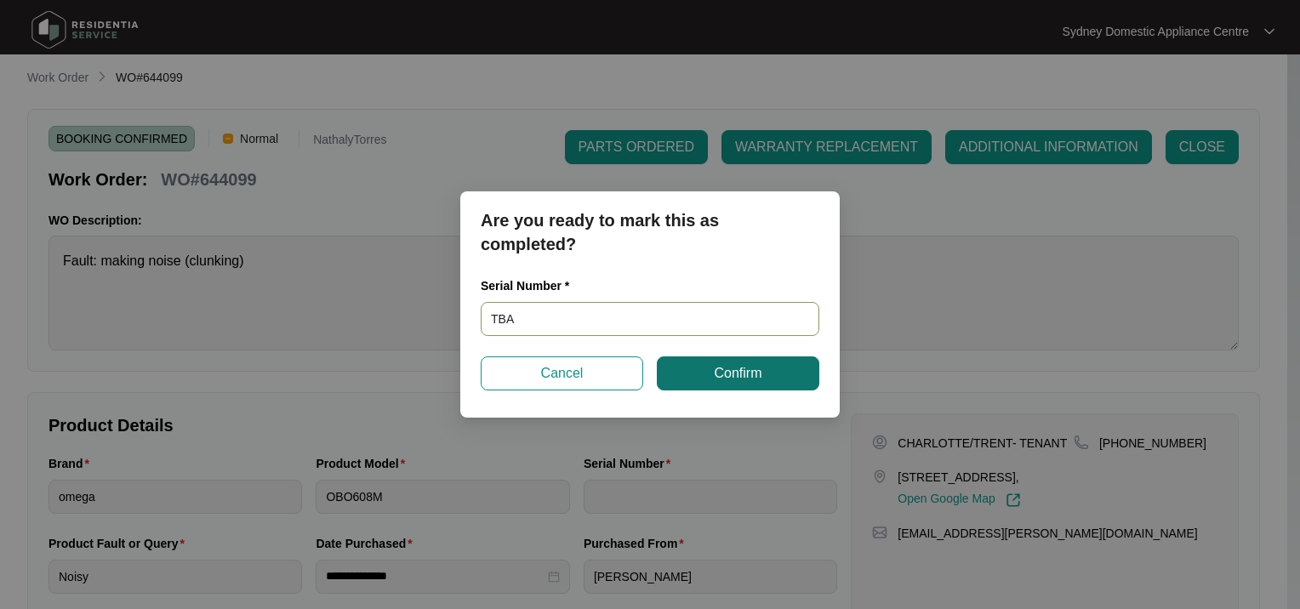
type input "TBA"
click at [677, 368] on button "Confirm" at bounding box center [738, 374] width 163 height 34
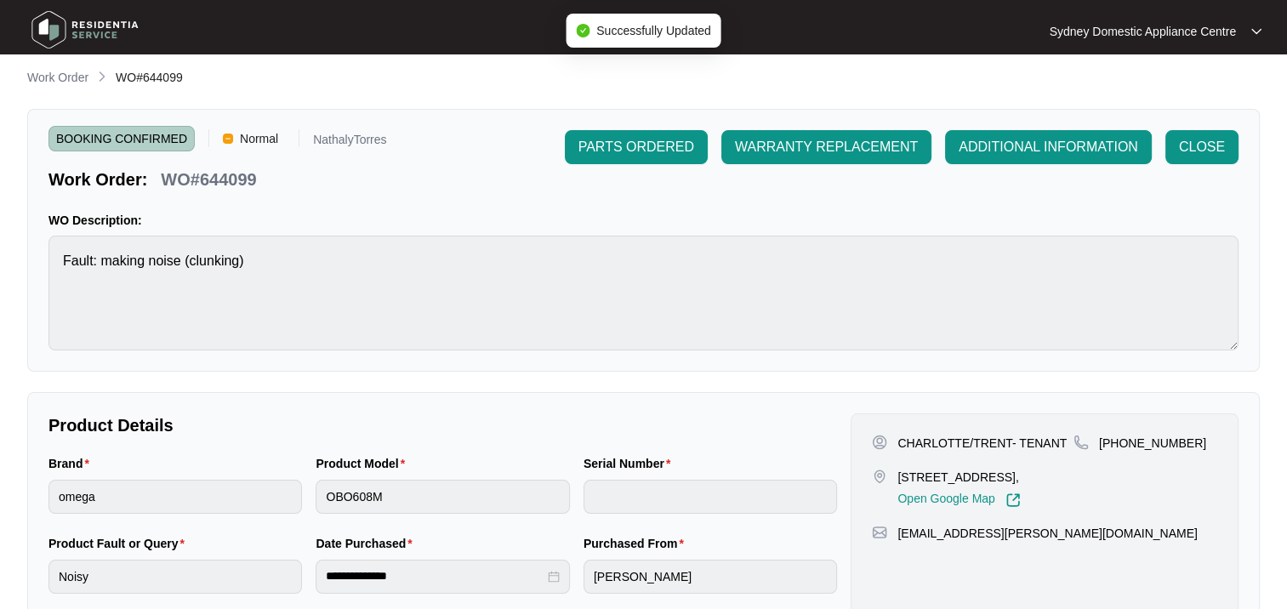
type input "TBA"
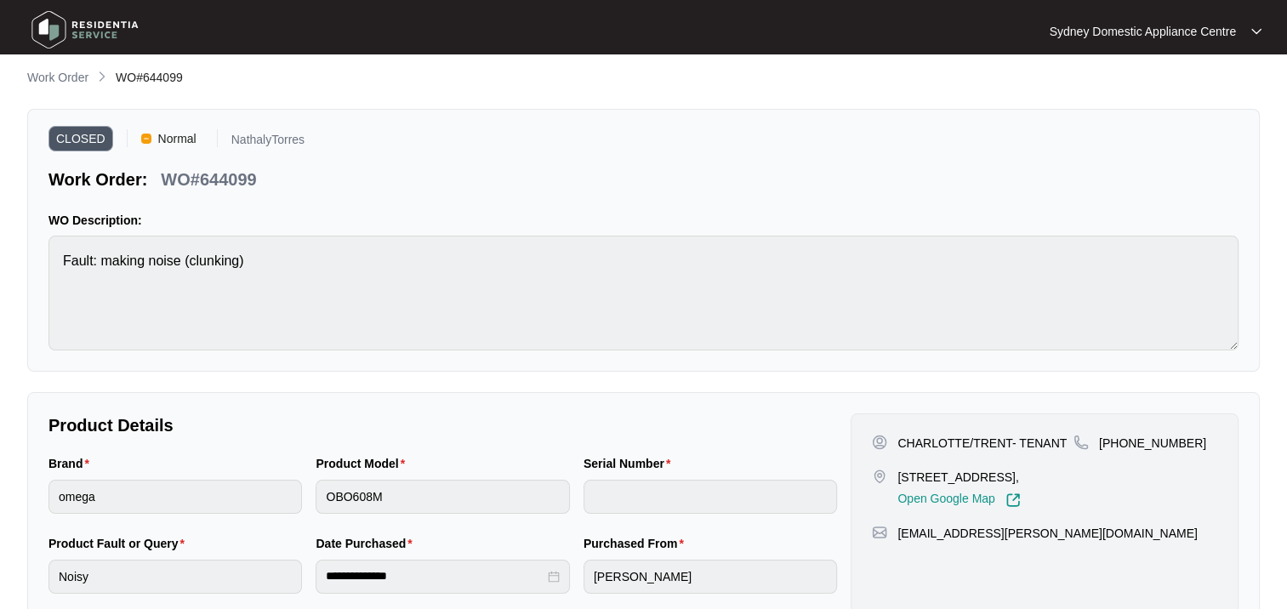
type input "TBA"
click at [57, 76] on p "Work Order" at bounding box center [57, 77] width 61 height 17
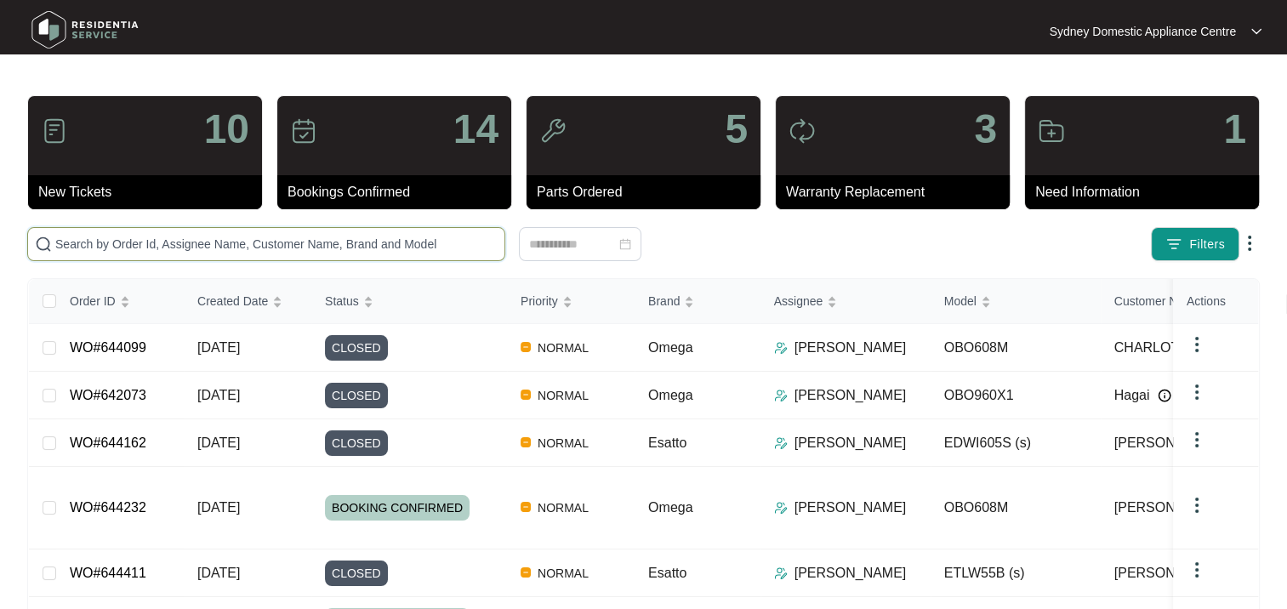
click at [94, 247] on input "text" at bounding box center [276, 244] width 442 height 19
paste input "642387"
type input "642387"
